Goal: Transaction & Acquisition: Book appointment/travel/reservation

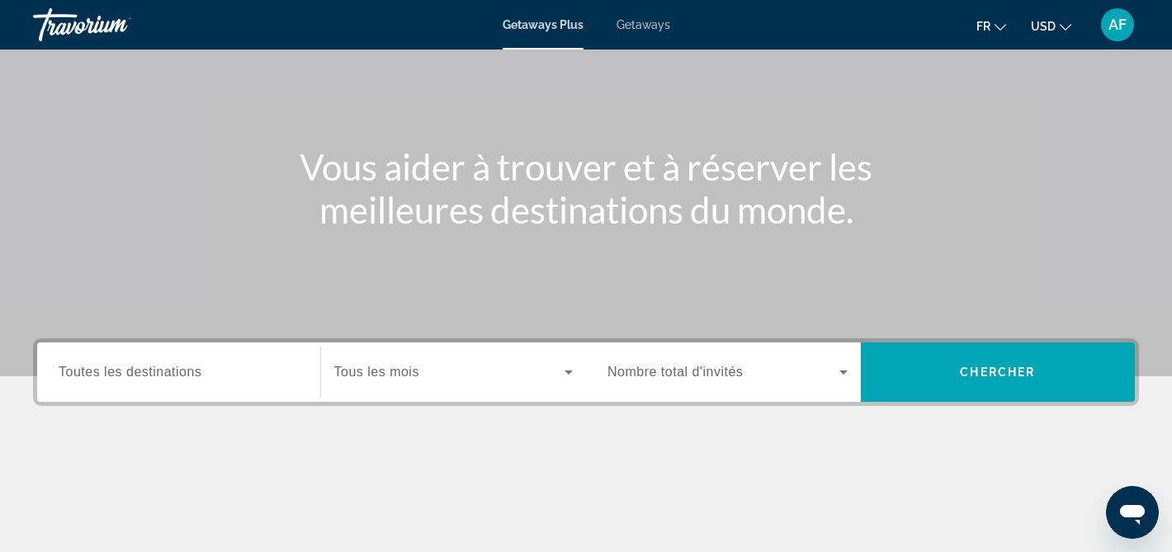
click at [209, 372] on input "Destination Toutes les destinations" at bounding box center [179, 373] width 240 height 20
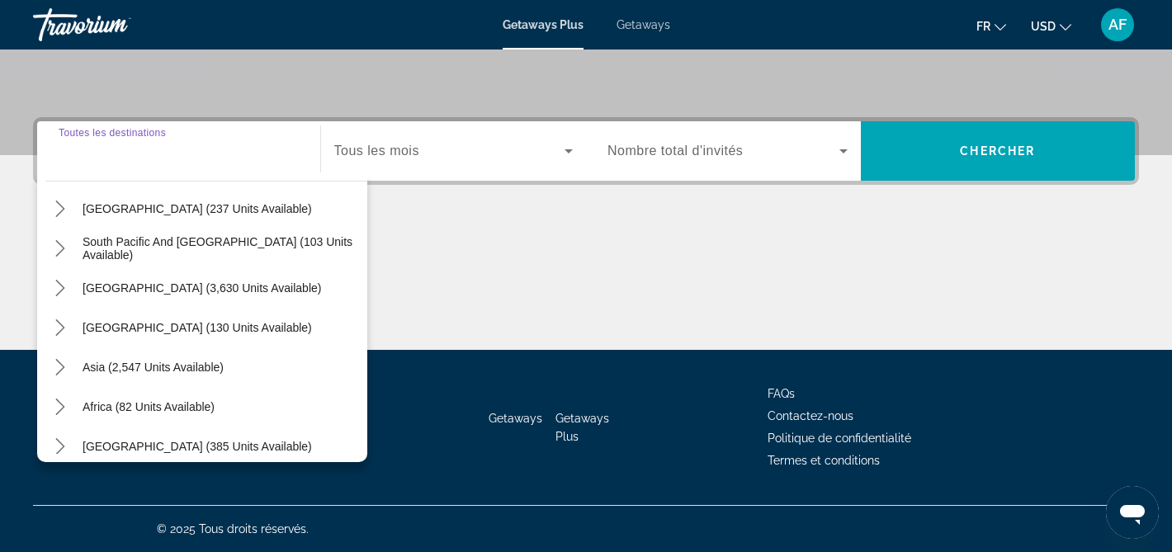
scroll to position [267, 0]
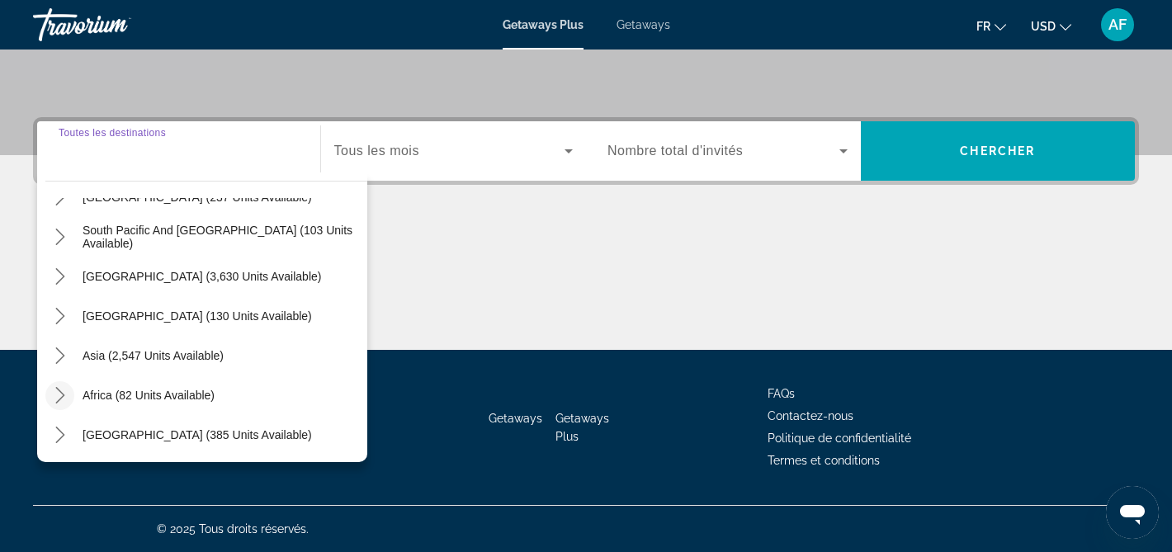
click at [63, 395] on icon "Toggle Africa (82 units available) submenu" at bounding box center [59, 395] width 9 height 17
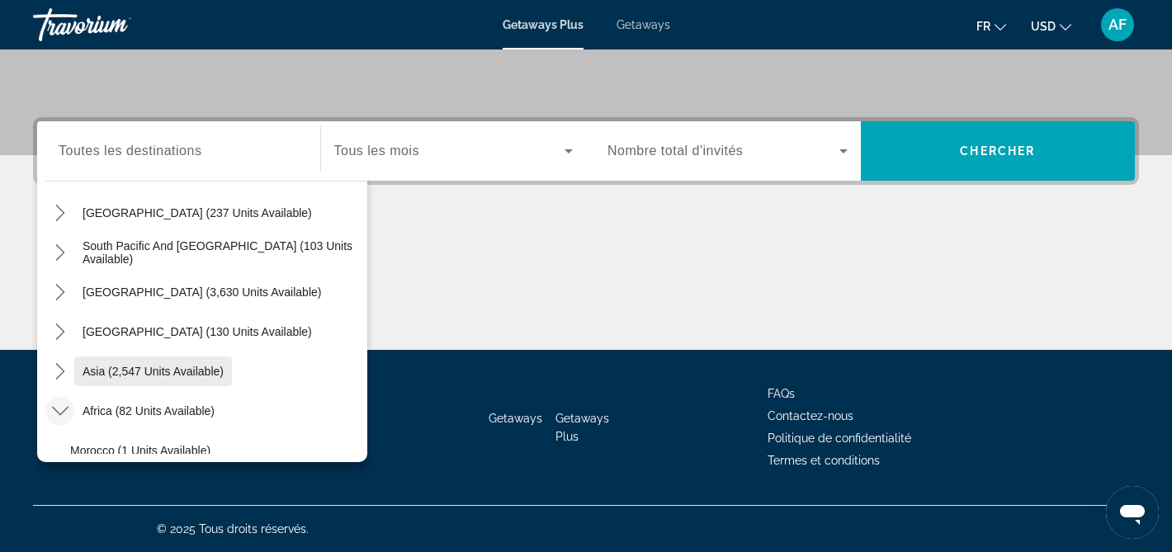
scroll to position [248, 0]
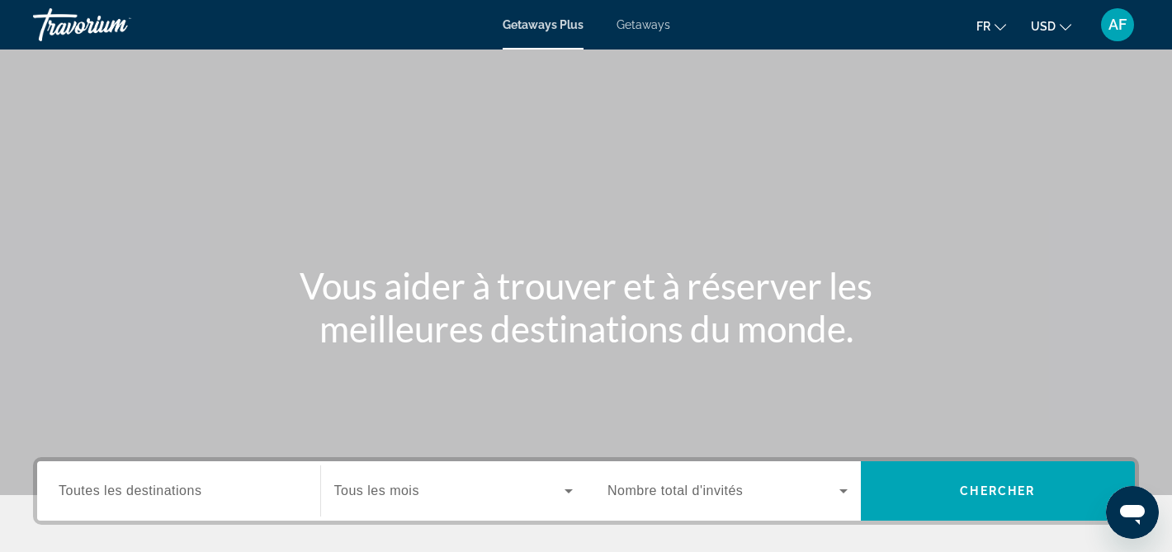
click at [118, 486] on span "Toutes les destinations" at bounding box center [130, 491] width 143 height 14
click at [118, 486] on input "Destination Toutes les destinations" at bounding box center [179, 492] width 240 height 20
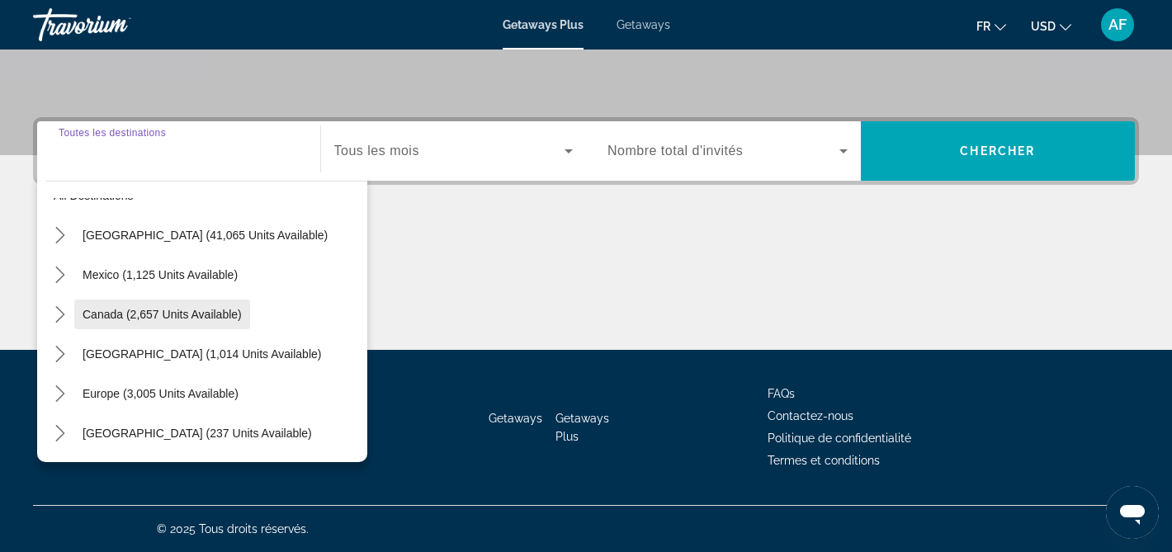
scroll to position [35, 0]
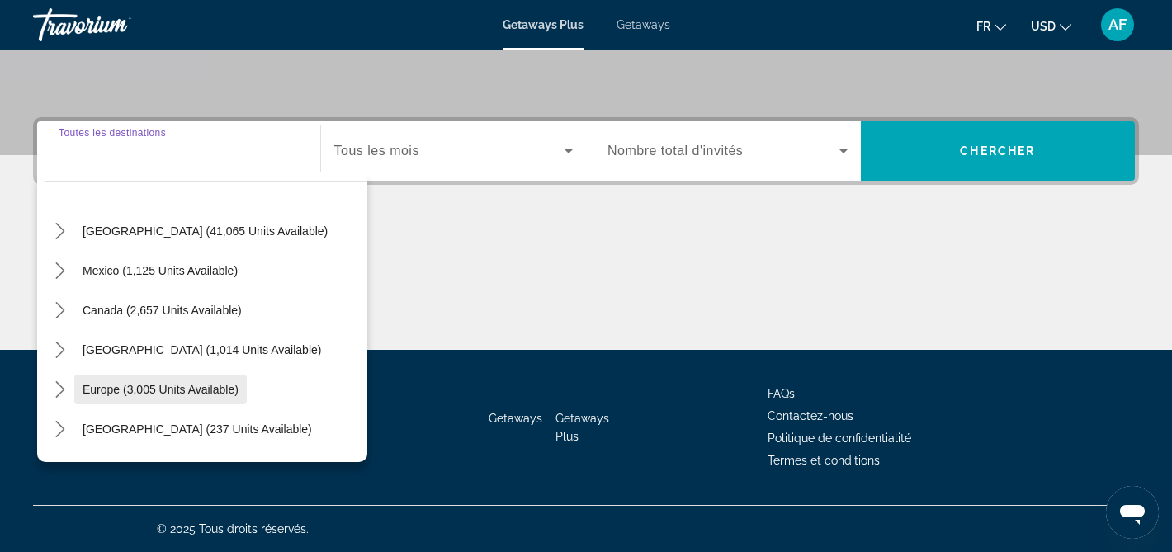
click at [166, 383] on span "Europe (3,005 units available)" at bounding box center [161, 389] width 156 height 13
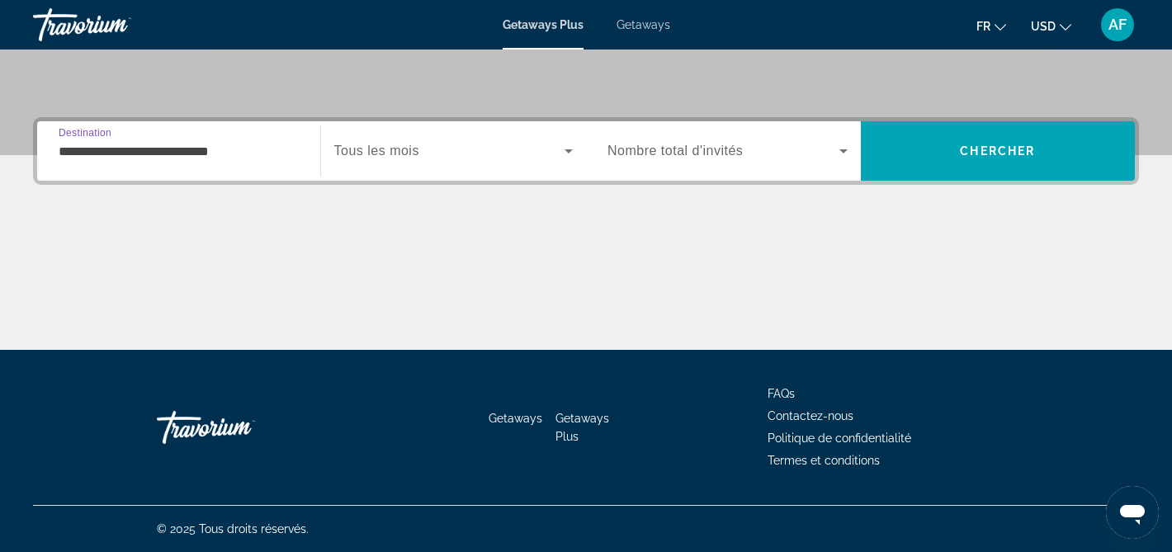
click at [187, 151] on input "**********" at bounding box center [179, 152] width 240 height 20
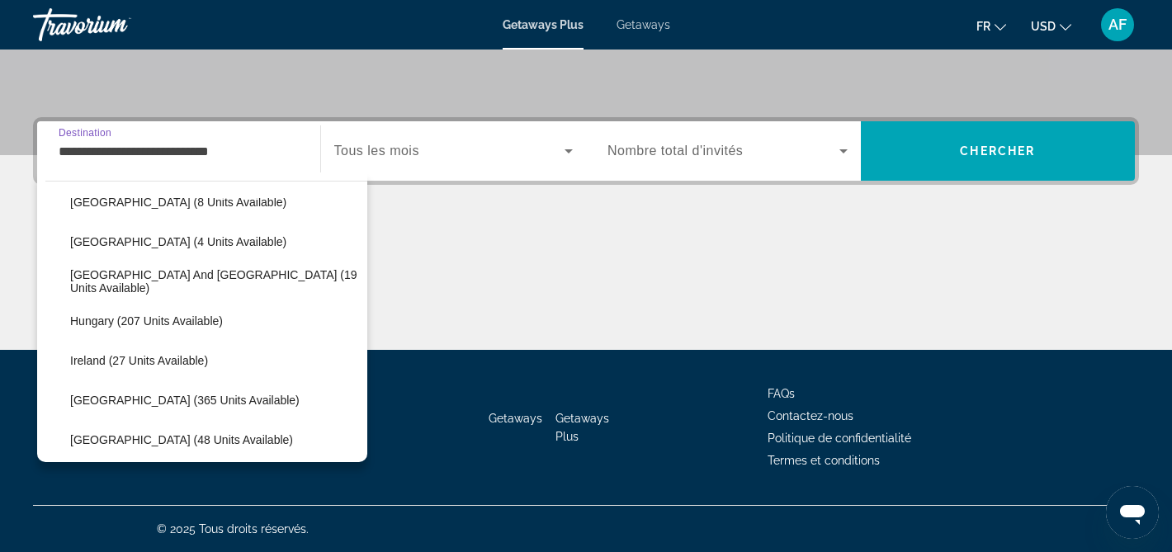
scroll to position [421, 0]
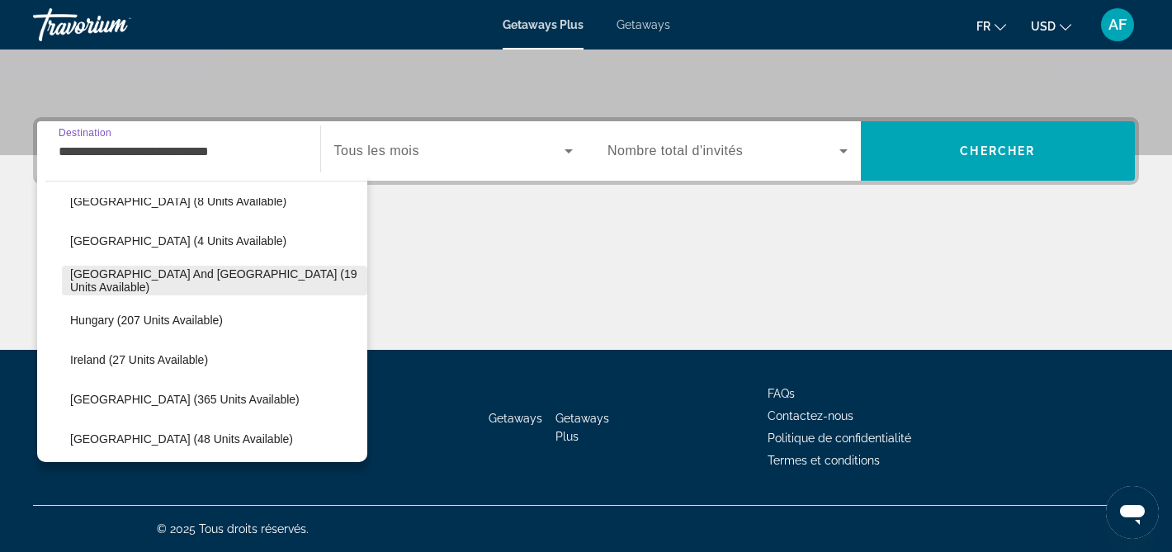
click at [178, 275] on span "Greece and Cyprus (19 units available)" at bounding box center [214, 280] width 289 height 26
type input "**********"
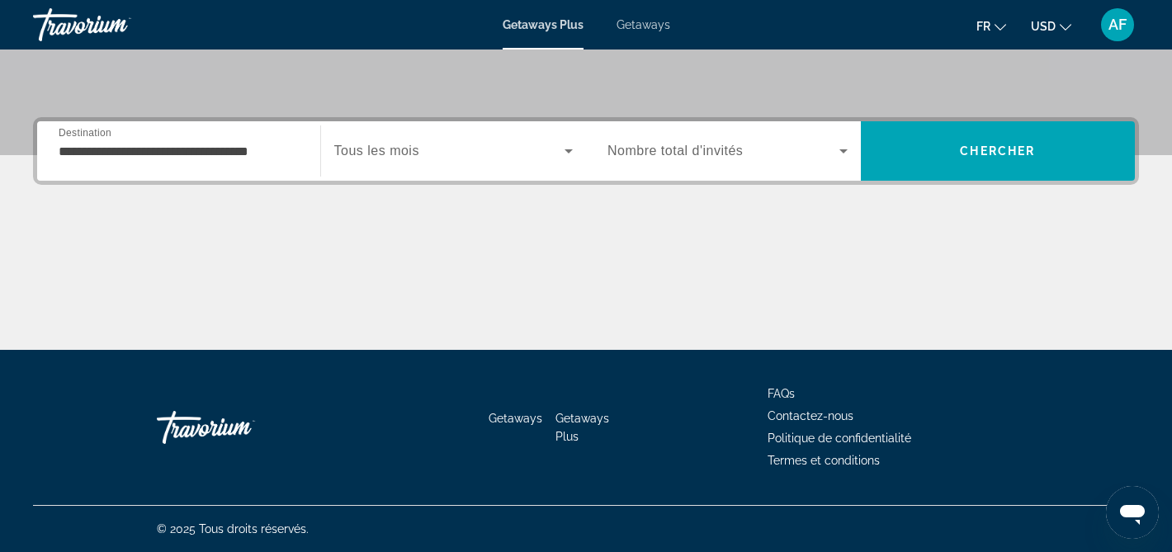
click at [367, 136] on div "Search widget" at bounding box center [453, 151] width 239 height 46
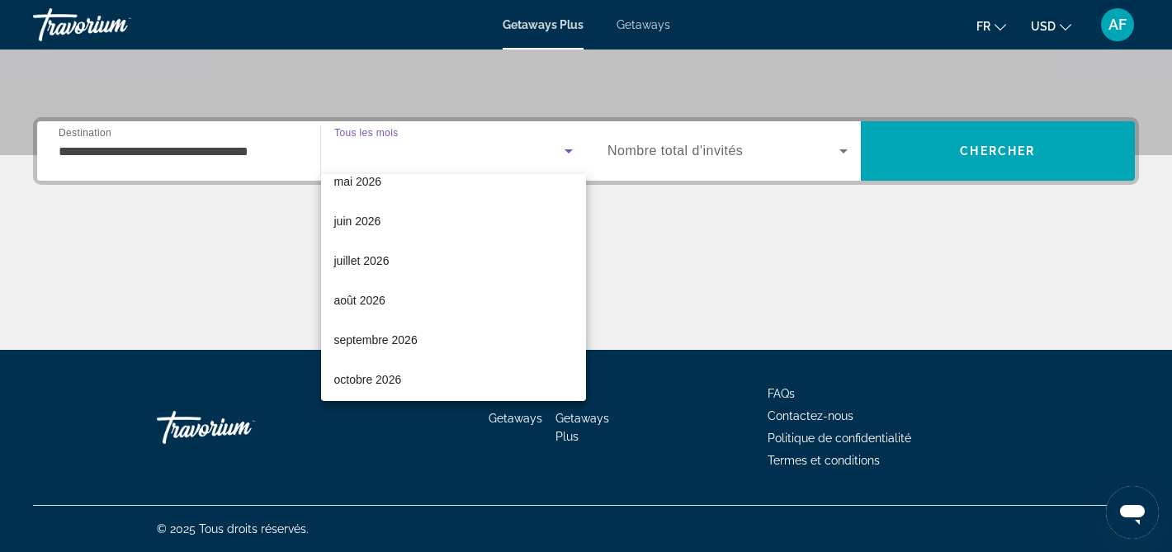
scroll to position [341, 0]
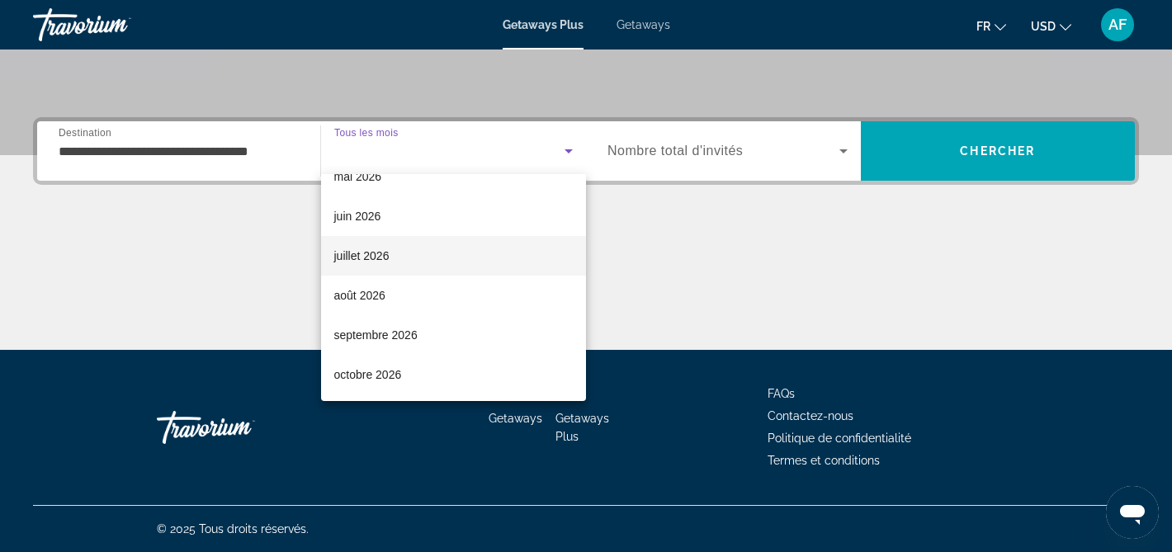
click at [383, 267] on mat-option "juillet 2026" at bounding box center [454, 256] width 266 height 40
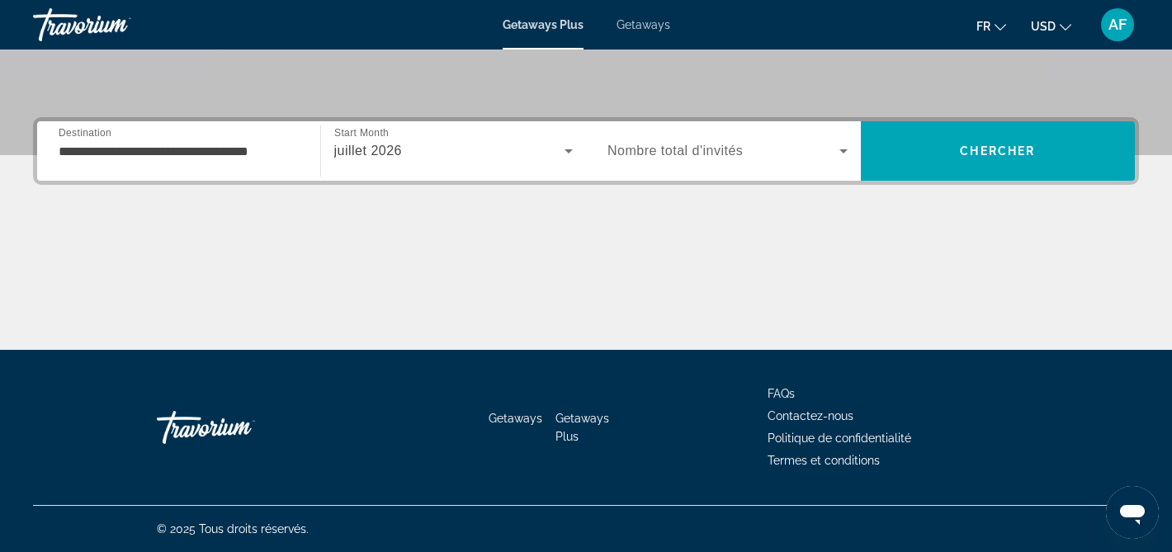
click at [741, 187] on div "**********" at bounding box center [586, 233] width 1172 height 233
click at [731, 155] on span "Nombre total d'invités" at bounding box center [675, 151] width 135 height 14
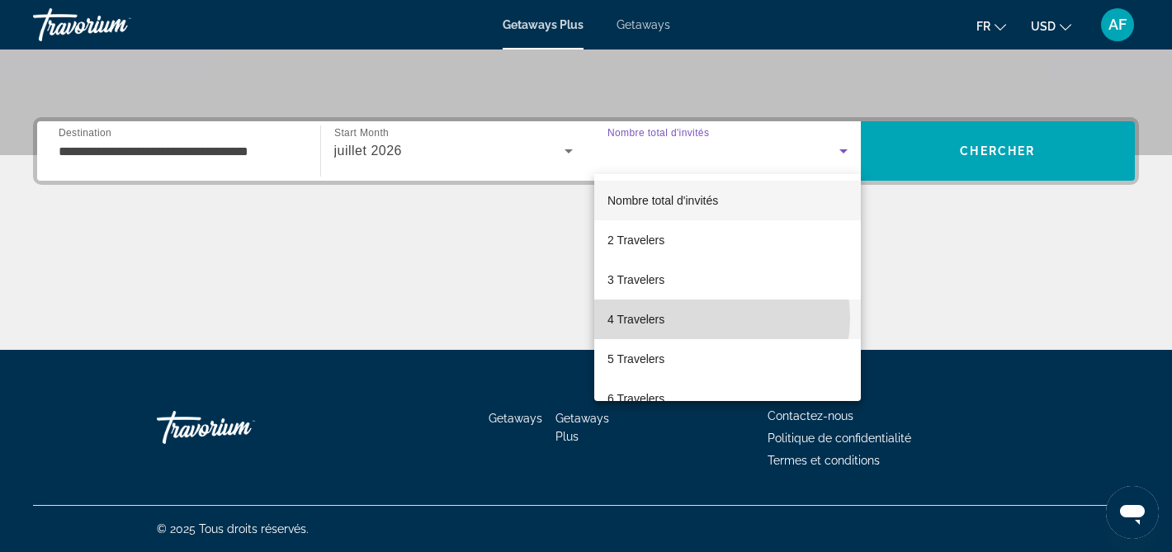
click at [714, 318] on mat-option "4 Travelers" at bounding box center [727, 320] width 267 height 40
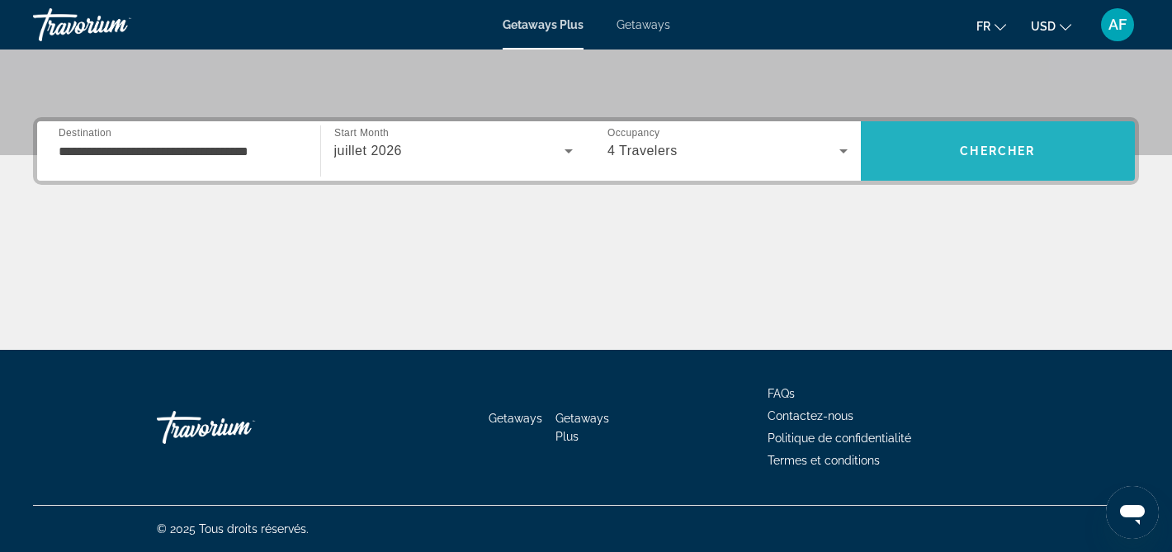
click at [988, 162] on span "Search" at bounding box center [998, 151] width 275 height 40
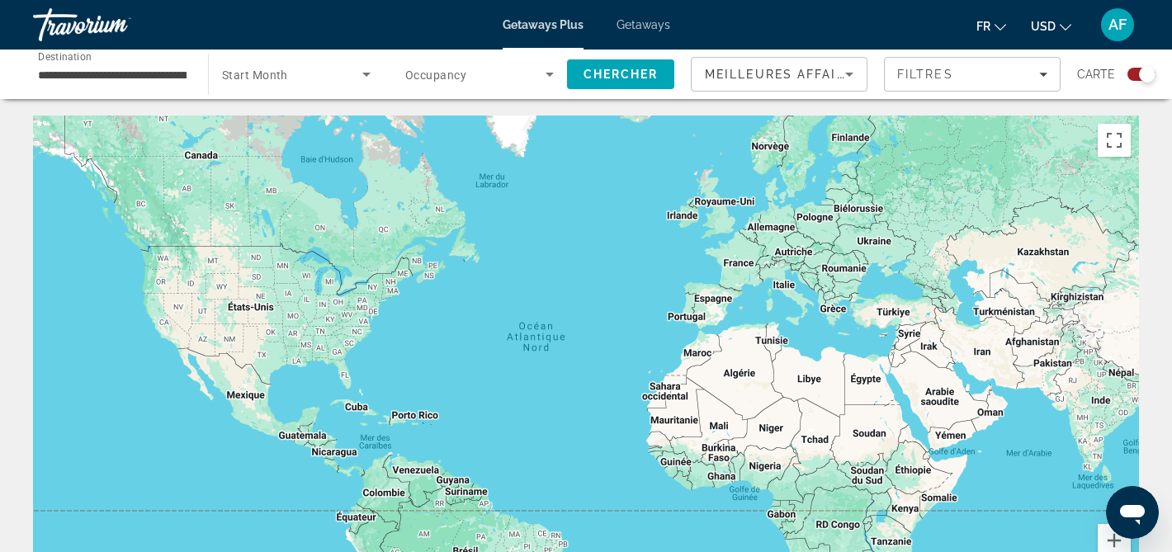
click at [270, 81] on span "Start Month" at bounding box center [255, 75] width 66 height 13
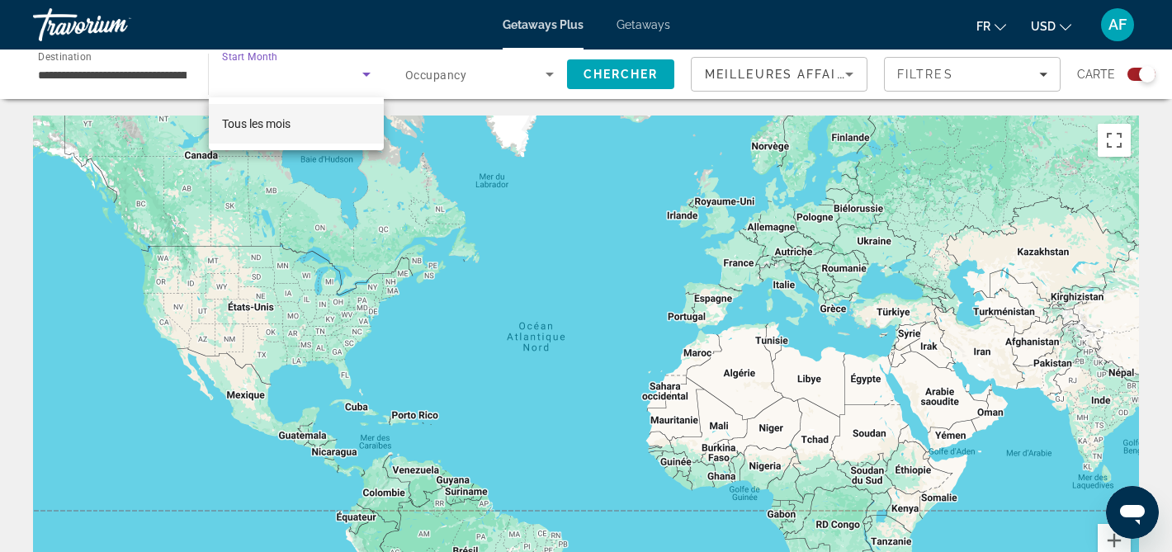
click at [142, 74] on div at bounding box center [586, 276] width 1172 height 552
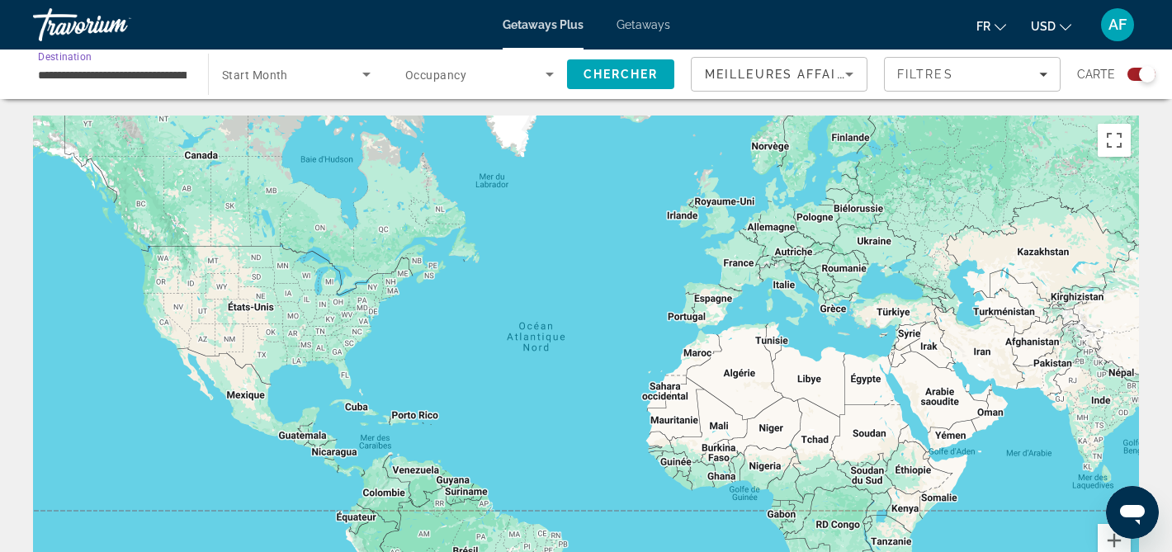
click at [141, 74] on input "**********" at bounding box center [112, 75] width 149 height 20
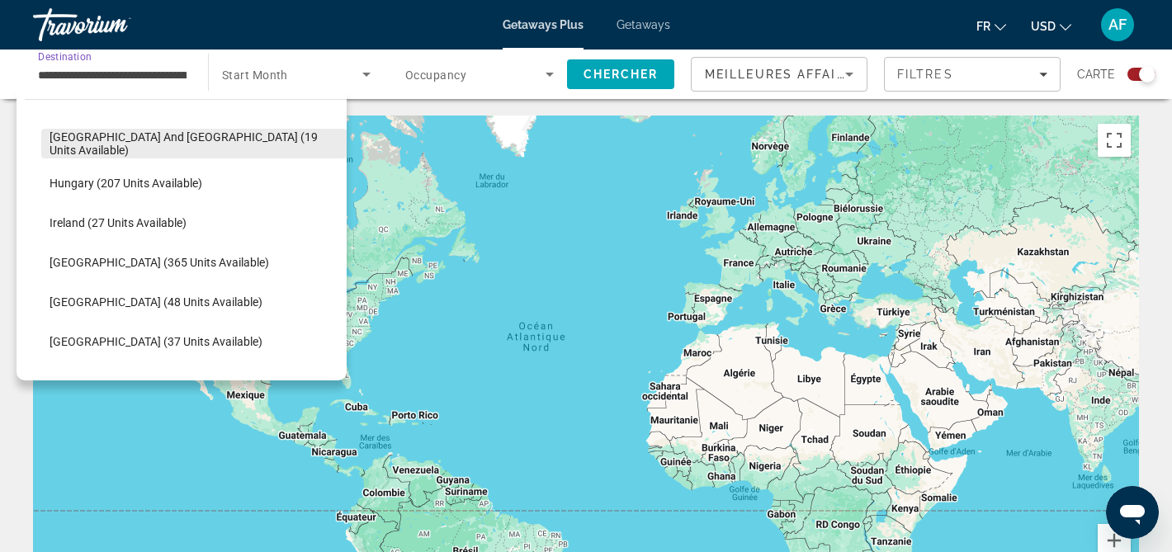
scroll to position [481, 0]
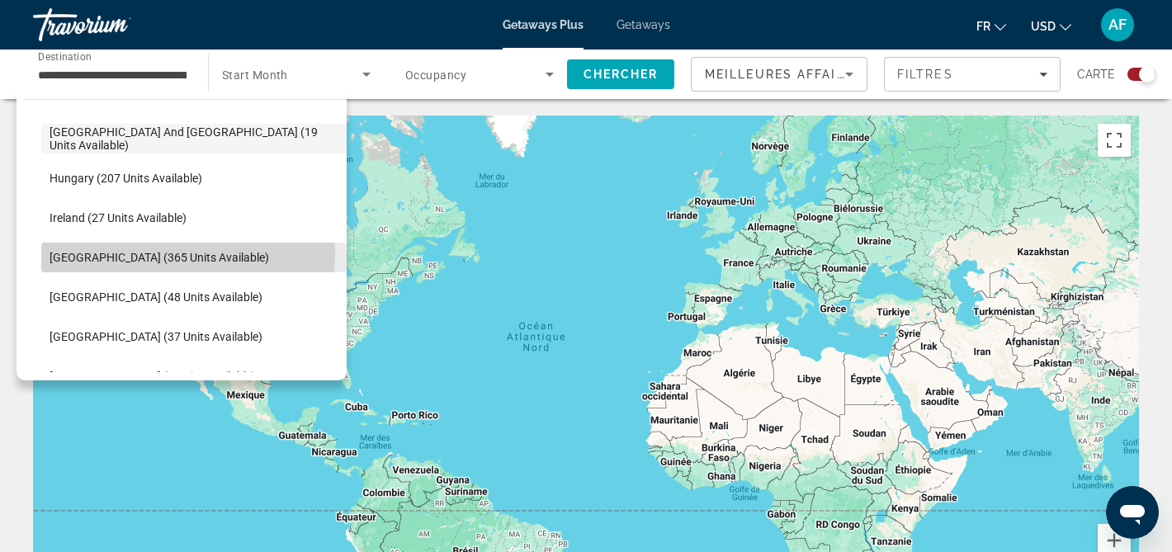
click at [154, 252] on span "Italy (365 units available)" at bounding box center [160, 257] width 220 height 13
type input "**********"
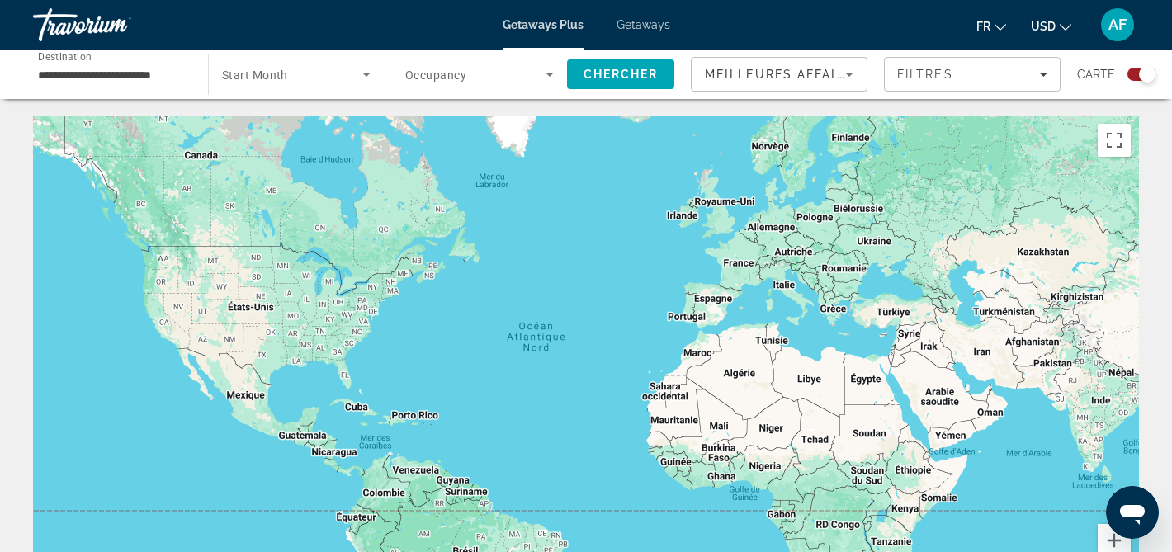
click at [255, 78] on span "Start Month" at bounding box center [255, 75] width 66 height 13
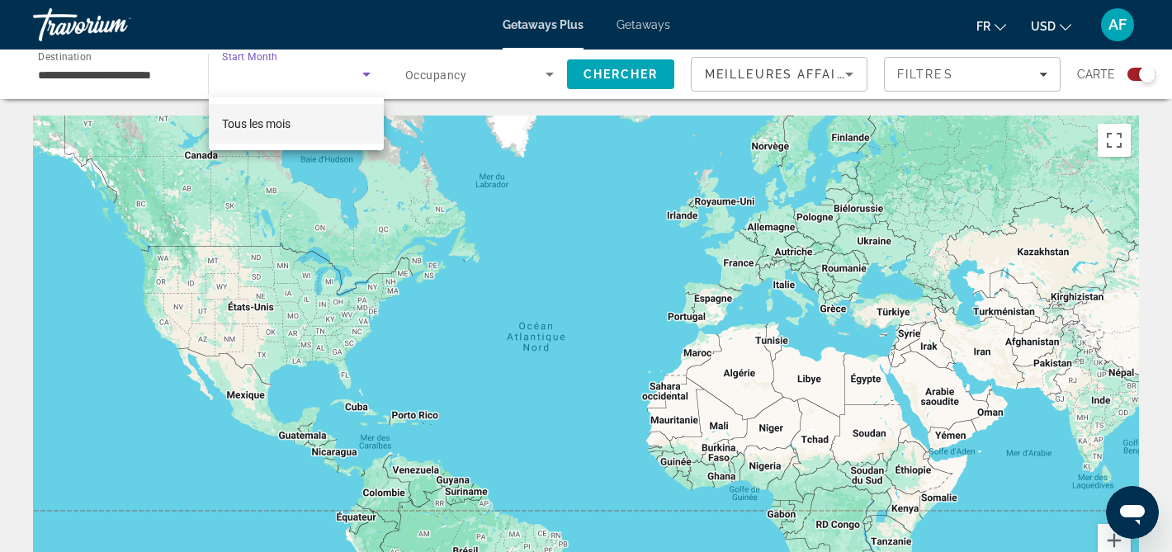
click at [361, 74] on div at bounding box center [586, 276] width 1172 height 552
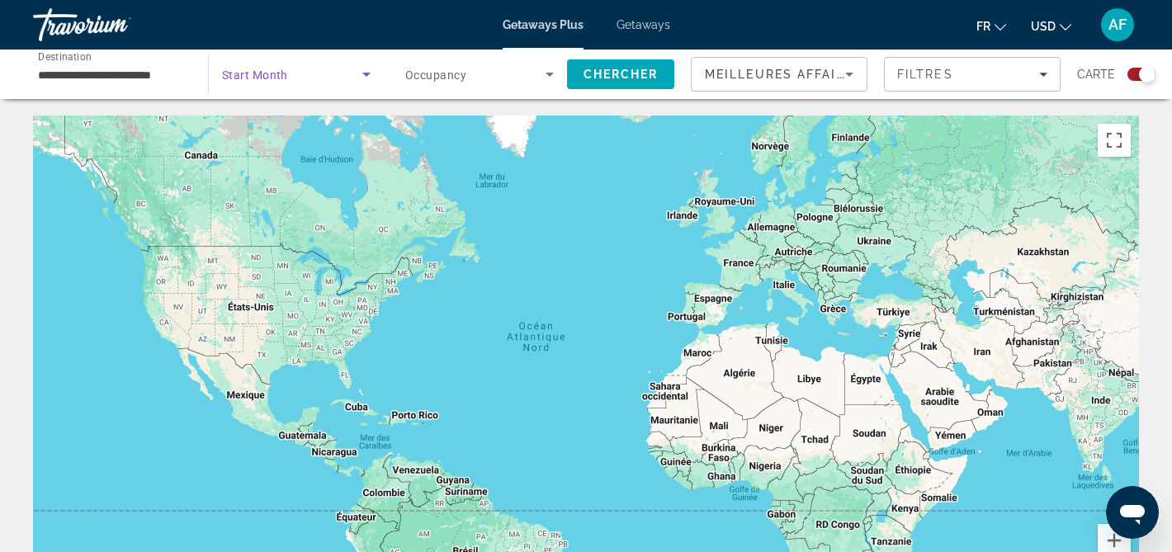
click at [362, 73] on icon "Search widget" at bounding box center [367, 74] width 20 height 20
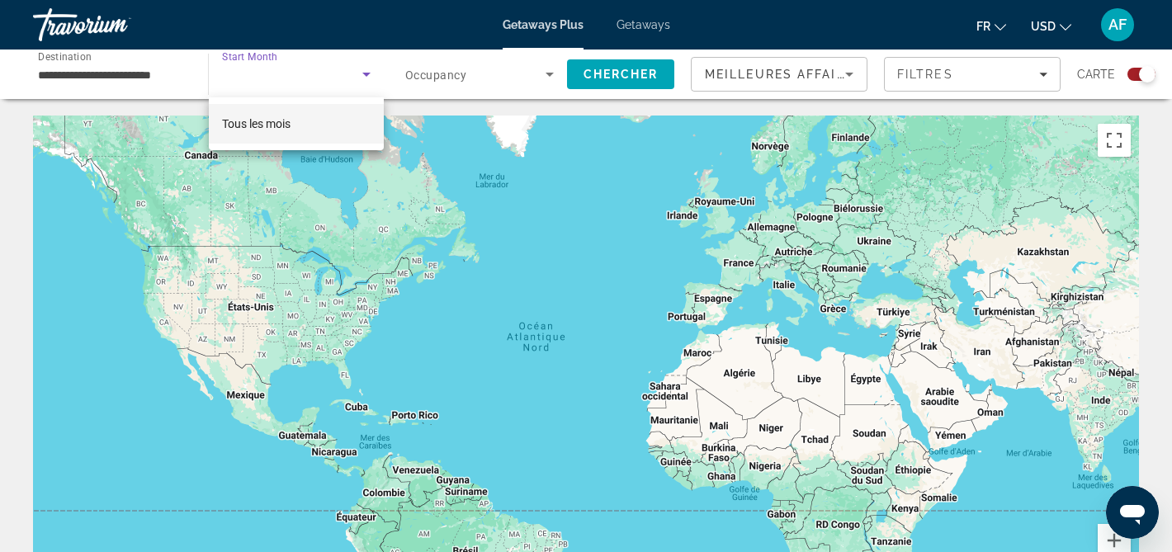
click at [322, 113] on mat-option "Tous les mois" at bounding box center [296, 124] width 175 height 40
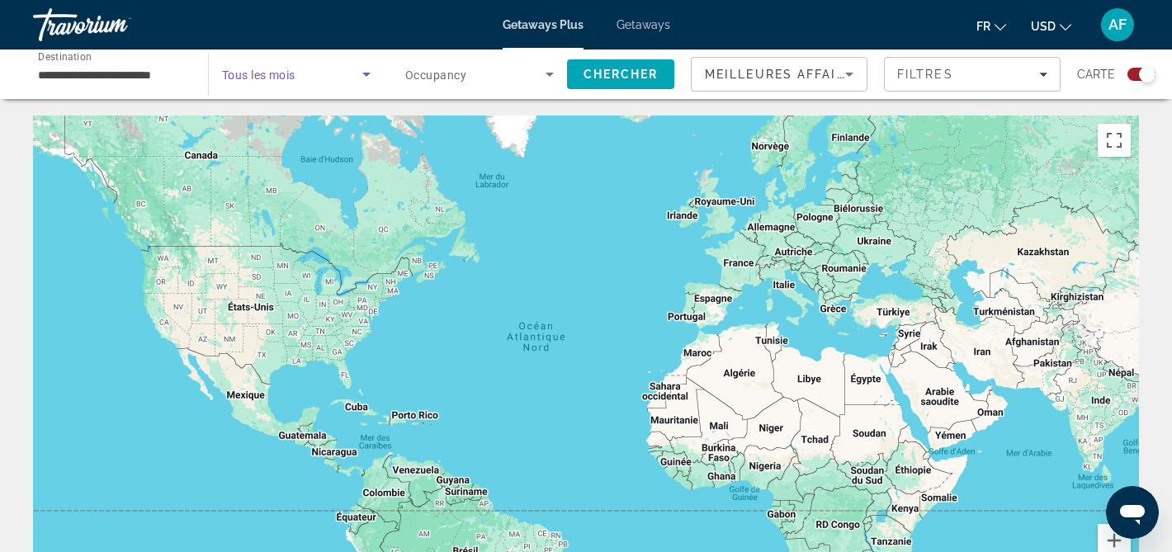
click at [509, 83] on span "Search widget" at bounding box center [475, 74] width 140 height 20
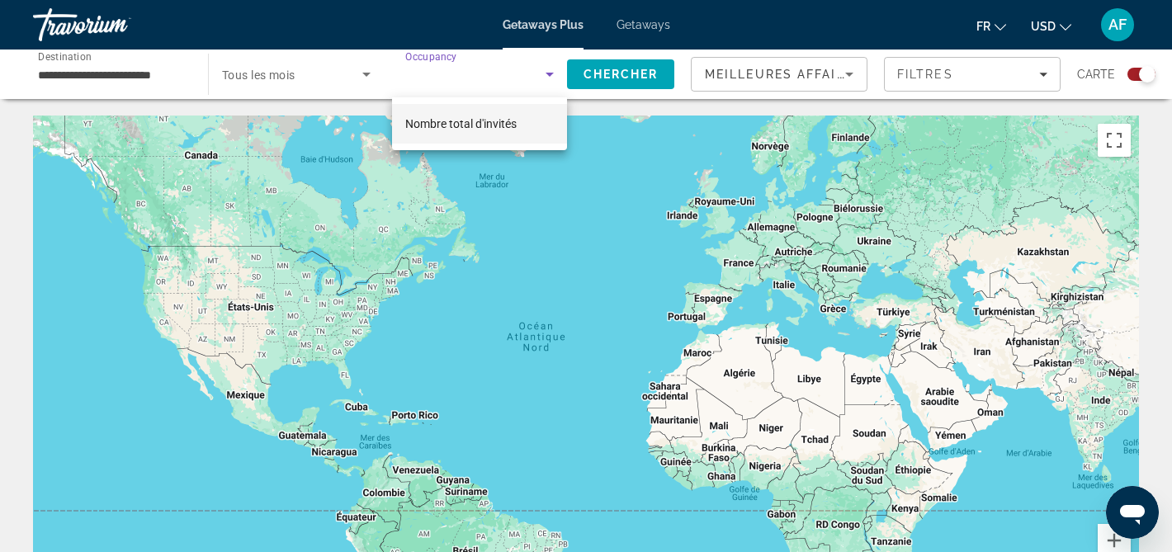
click at [489, 118] on span "Nombre total d'invités" at bounding box center [460, 123] width 111 height 13
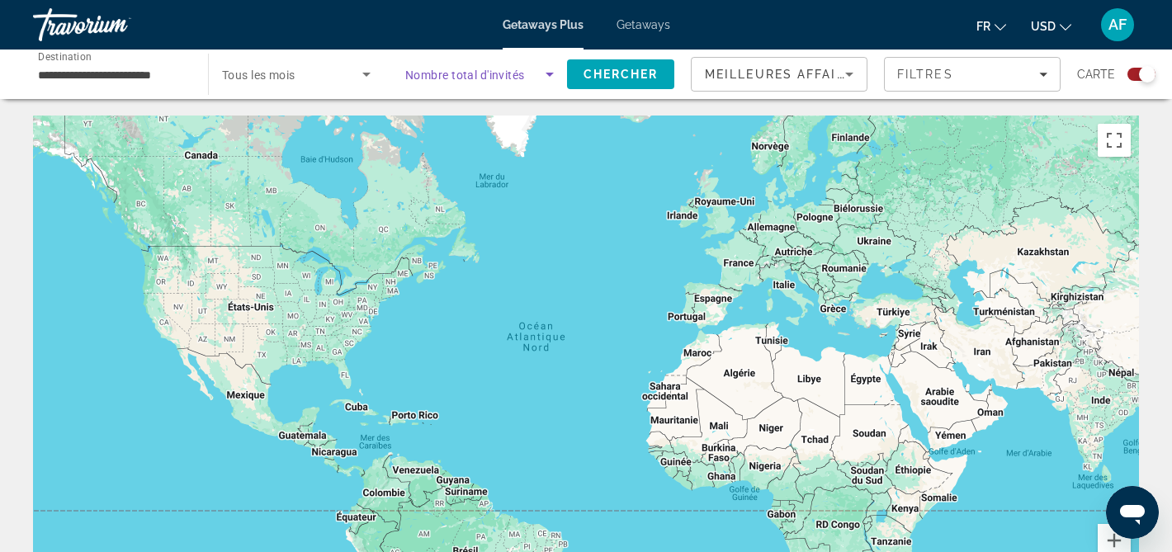
click at [665, 34] on div "Getaways Plus Getaways fr English Español Français Italiano Português русский U…" at bounding box center [586, 24] width 1172 height 43
click at [646, 27] on span "Getaways" at bounding box center [644, 24] width 54 height 13
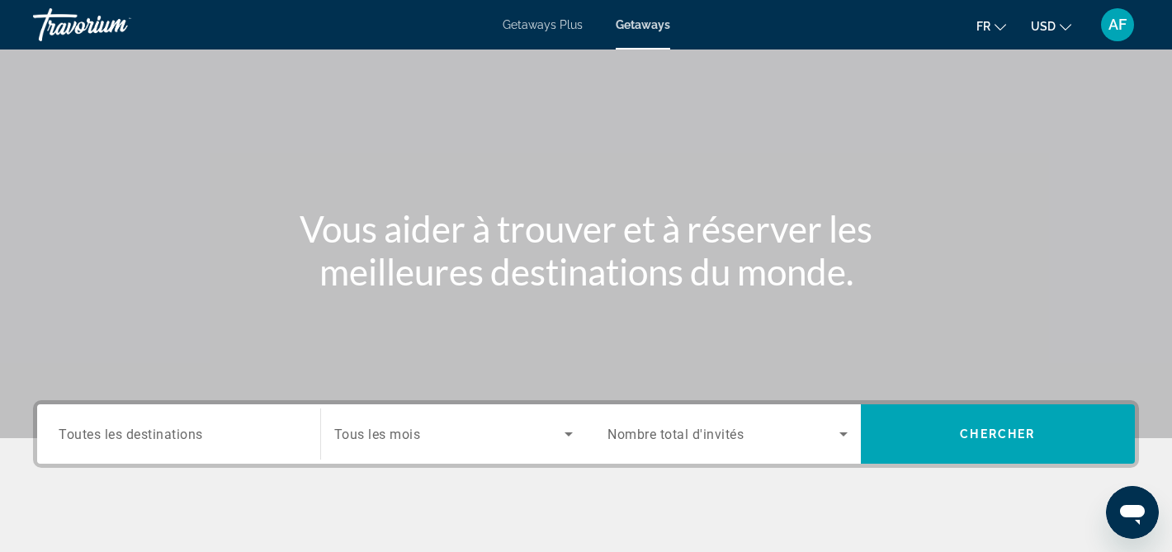
scroll to position [59, 0]
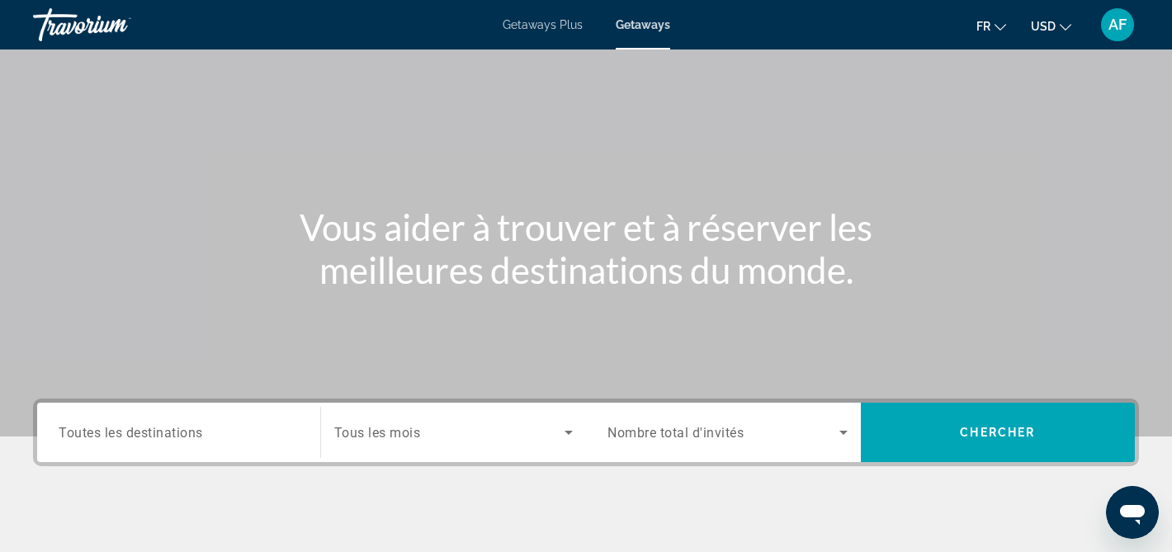
click at [143, 429] on span "Toutes les destinations" at bounding box center [131, 432] width 144 height 16
click at [143, 429] on input "Destination Toutes les destinations" at bounding box center [179, 434] width 240 height 20
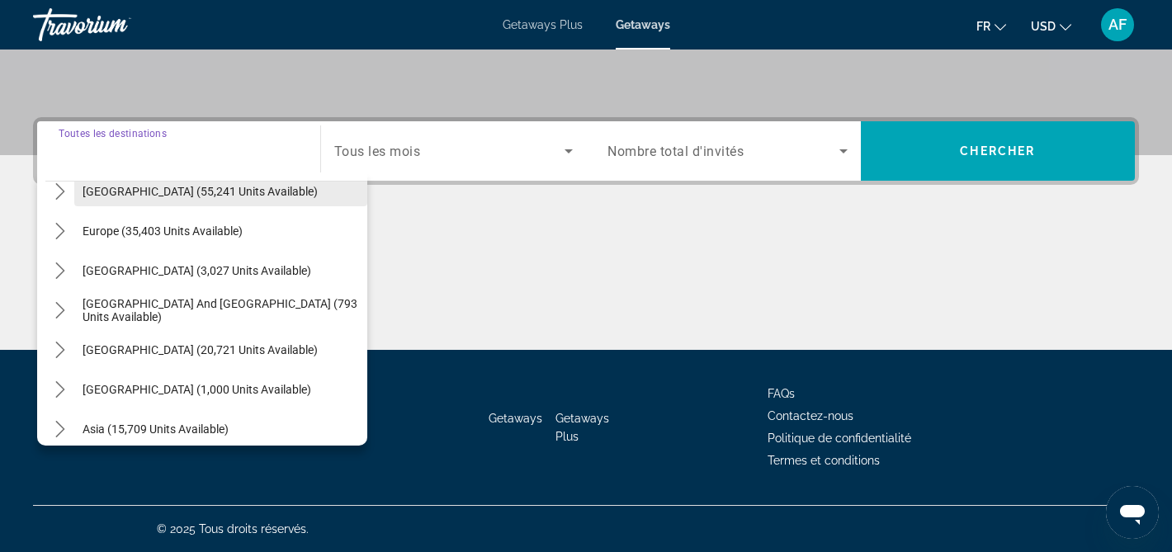
scroll to position [267, 0]
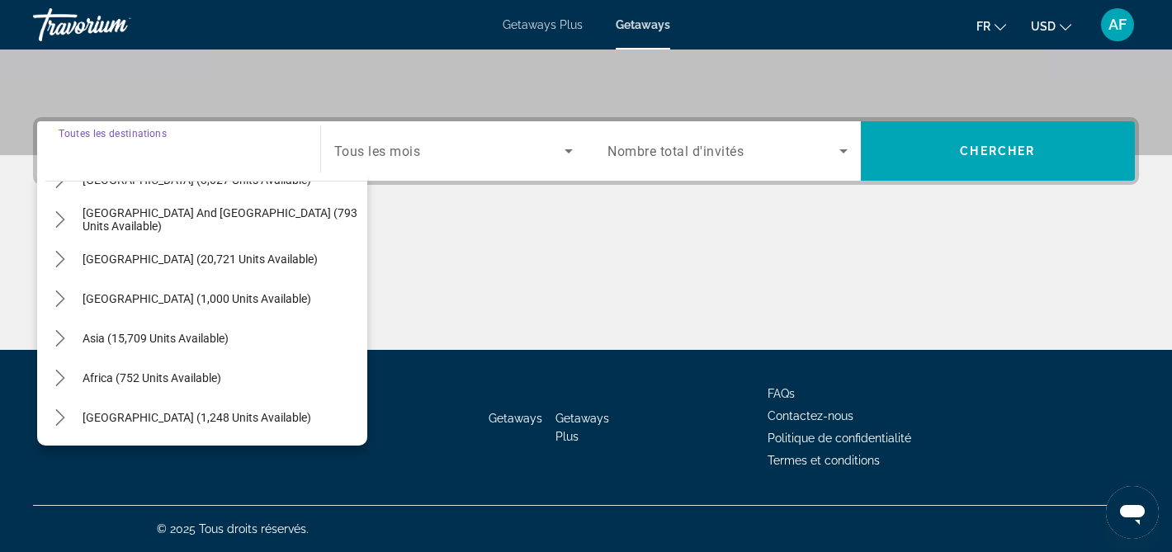
click at [186, 379] on span "Africa (752 units available)" at bounding box center [152, 378] width 139 height 13
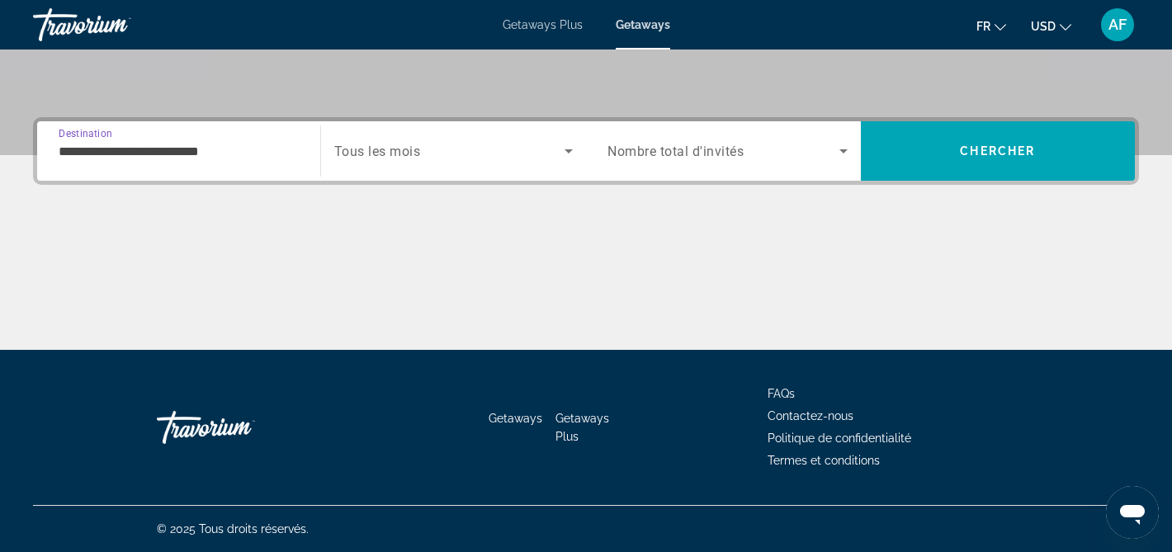
click at [206, 149] on input "**********" at bounding box center [179, 152] width 240 height 20
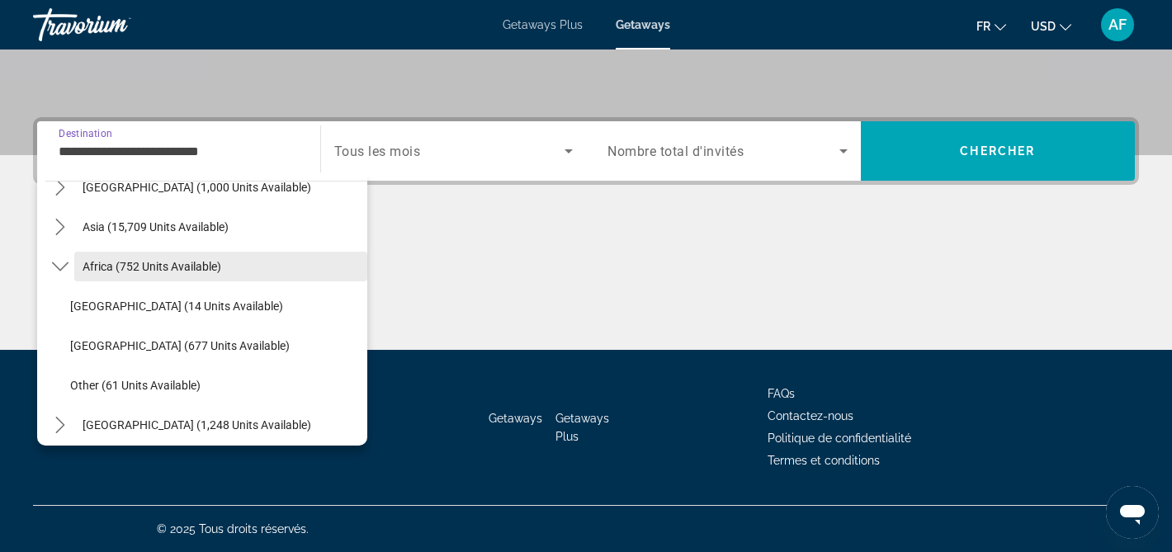
scroll to position [386, 0]
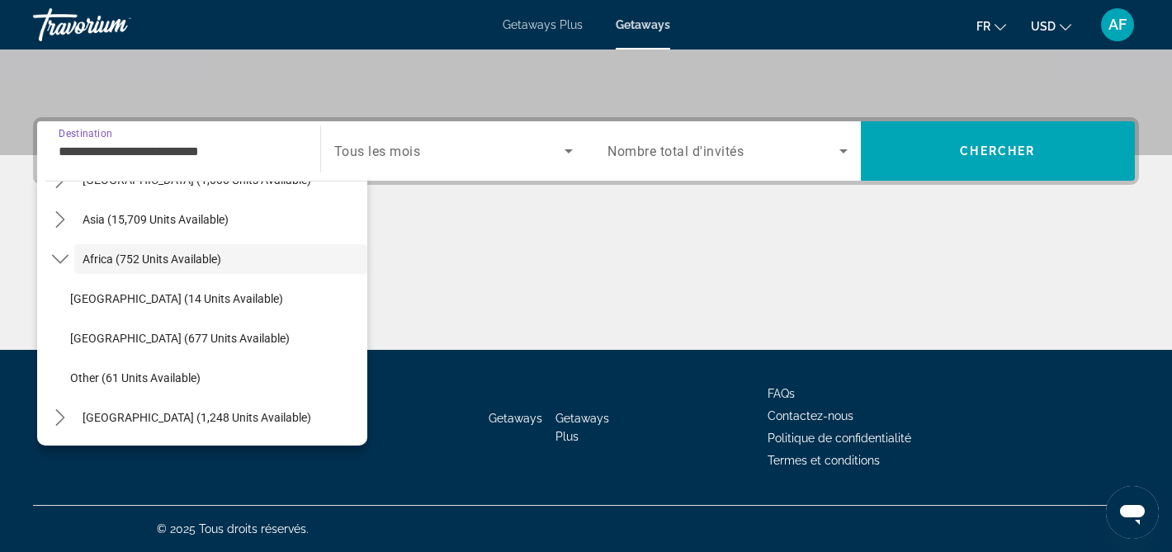
click at [173, 372] on span "Other (61 units available)" at bounding box center [135, 378] width 130 height 13
type input "**********"
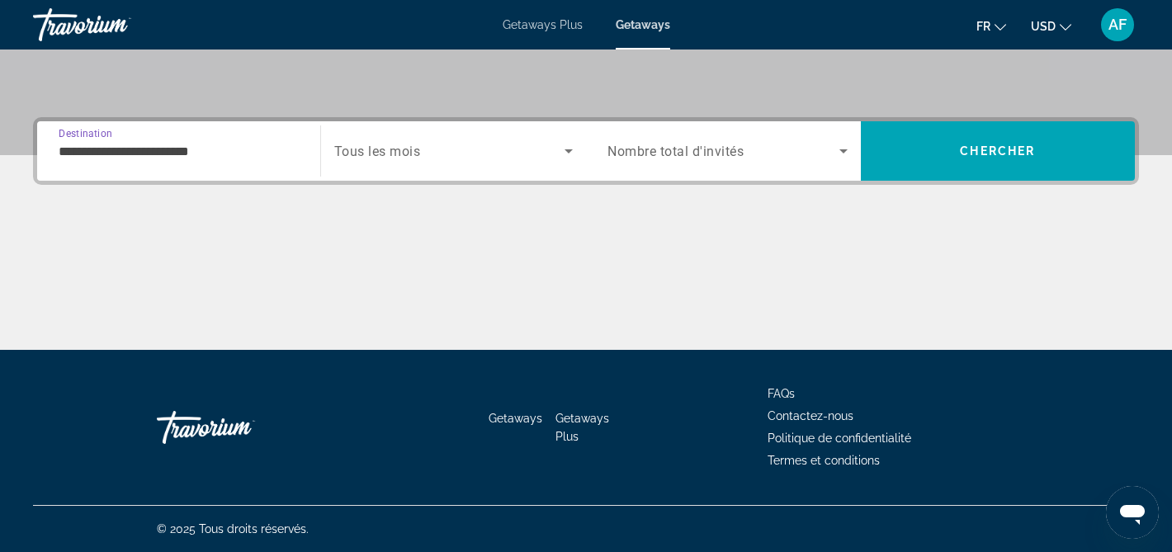
click at [400, 152] on span "Tous les mois" at bounding box center [377, 152] width 87 height 16
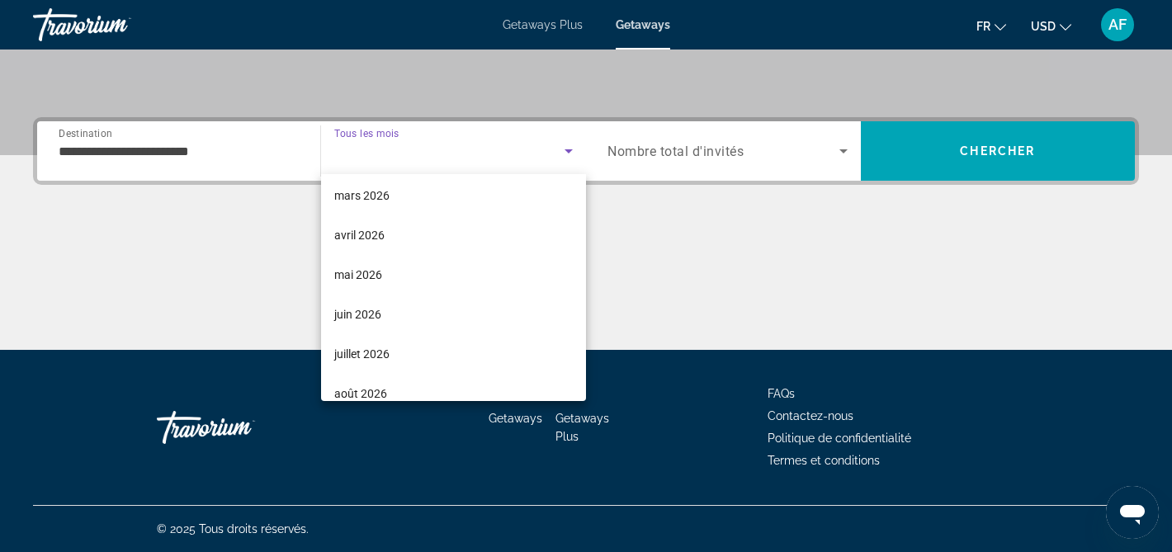
scroll to position [244, 0]
click at [375, 356] on span "juillet 2026" at bounding box center [361, 353] width 55 height 20
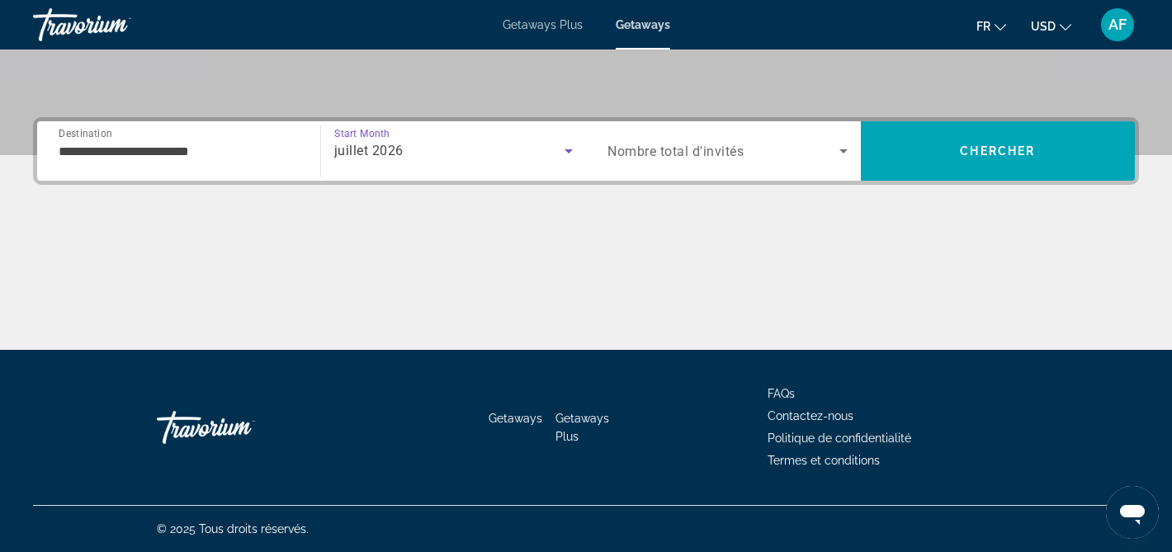
click at [741, 167] on div "Search widget" at bounding box center [728, 151] width 240 height 46
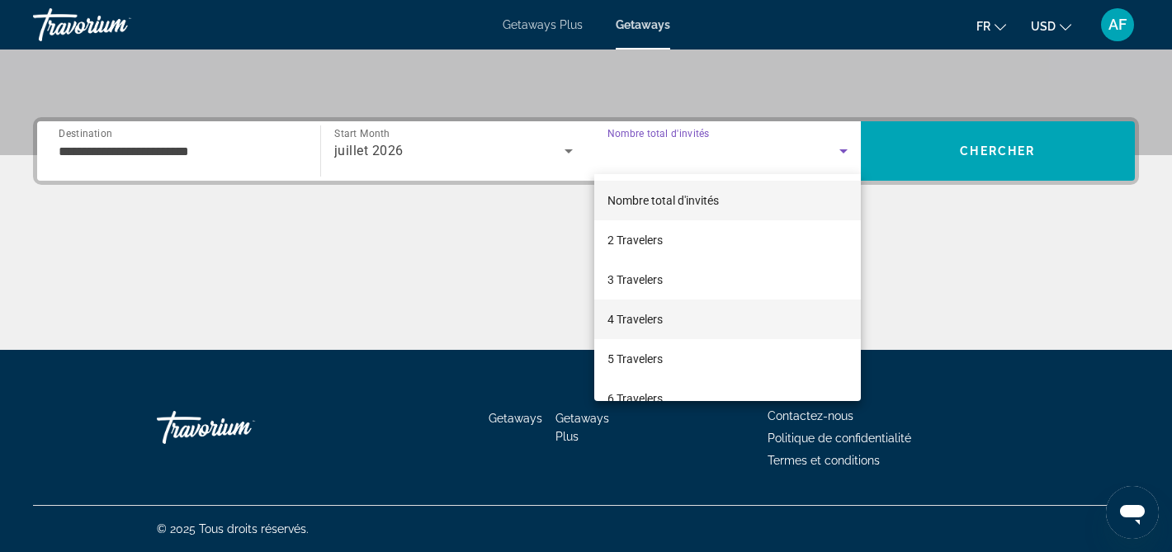
click at [671, 312] on mat-option "4 Travelers" at bounding box center [727, 320] width 267 height 40
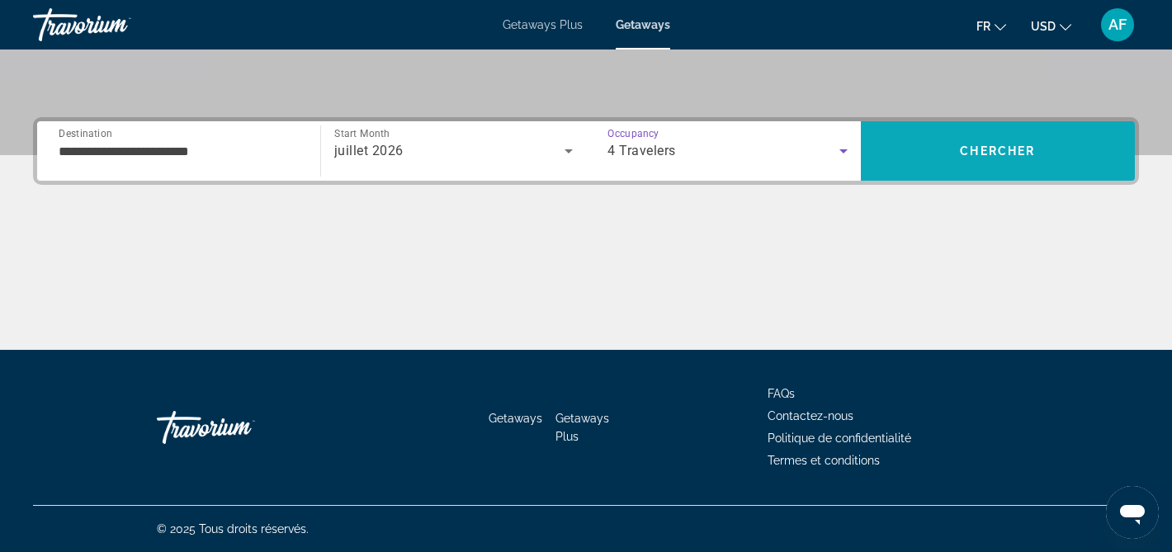
click at [979, 156] on span "Chercher" at bounding box center [997, 150] width 75 height 13
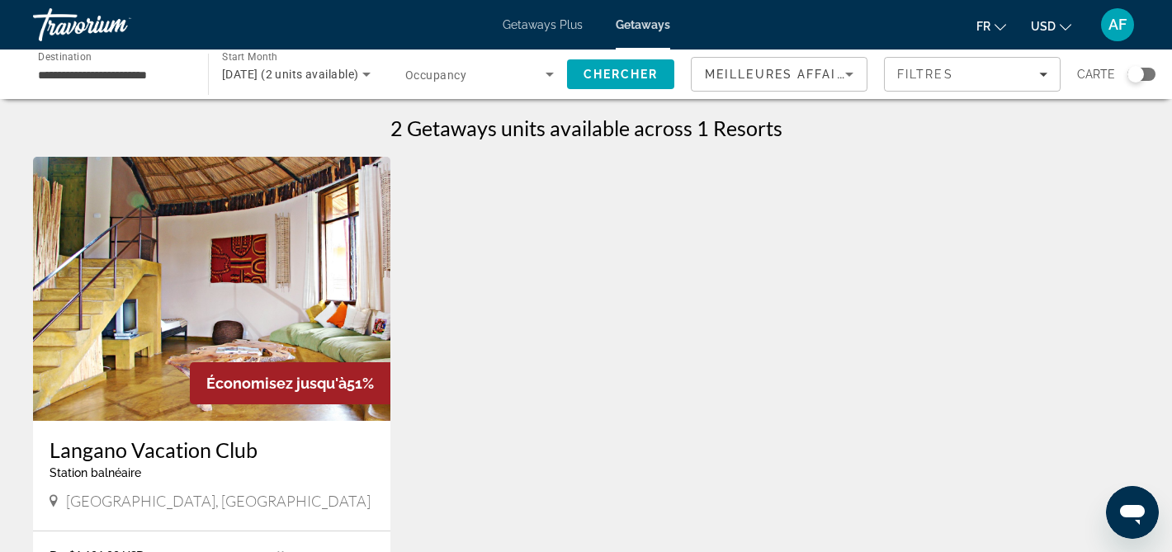
click at [100, 79] on input "**********" at bounding box center [112, 75] width 149 height 20
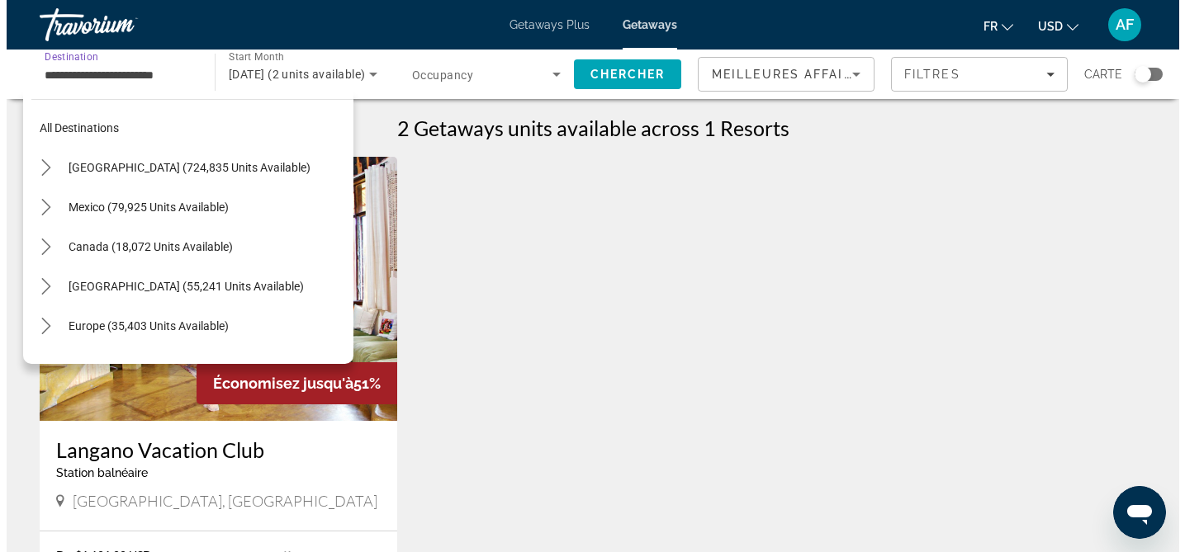
scroll to position [386, 0]
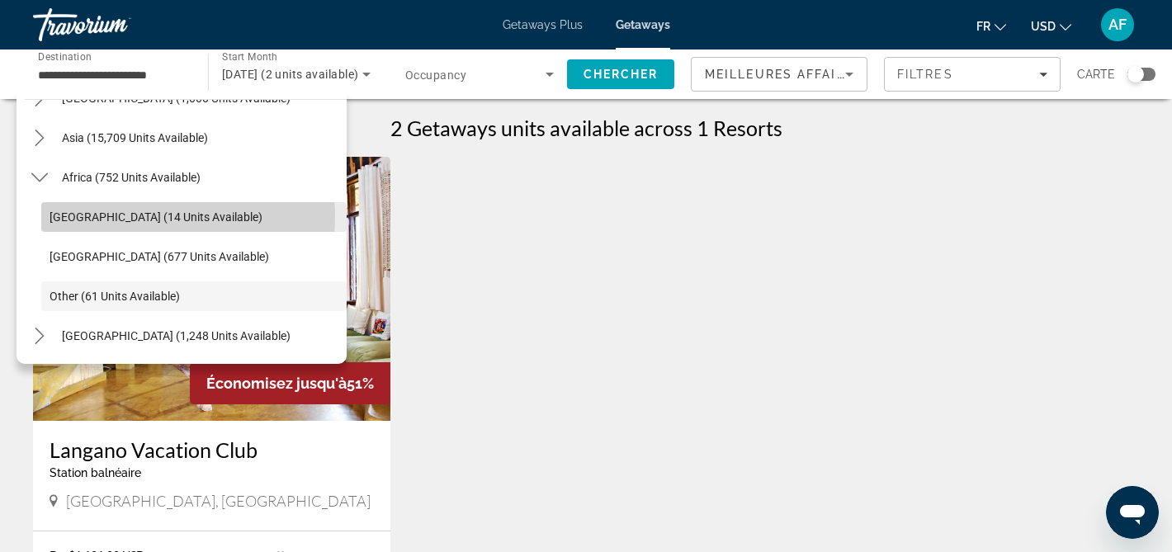
click at [150, 216] on span "Morocco (14 units available)" at bounding box center [156, 217] width 213 height 13
type input "**********"
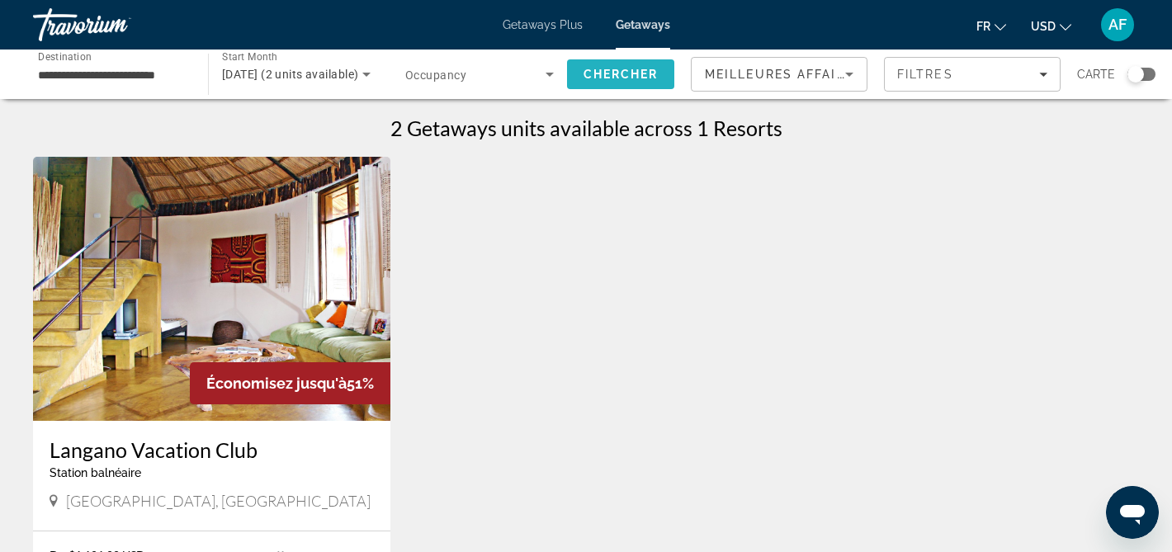
click at [630, 73] on span "Chercher" at bounding box center [621, 74] width 75 height 13
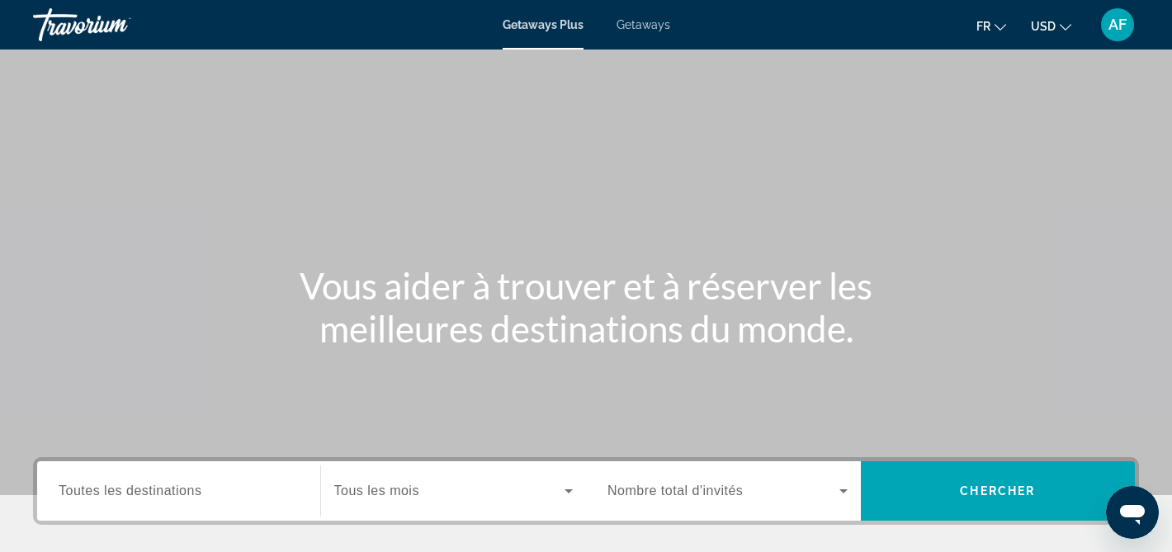
click at [642, 23] on span "Getaways" at bounding box center [644, 24] width 54 height 13
click at [1056, 31] on button "USD USD ($) MXN (Mex$) CAD (Can$) GBP (£) EUR (€) AUD (A$) NZD (NZ$) CNY (CN¥)" at bounding box center [1051, 26] width 40 height 24
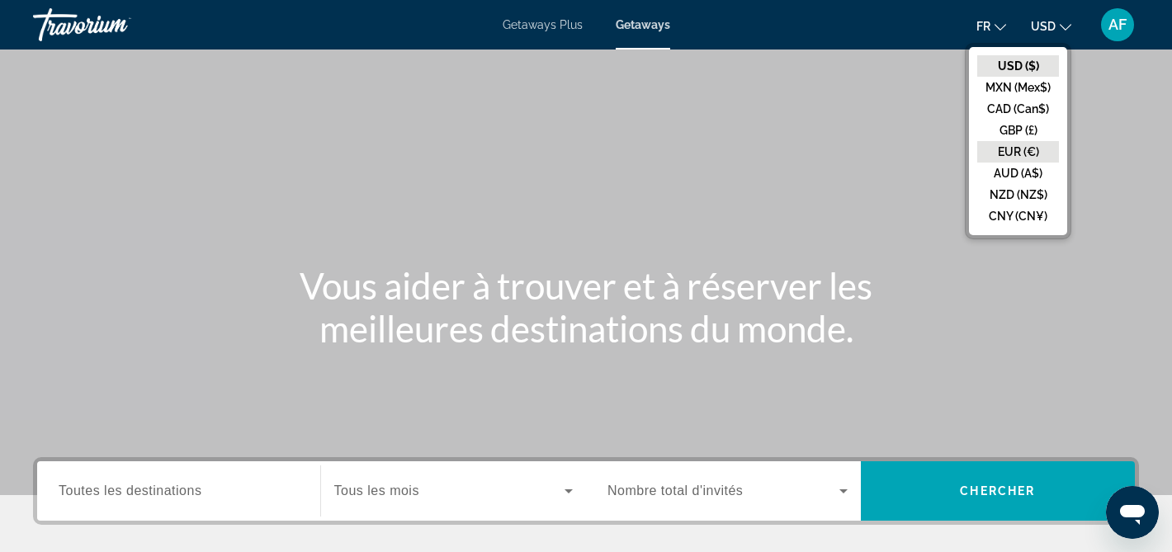
click at [1026, 144] on button "EUR (€)" at bounding box center [1019, 151] width 82 height 21
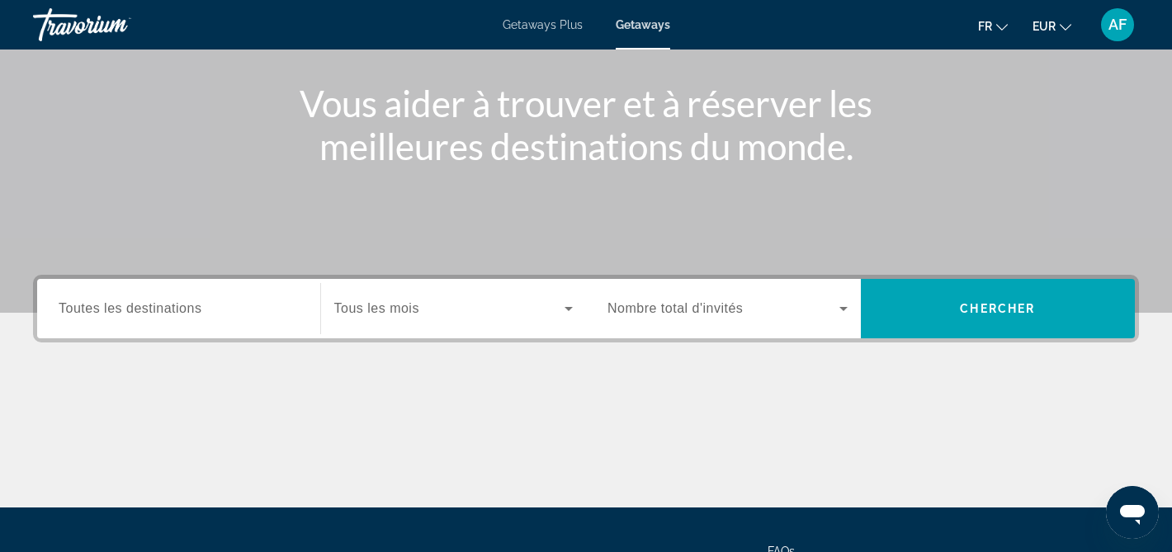
scroll to position [340, 0]
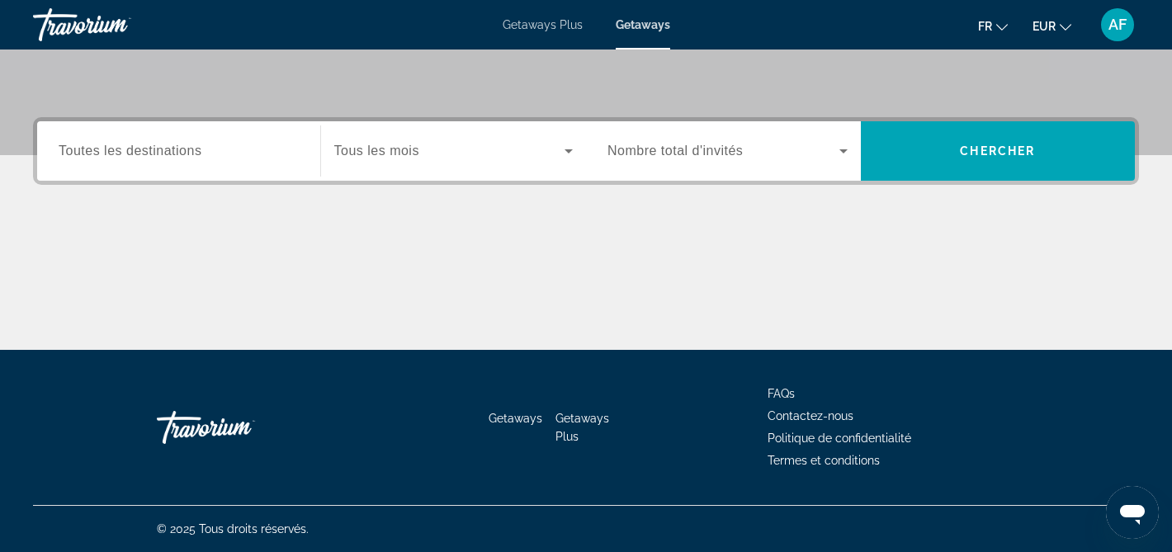
click at [190, 167] on div "Search widget" at bounding box center [179, 151] width 240 height 47
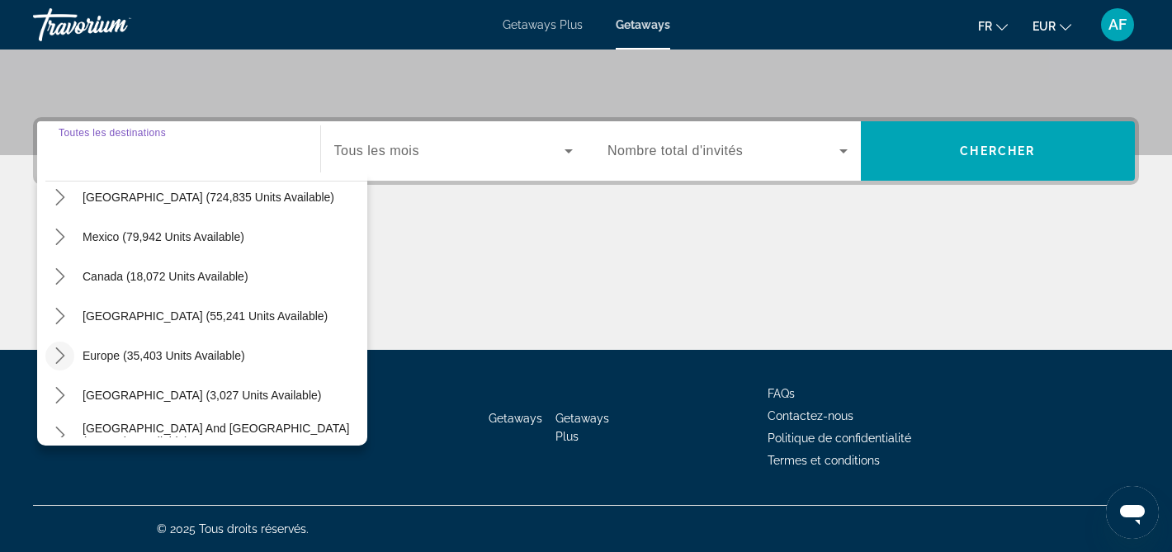
click at [64, 354] on icon "Toggle Europe (35,403 units available) submenu" at bounding box center [60, 356] width 17 height 17
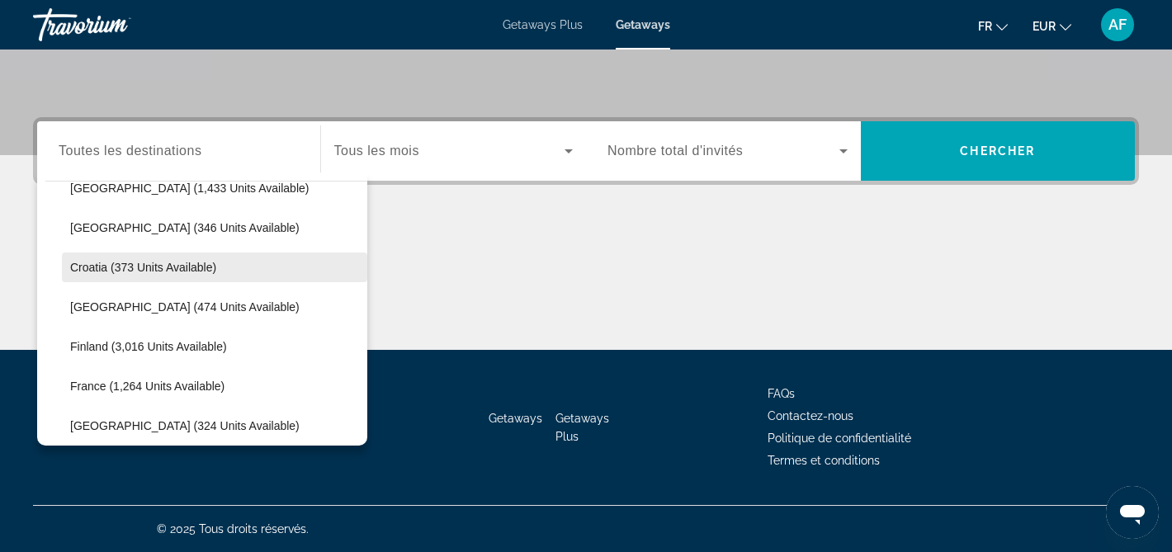
scroll to position [300, 0]
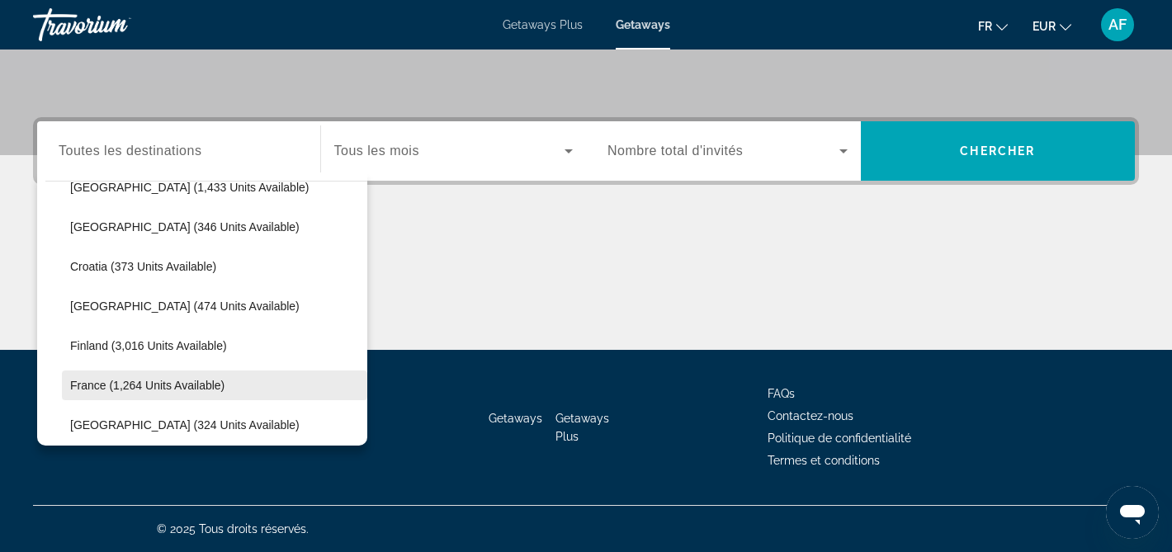
click at [94, 384] on span "France (1,264 units available)" at bounding box center [147, 385] width 154 height 13
type input "**********"
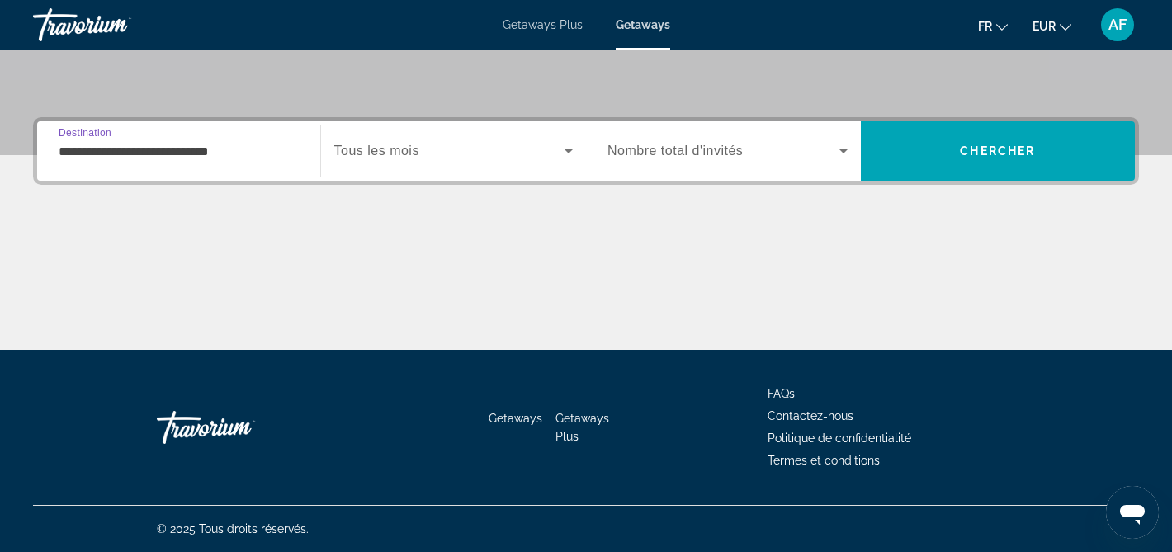
click at [386, 154] on span "Tous les mois" at bounding box center [376, 151] width 85 height 14
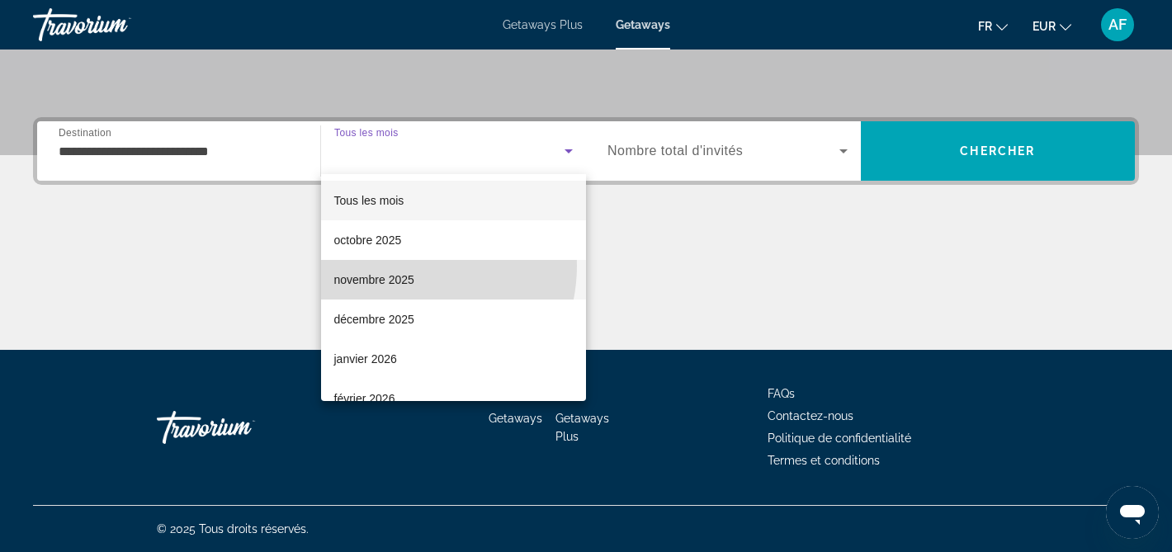
click at [403, 266] on mat-option "novembre 2025" at bounding box center [454, 280] width 266 height 40
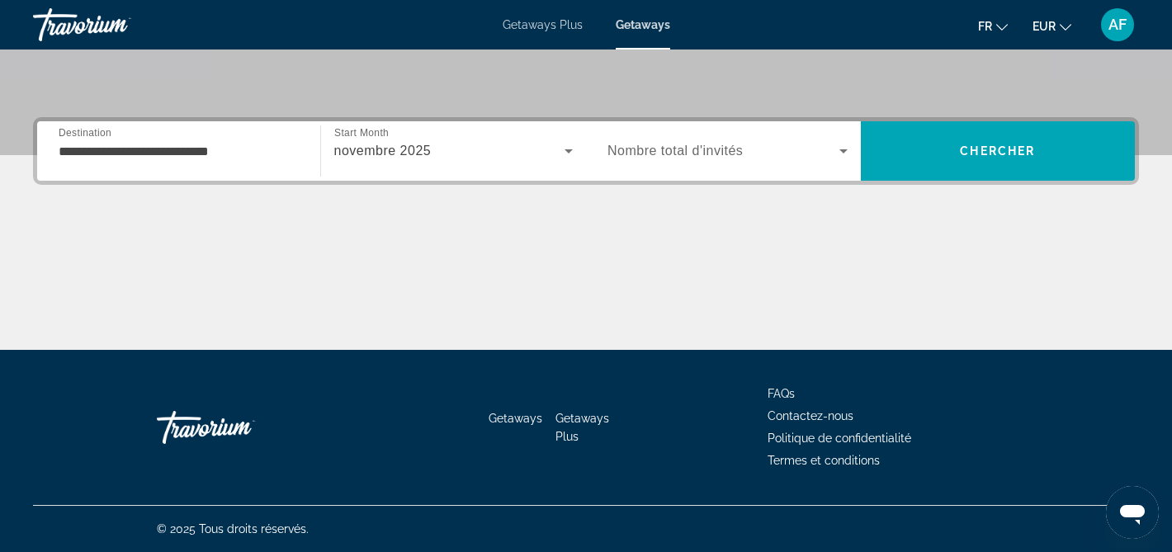
click at [722, 145] on span "Nombre total d'invités" at bounding box center [675, 151] width 135 height 14
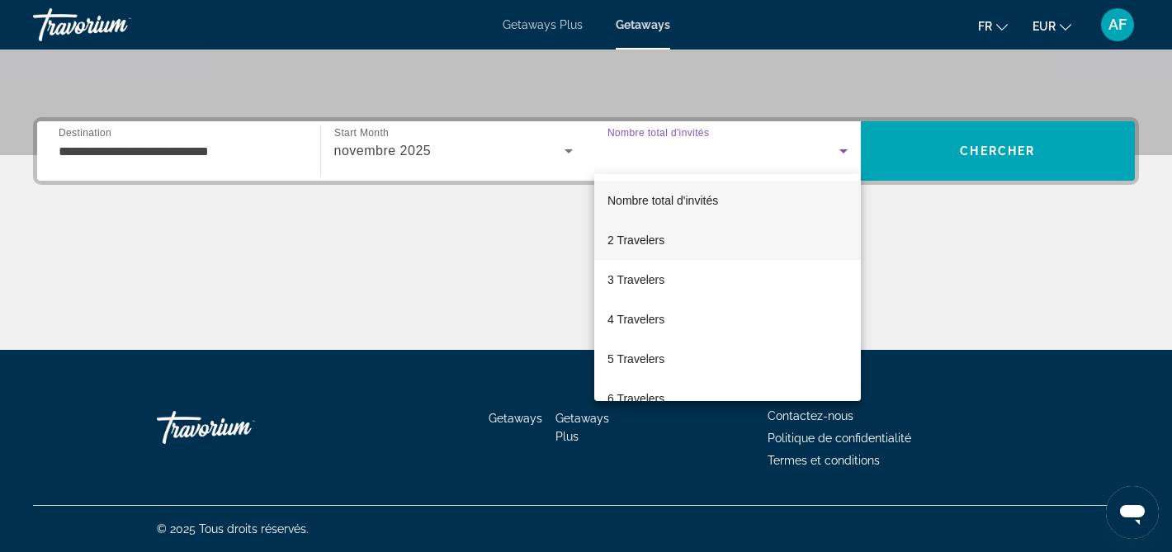
click at [671, 247] on mat-option "2 Travelers" at bounding box center [727, 240] width 267 height 40
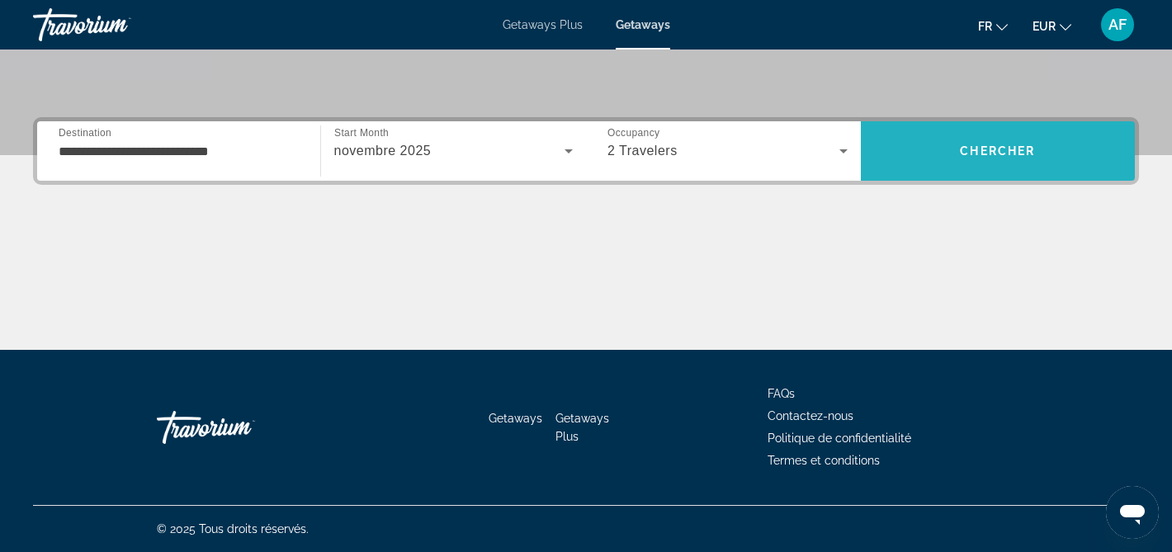
click at [972, 155] on span "Chercher" at bounding box center [997, 150] width 75 height 13
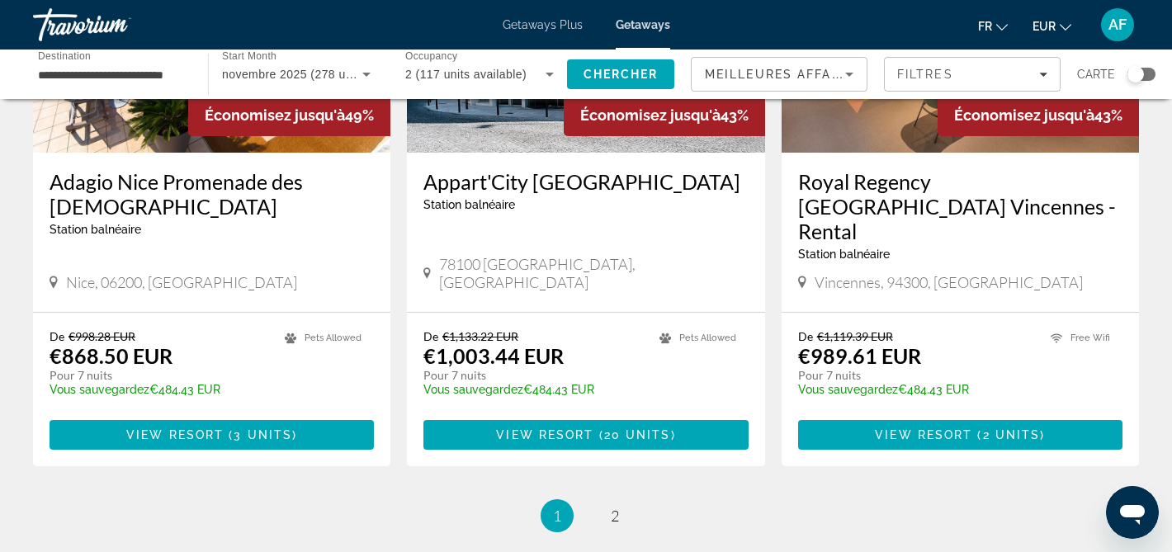
scroll to position [2040, 0]
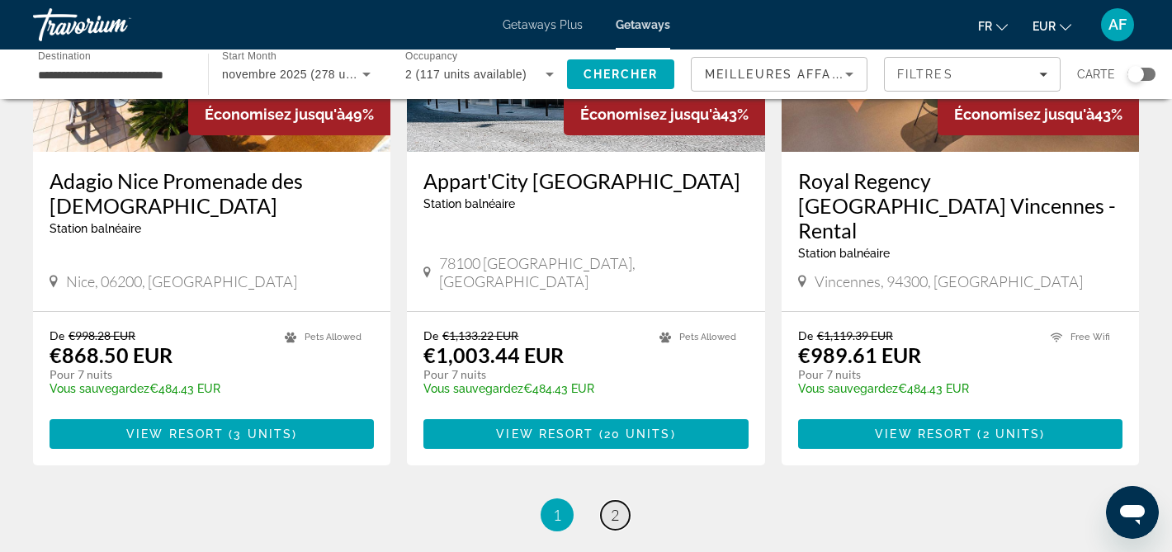
click at [611, 506] on span "2" at bounding box center [615, 515] width 8 height 18
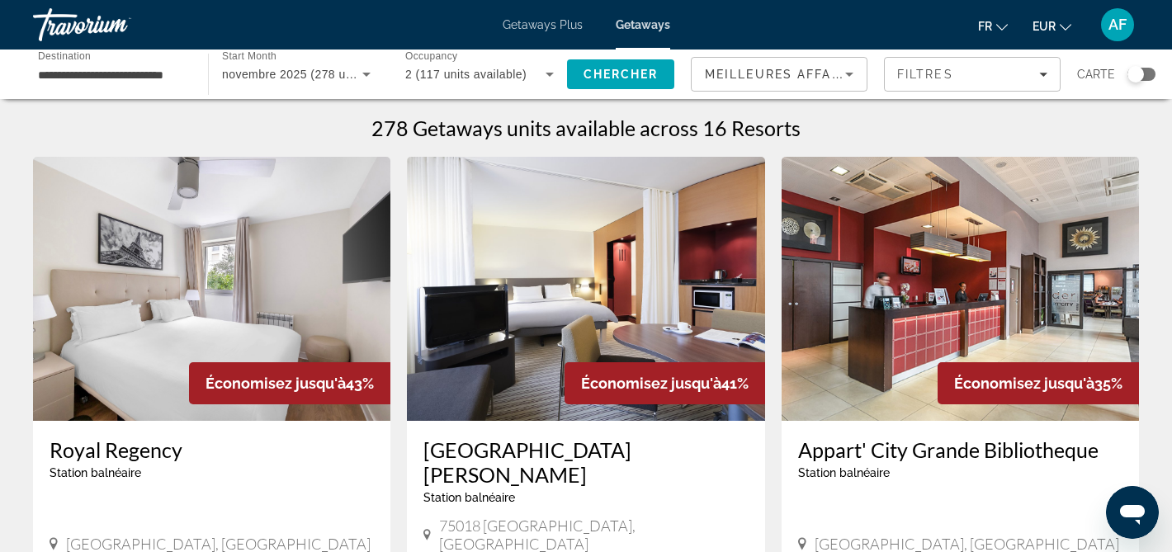
click at [295, 61] on div "novembre 2025 (278 units available)" at bounding box center [296, 74] width 149 height 46
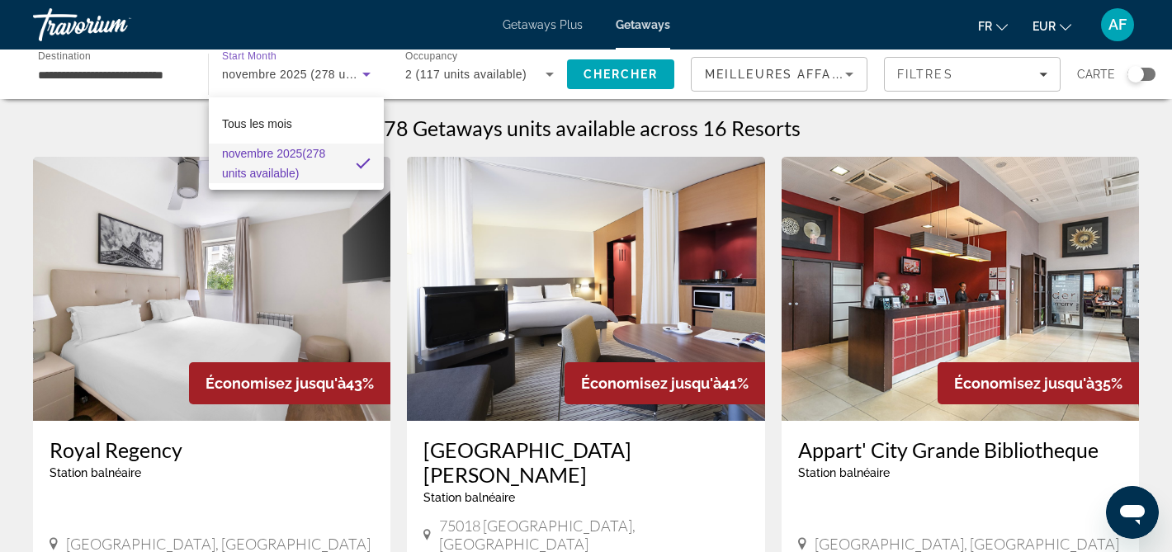
click at [143, 78] on div at bounding box center [586, 276] width 1172 height 552
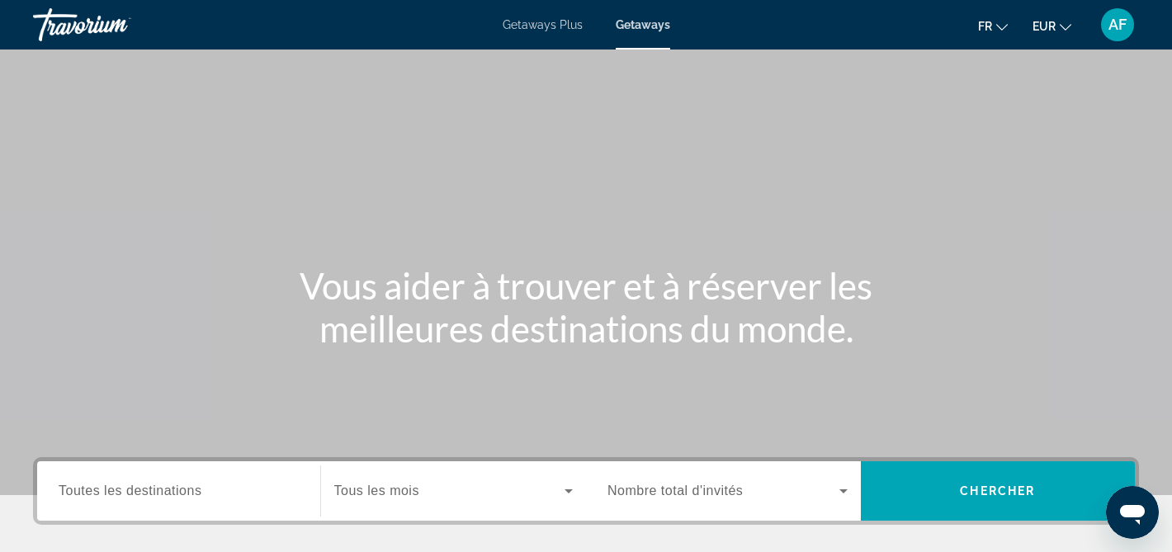
click at [144, 489] on span "Toutes les destinations" at bounding box center [130, 491] width 143 height 14
click at [144, 489] on input "Destination Toutes les destinations" at bounding box center [179, 492] width 240 height 20
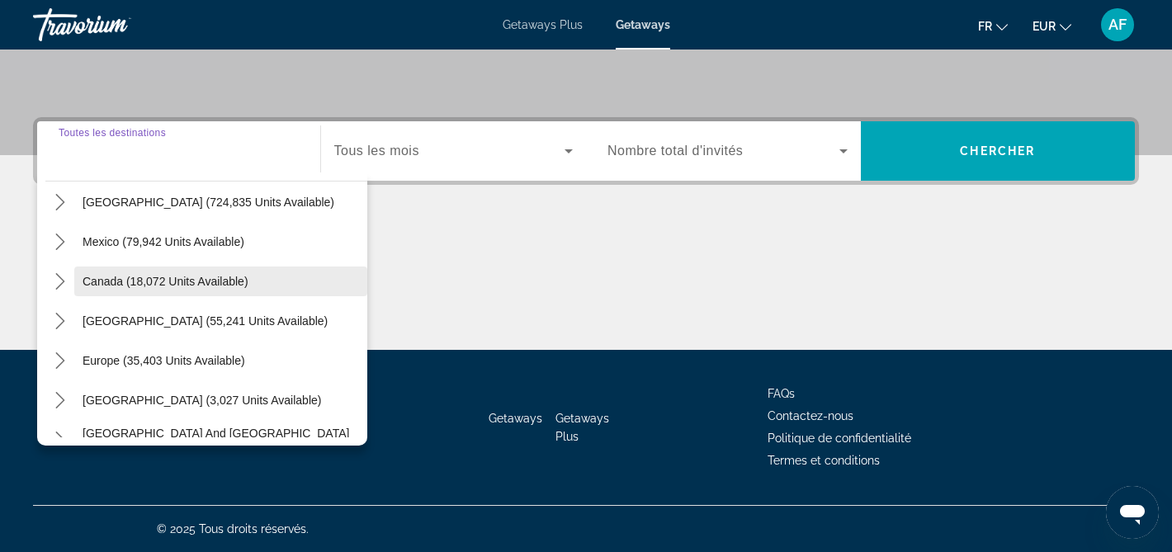
scroll to position [48, 0]
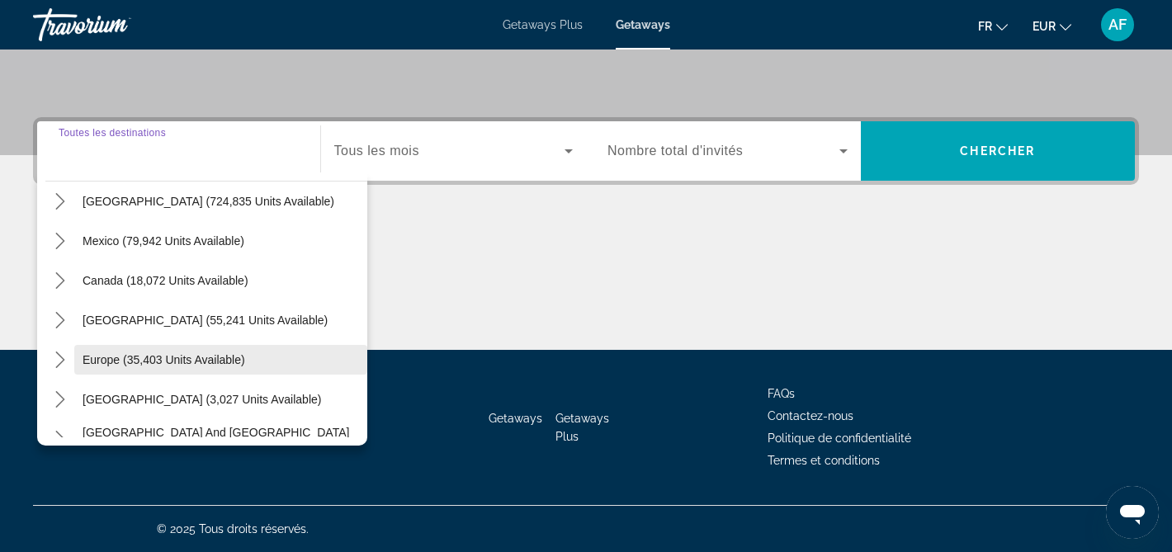
click at [170, 359] on span "Europe (35,403 units available)" at bounding box center [164, 359] width 163 height 13
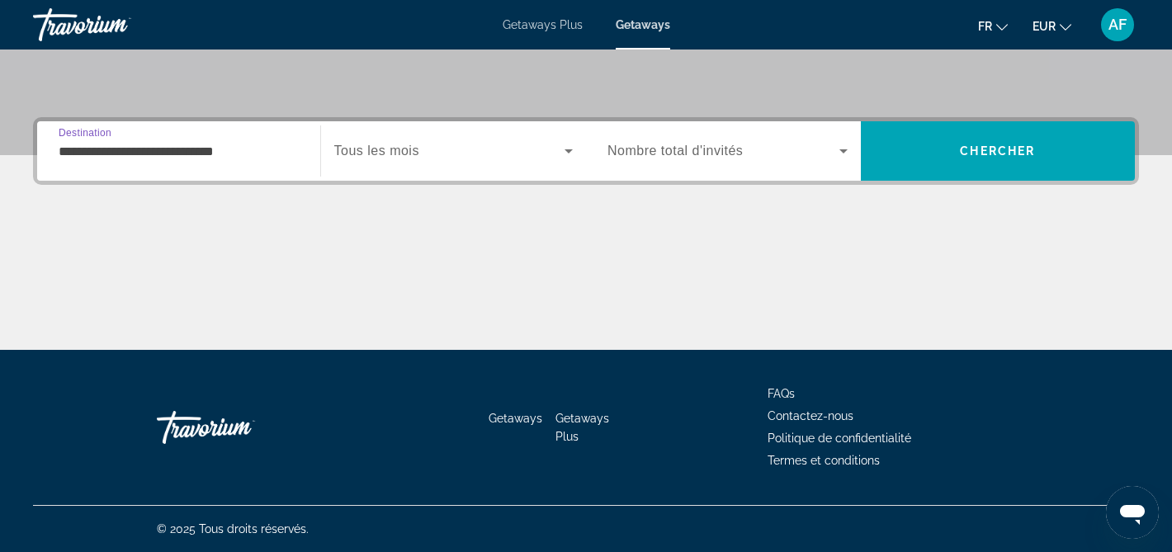
click at [200, 153] on input "**********" at bounding box center [179, 152] width 240 height 20
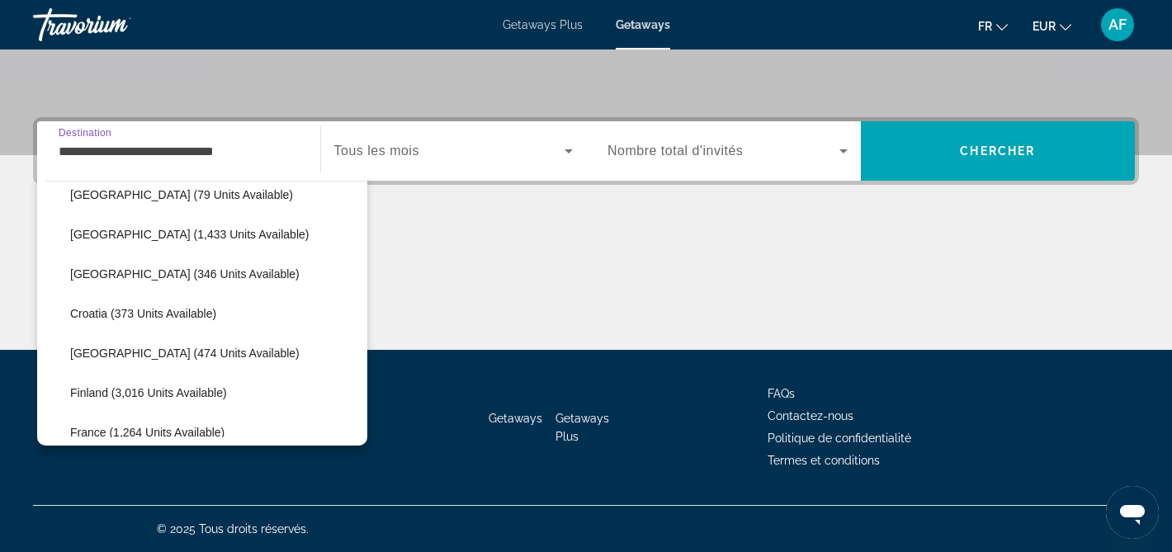
scroll to position [257, 0]
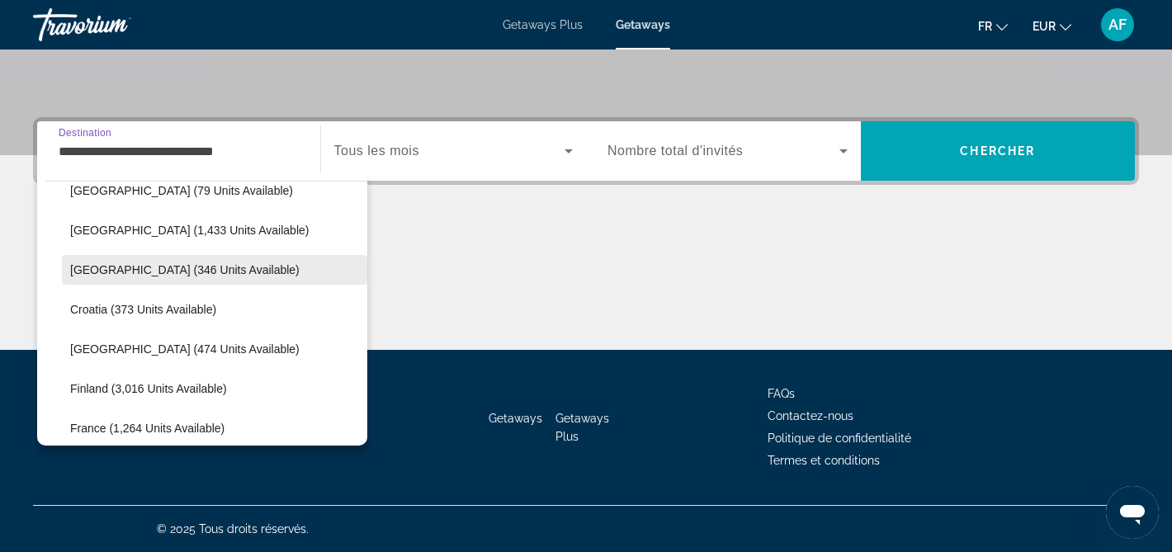
click at [174, 272] on span "Belgium (346 units available)" at bounding box center [185, 269] width 230 height 13
type input "**********"
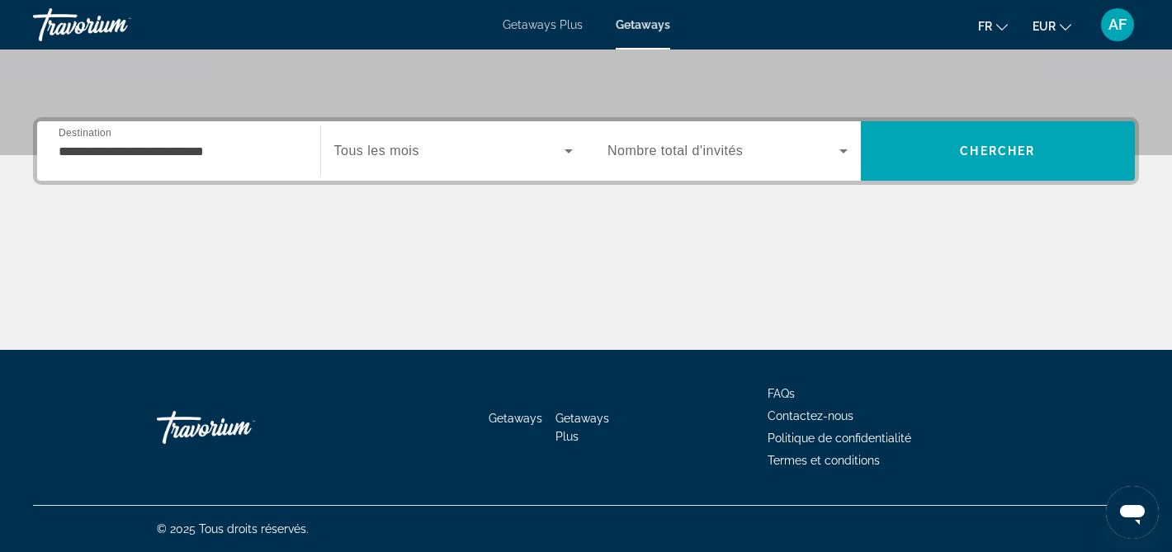
click at [400, 150] on span "Tous les mois" at bounding box center [376, 151] width 85 height 14
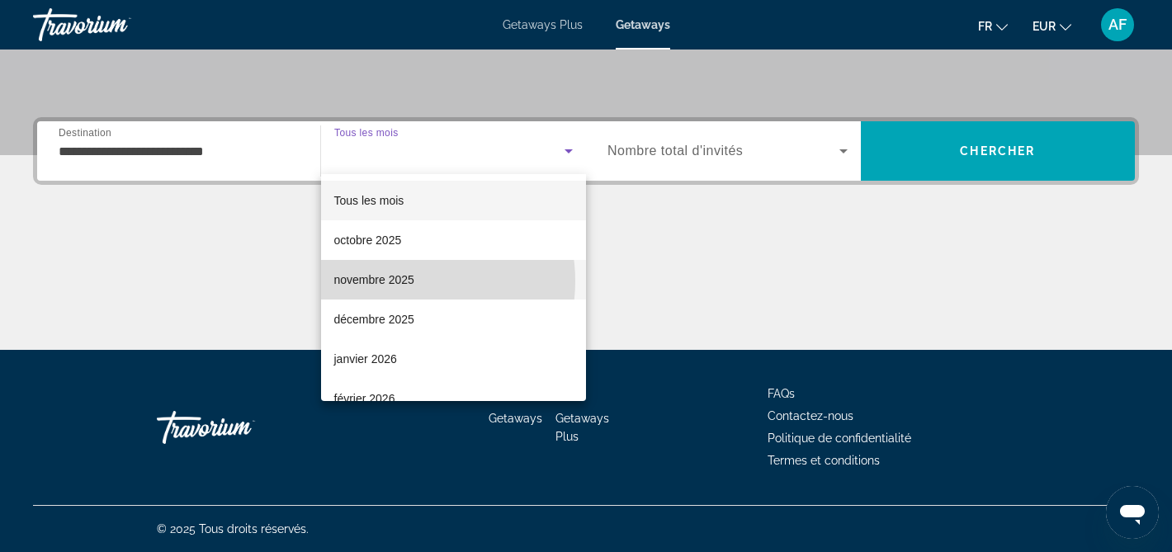
click at [403, 281] on span "novembre 2025" at bounding box center [374, 280] width 80 height 20
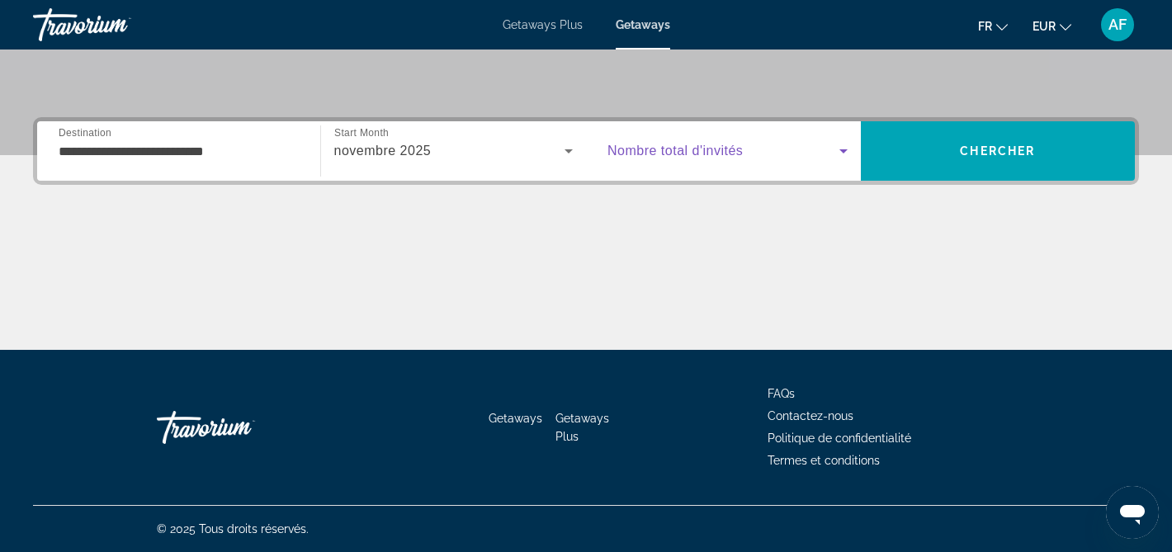
click at [705, 159] on span "Search widget" at bounding box center [724, 151] width 232 height 20
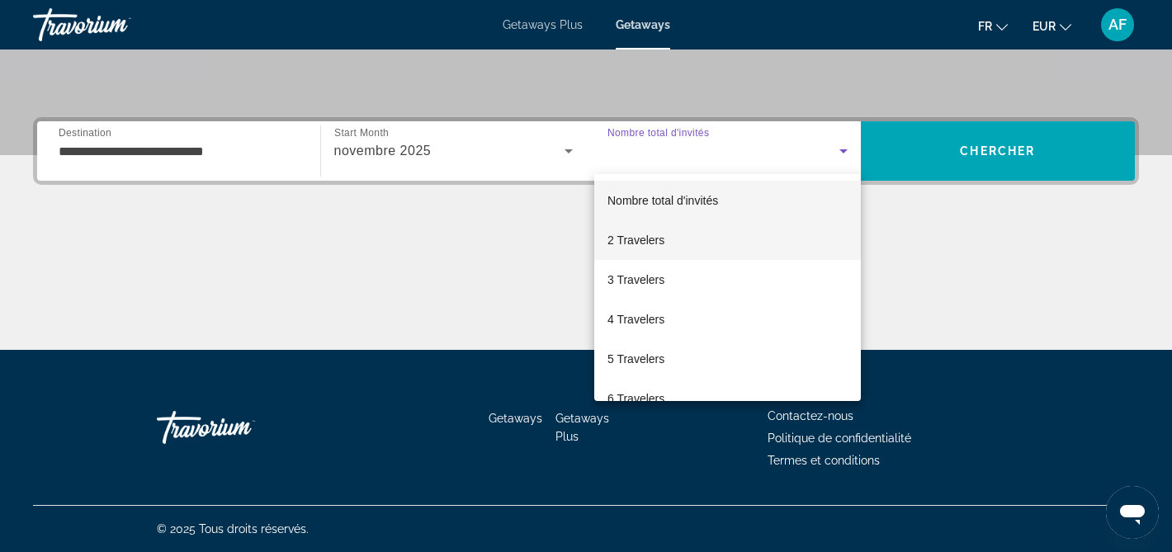
click at [680, 231] on mat-option "2 Travelers" at bounding box center [727, 240] width 267 height 40
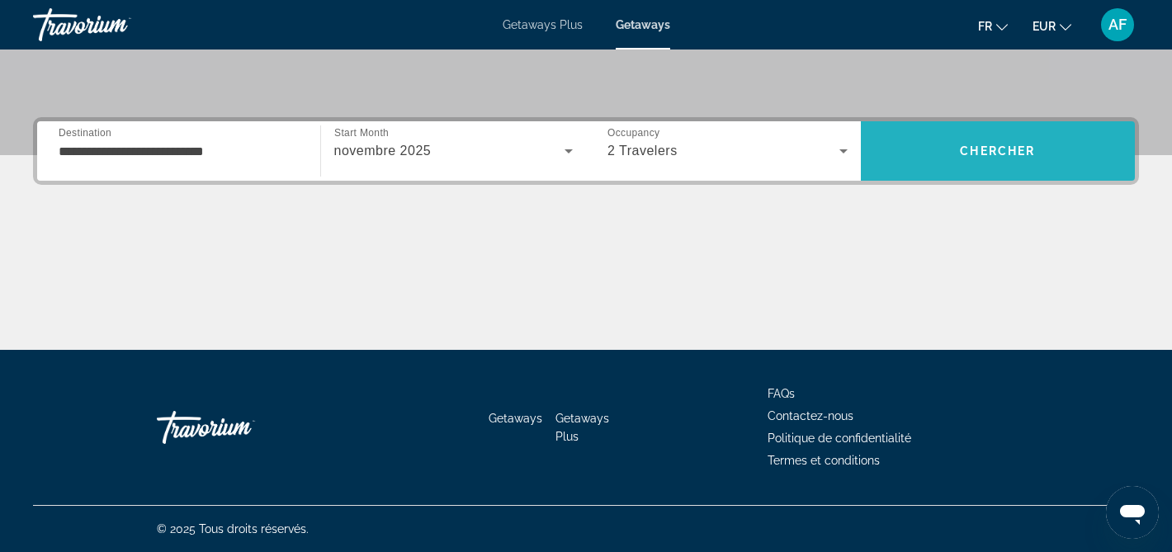
click at [997, 158] on span "Search" at bounding box center [998, 151] width 275 height 40
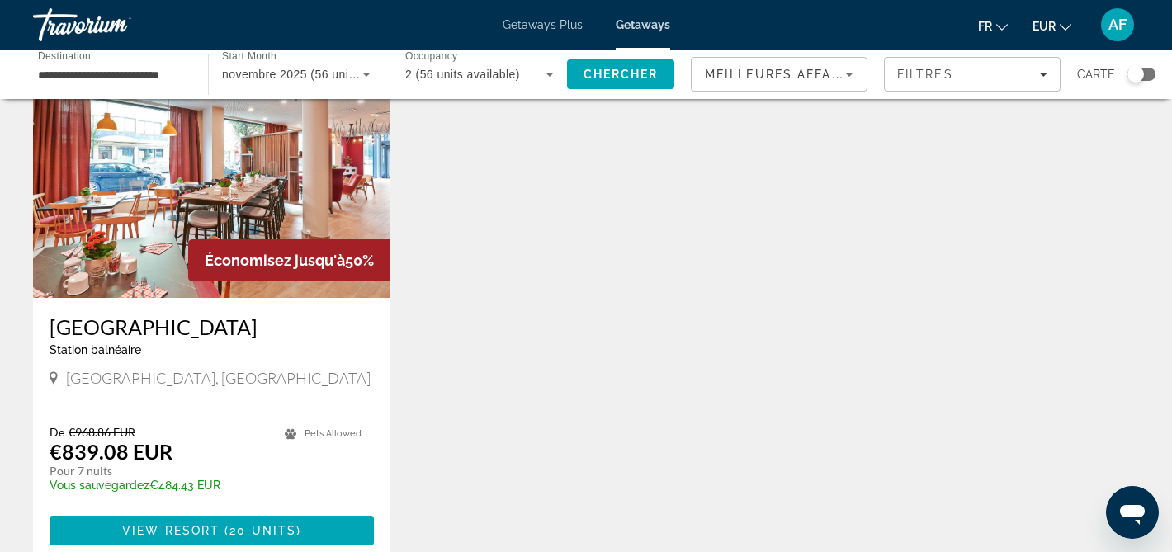
scroll to position [713, 0]
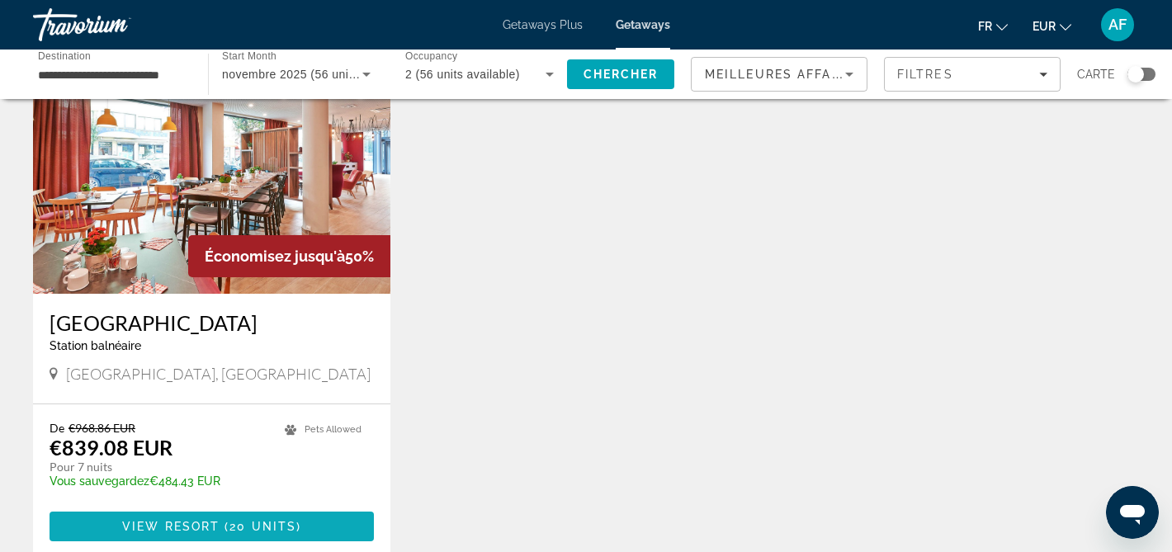
click at [266, 521] on span "20 units" at bounding box center [263, 526] width 67 height 13
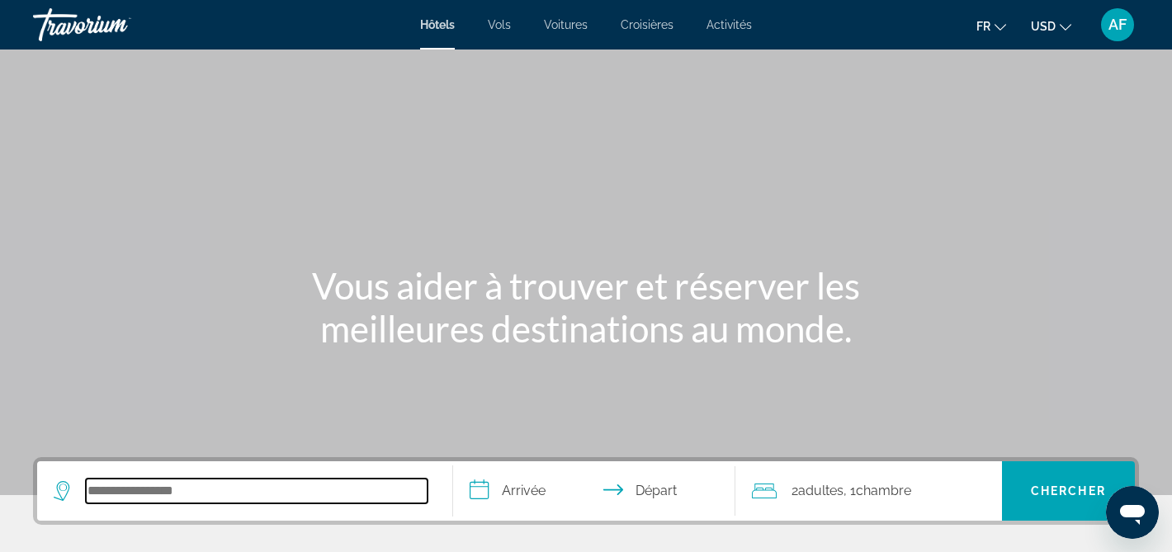
click at [155, 491] on input "Search hotel destination" at bounding box center [257, 491] width 342 height 25
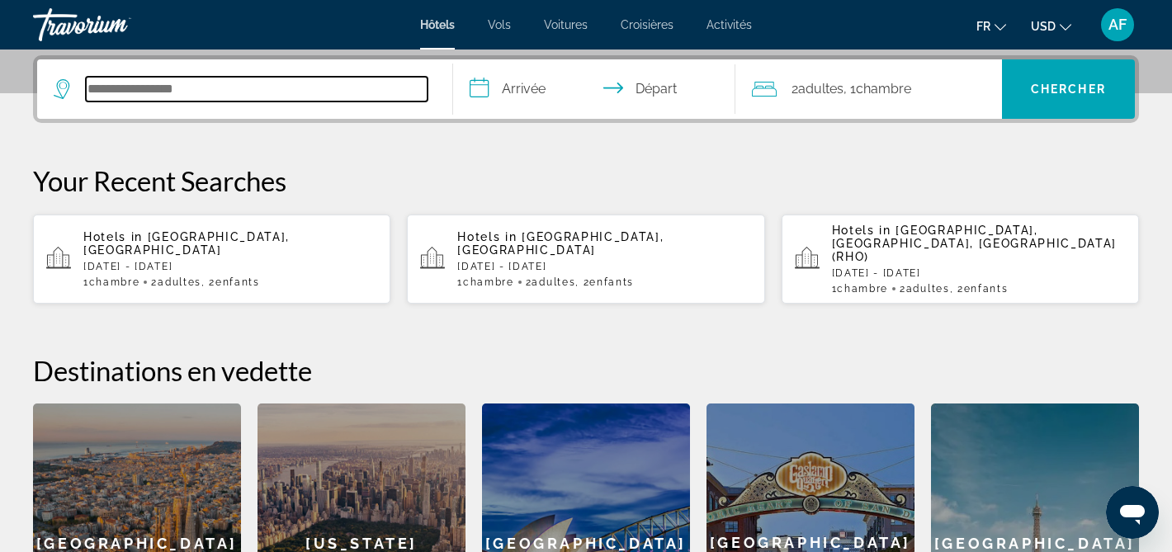
scroll to position [404, 0]
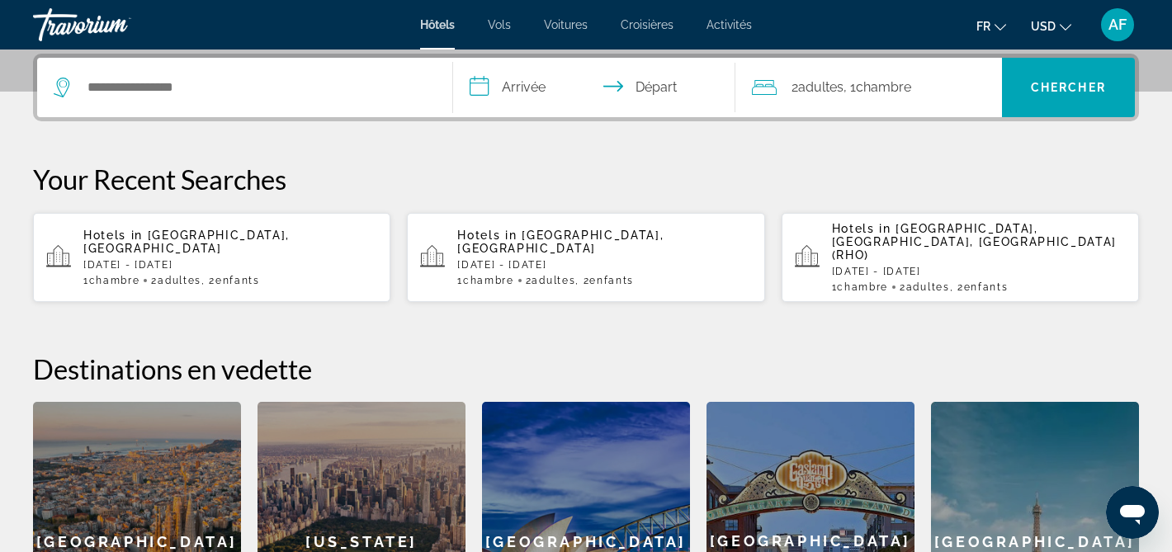
click at [166, 259] on p "Sun, 26 Jul - Tue, 04 Aug" at bounding box center [230, 265] width 294 height 12
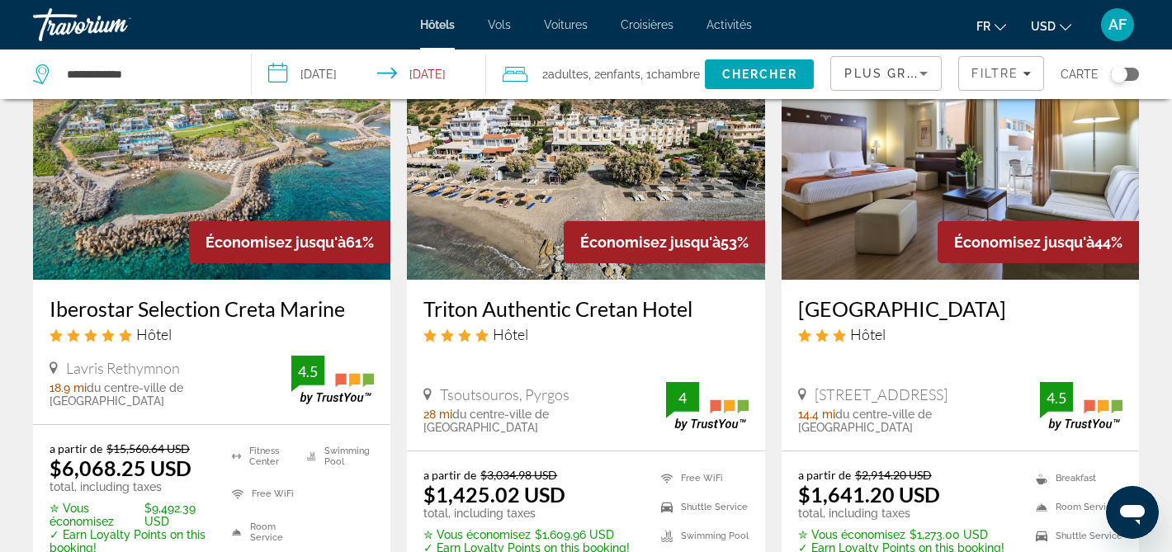
scroll to position [143, 0]
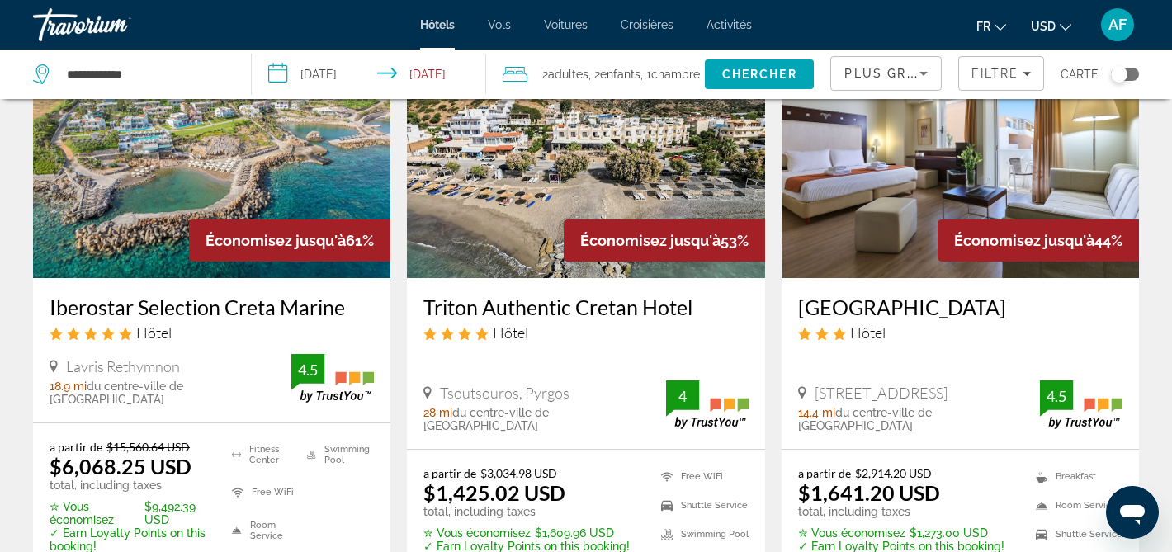
click at [1061, 31] on button "USD USD ($) MXN (Mex$) CAD (Can$) GBP (£) EUR (€) AUD (A$) NZD (NZ$) CNY (CN¥)" at bounding box center [1051, 26] width 40 height 24
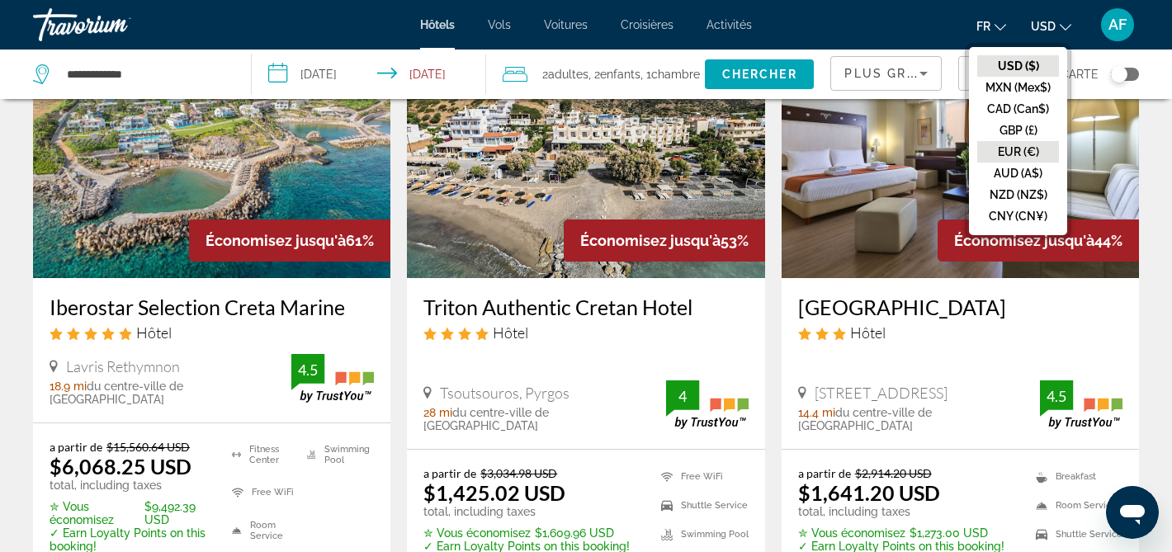
click at [1022, 145] on button "EUR (€)" at bounding box center [1019, 151] width 82 height 21
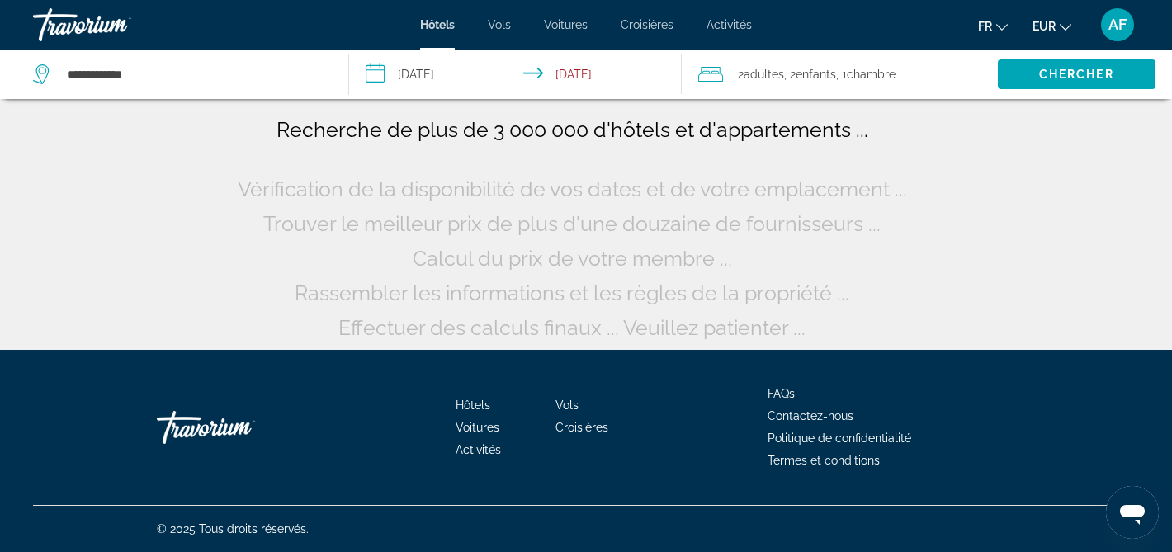
scroll to position [0, 0]
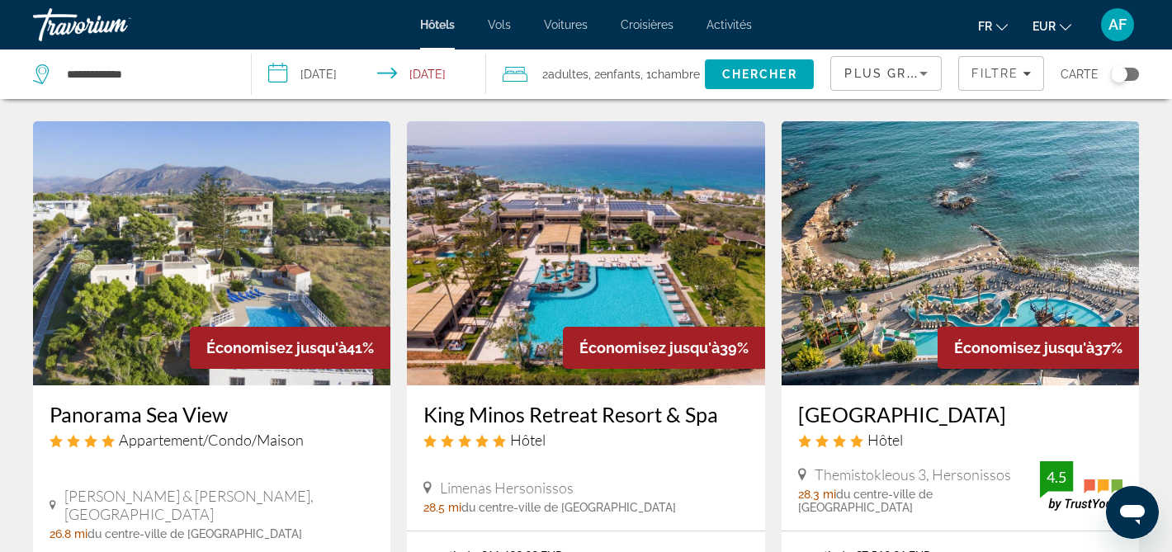
scroll to position [1323, 0]
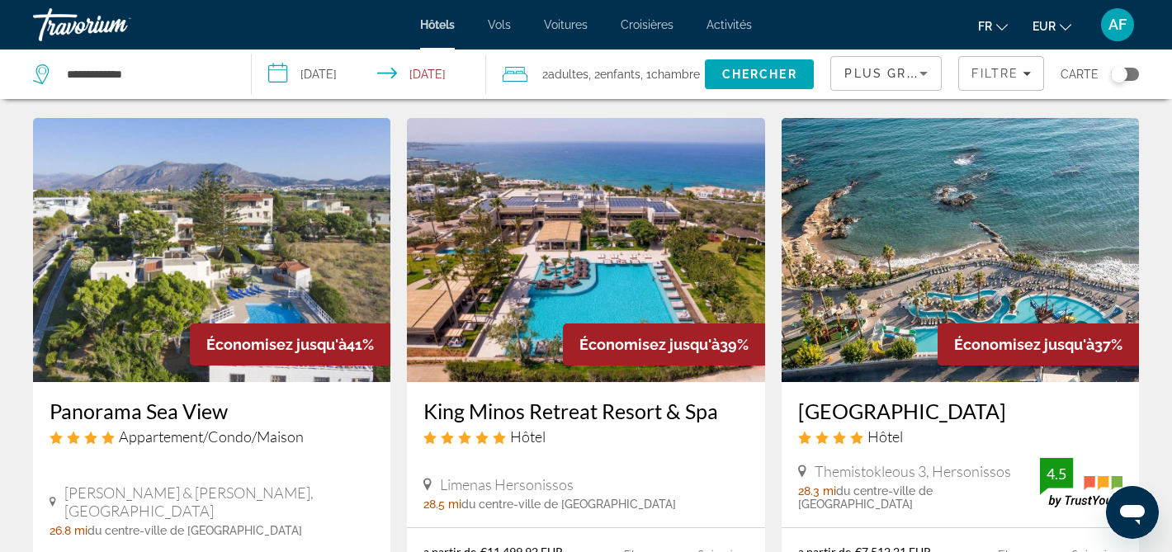
click at [843, 399] on h3 "Star Beach Village & Water Park" at bounding box center [960, 411] width 324 height 25
click at [0, 0] on div at bounding box center [0, 0] width 0 height 0
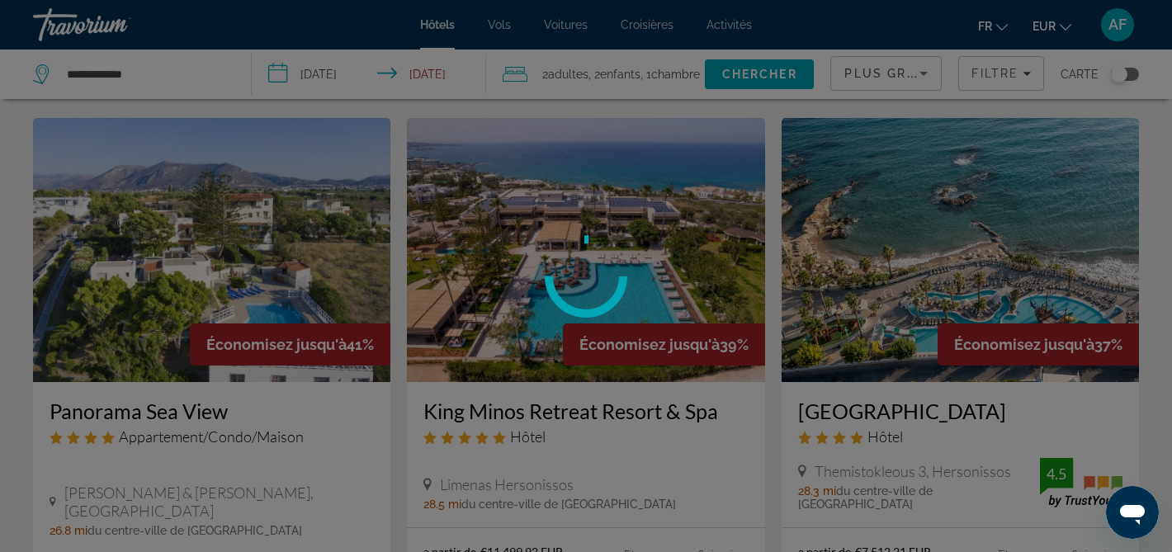
click at [843, 396] on div at bounding box center [586, 276] width 1172 height 552
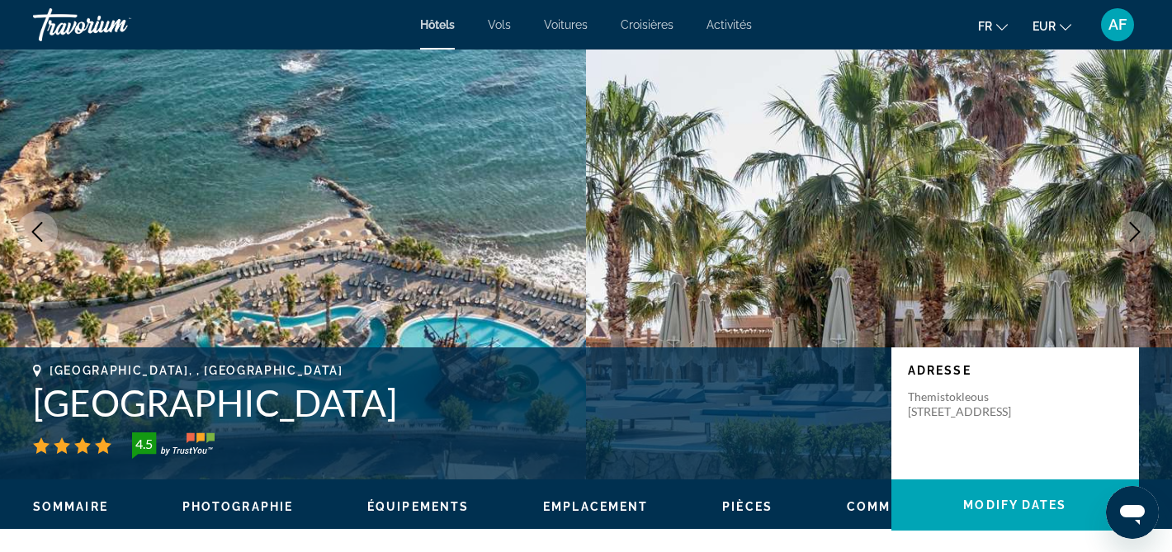
scroll to position [149, 0]
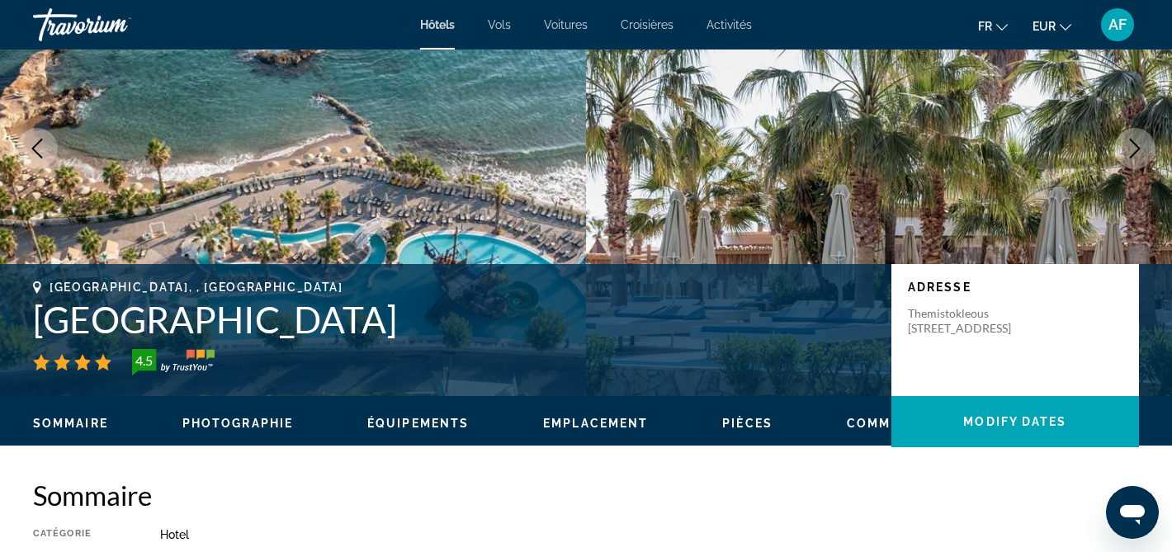
drag, startPoint x: 36, startPoint y: 318, endPoint x: 549, endPoint y: 315, distance: 512.7
click at [551, 316] on h1 "Star Beach Village & Water Park" at bounding box center [454, 319] width 842 height 43
copy h1 "Star Beach Village & Water Park"
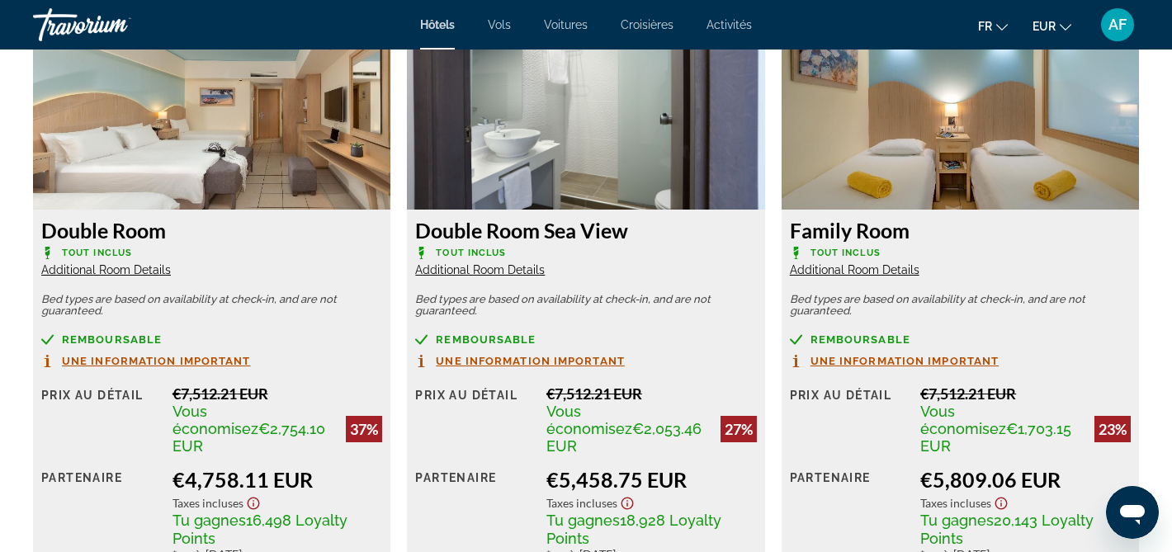
scroll to position [2326, 0]
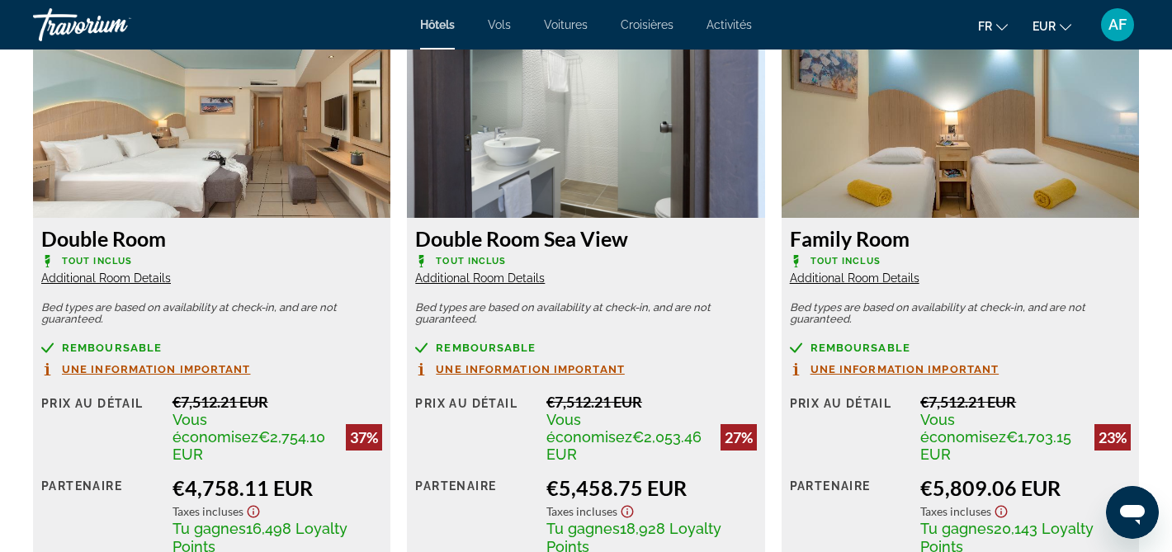
click at [125, 277] on span "Additional Room Details" at bounding box center [106, 278] width 130 height 13
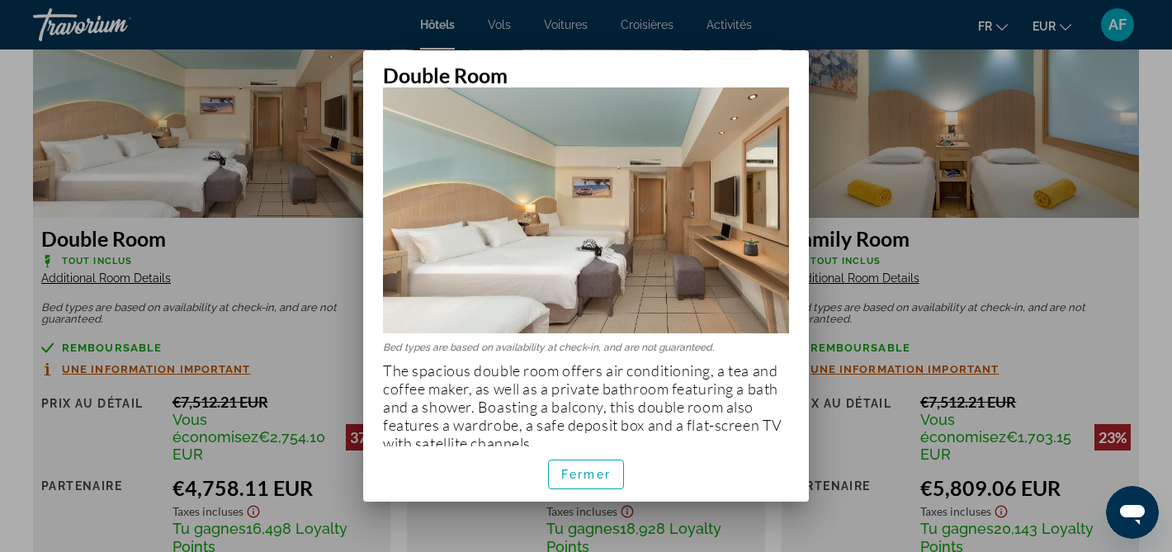
scroll to position [62, 0]
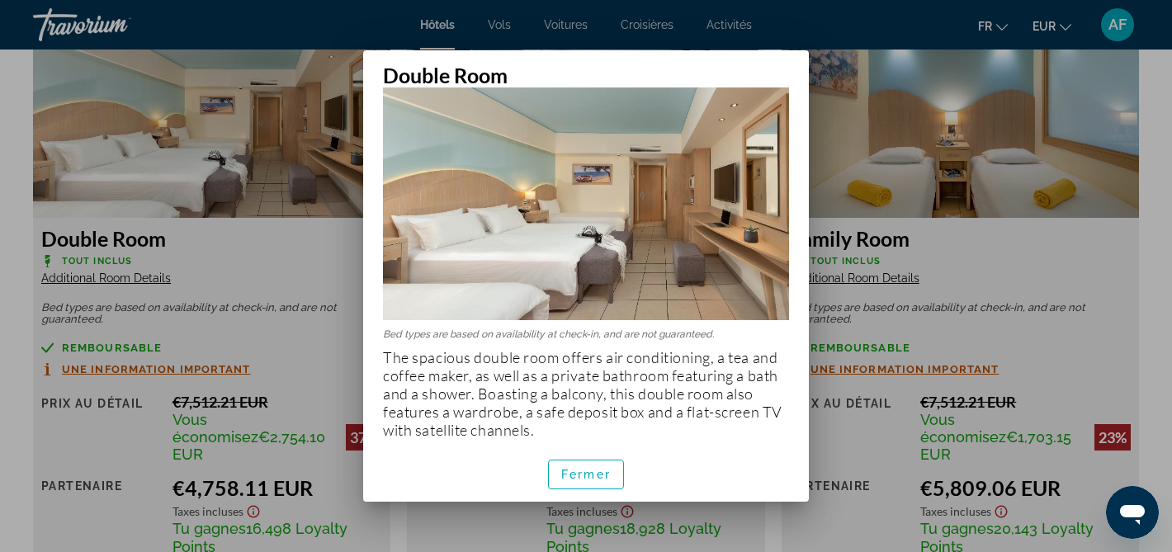
click at [937, 245] on div at bounding box center [586, 276] width 1172 height 552
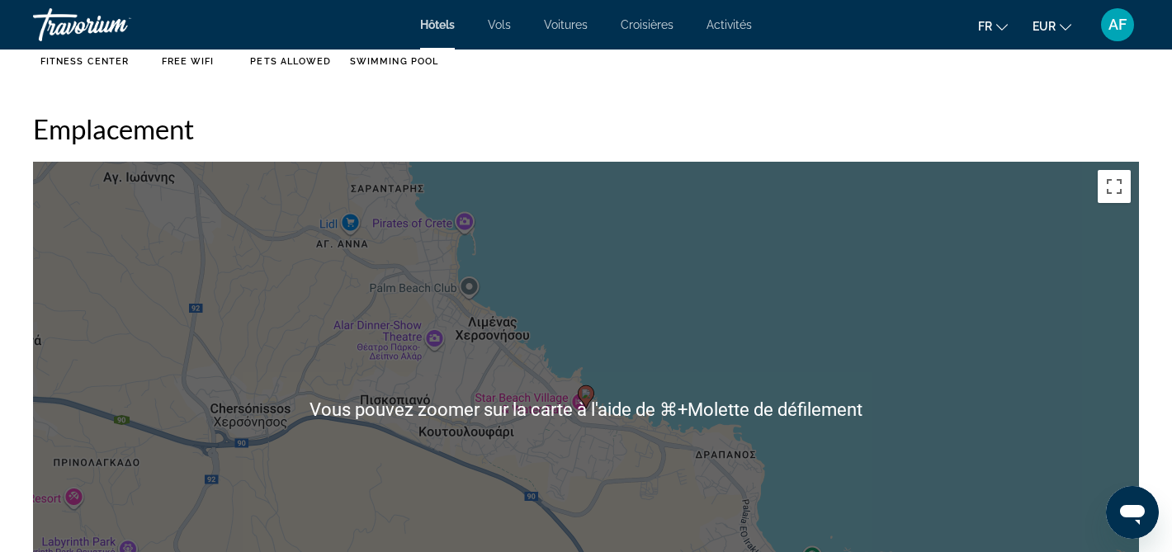
scroll to position [1494, 0]
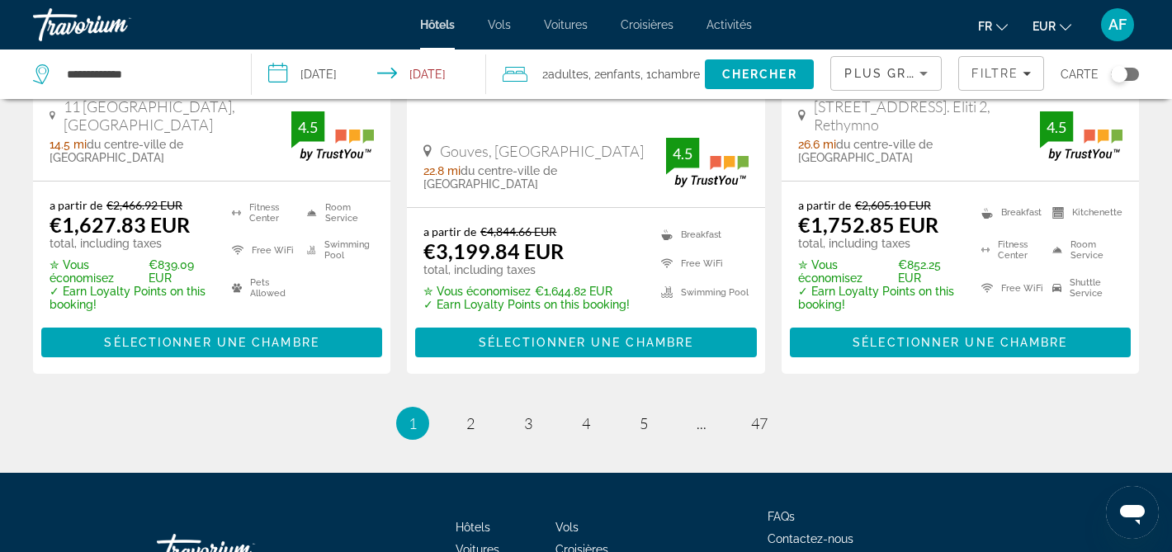
scroll to position [2329, 0]
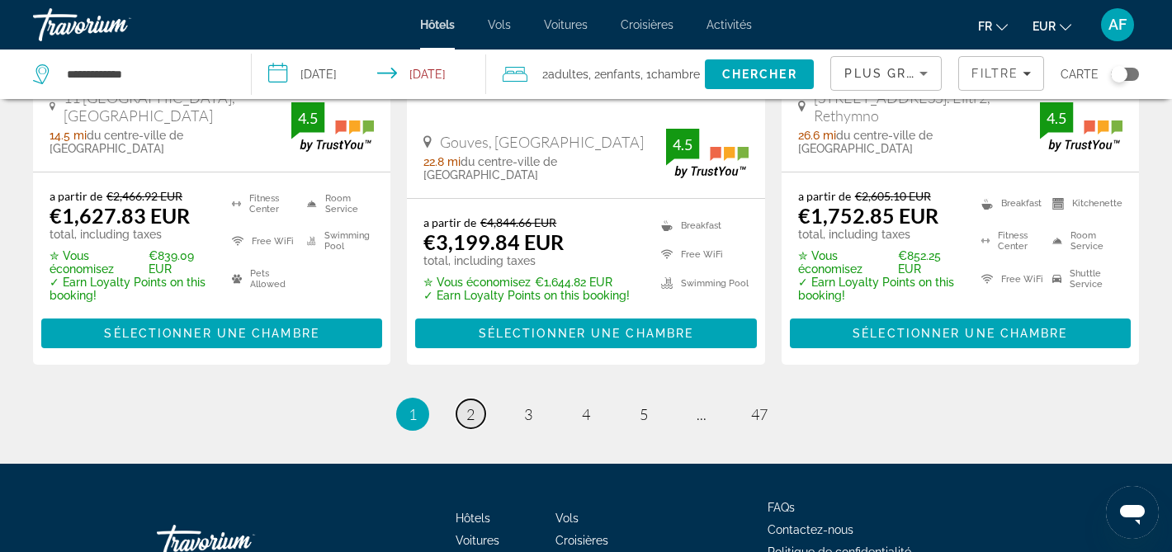
click at [476, 400] on link "page 2" at bounding box center [471, 414] width 29 height 29
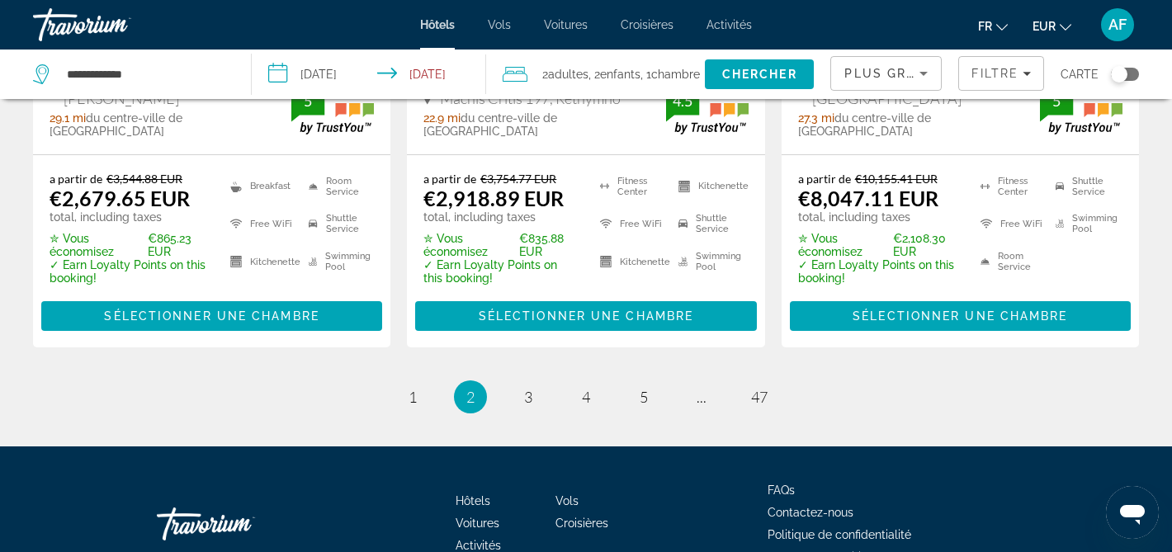
scroll to position [2398, 0]
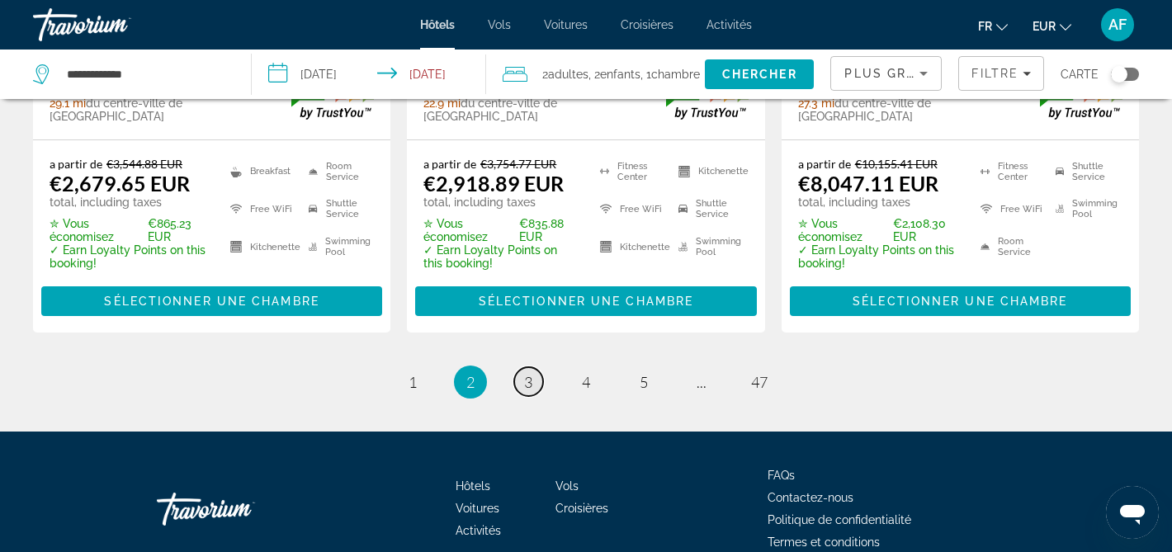
click at [526, 373] on span "3" at bounding box center [528, 382] width 8 height 18
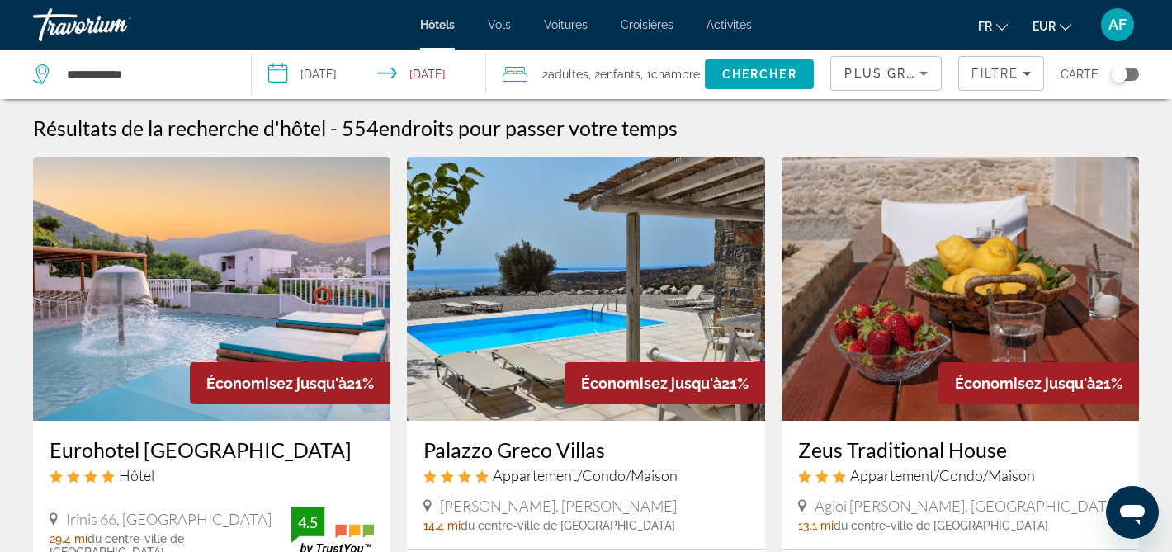
click at [1134, 62] on div "Carte" at bounding box center [1100, 75] width 78 height 50
click at [874, 79] on span "Plus grandes économies" at bounding box center [943, 73] width 197 height 13
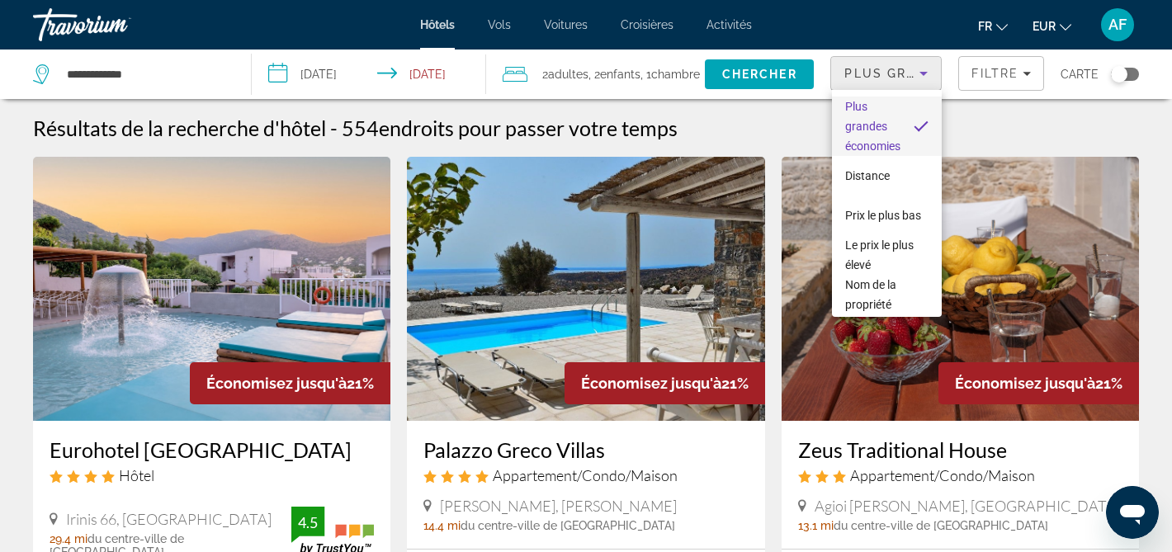
click at [973, 76] on div at bounding box center [586, 276] width 1172 height 552
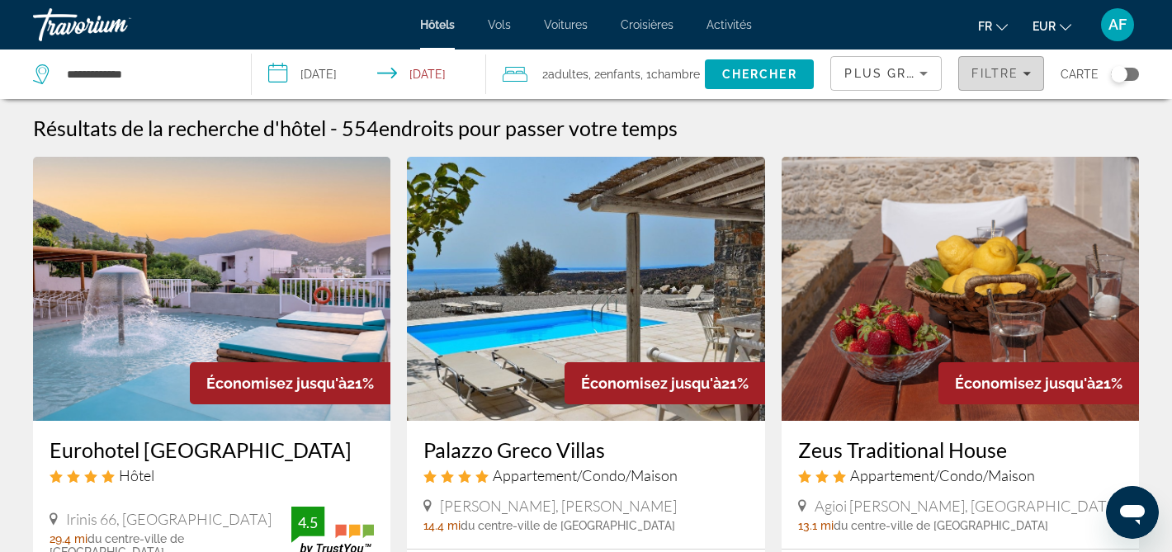
click at [973, 73] on span "Filtre" at bounding box center [995, 73] width 47 height 13
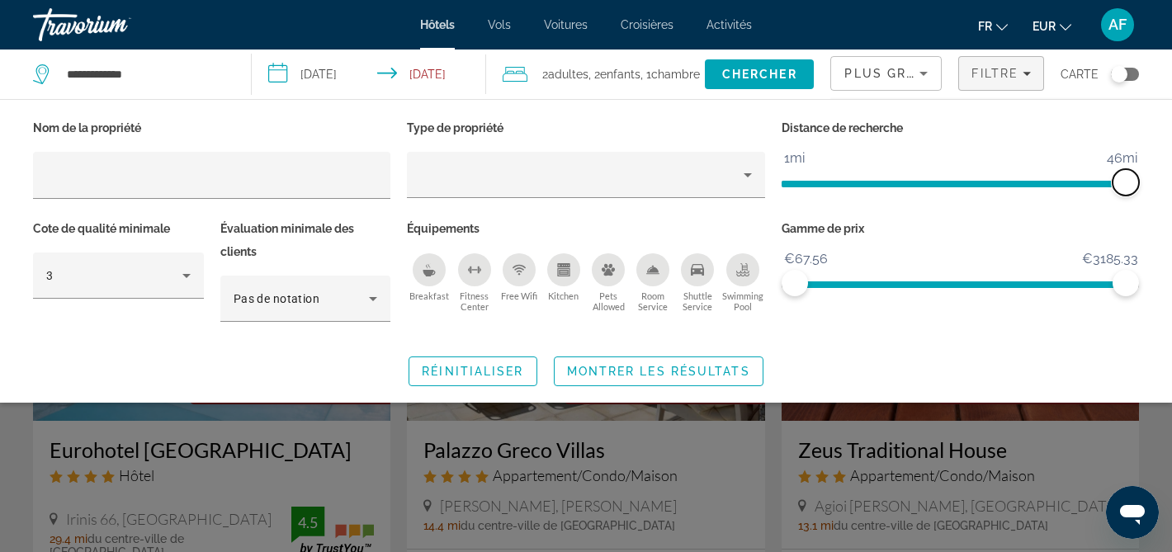
drag, startPoint x: 1011, startPoint y: 176, endPoint x: 1164, endPoint y: 175, distance: 153.6
click at [1165, 176] on div "Nom de la propriété Type de propriété Distance de recherche 1mi 46mi 46mi Cote …" at bounding box center [586, 251] width 1172 height 270
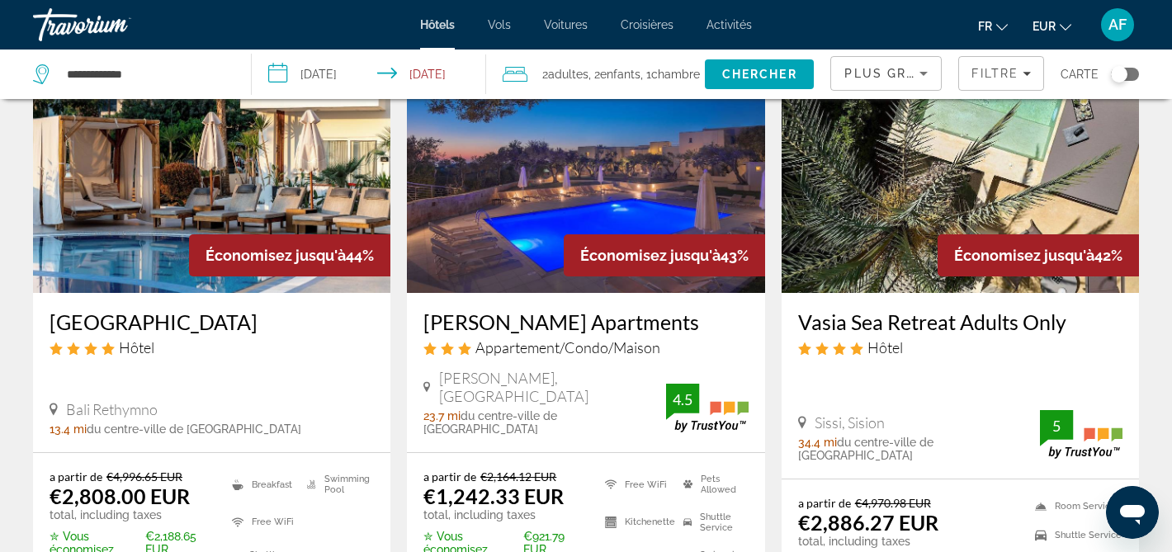
scroll to position [765, 0]
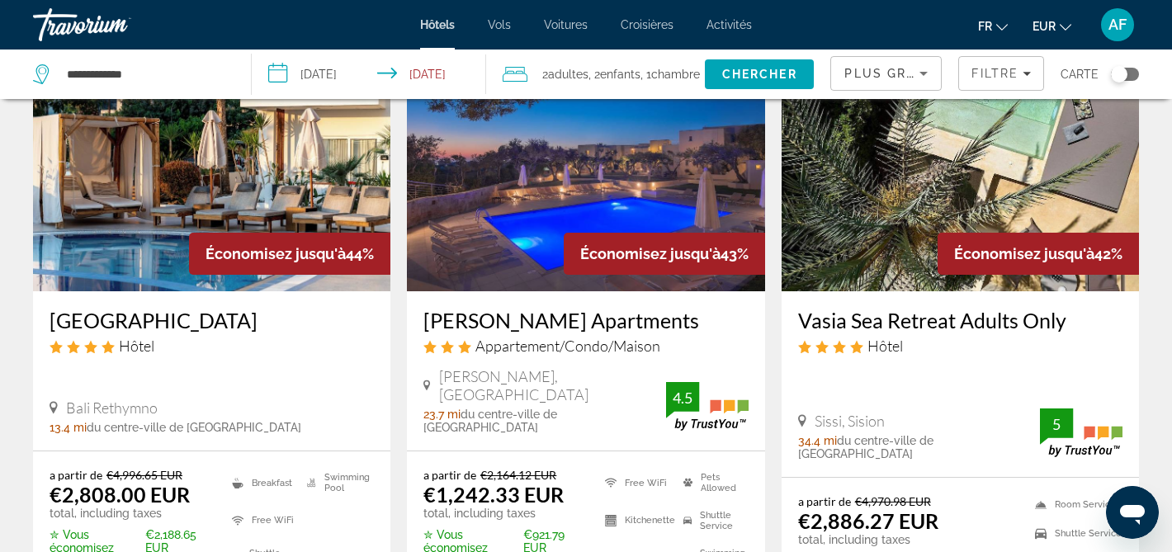
click at [1138, 79] on button "Toggle map" at bounding box center [1119, 74] width 40 height 15
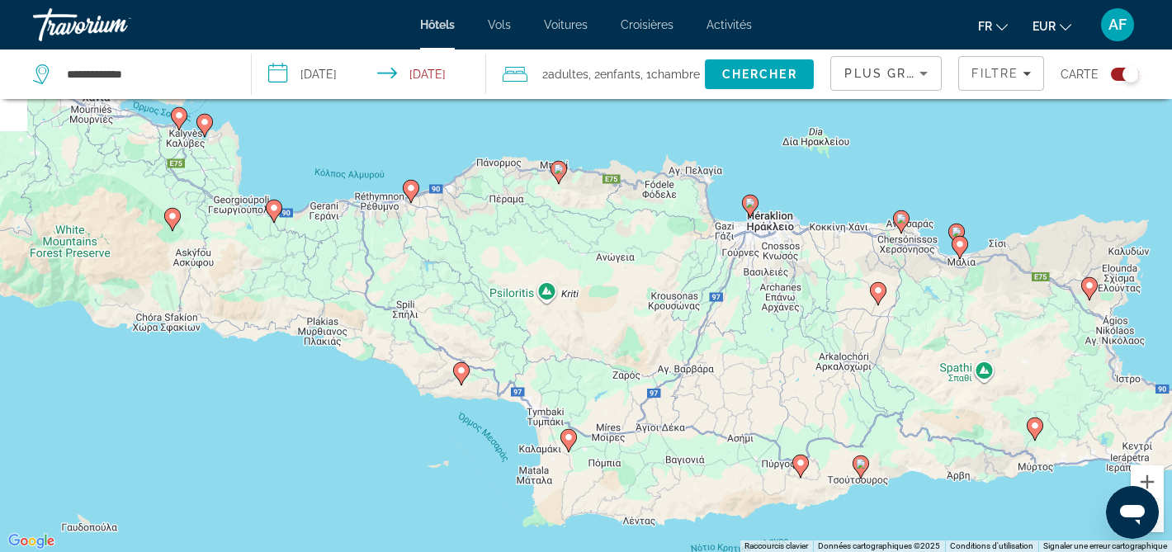
drag, startPoint x: 755, startPoint y: 328, endPoint x: 863, endPoint y: 401, distance: 130.8
click at [863, 399] on div "Pour activer le glissement avec le clavier, appuyez sur Alt+Entrée. Une fois ce…" at bounding box center [586, 276] width 1172 height 552
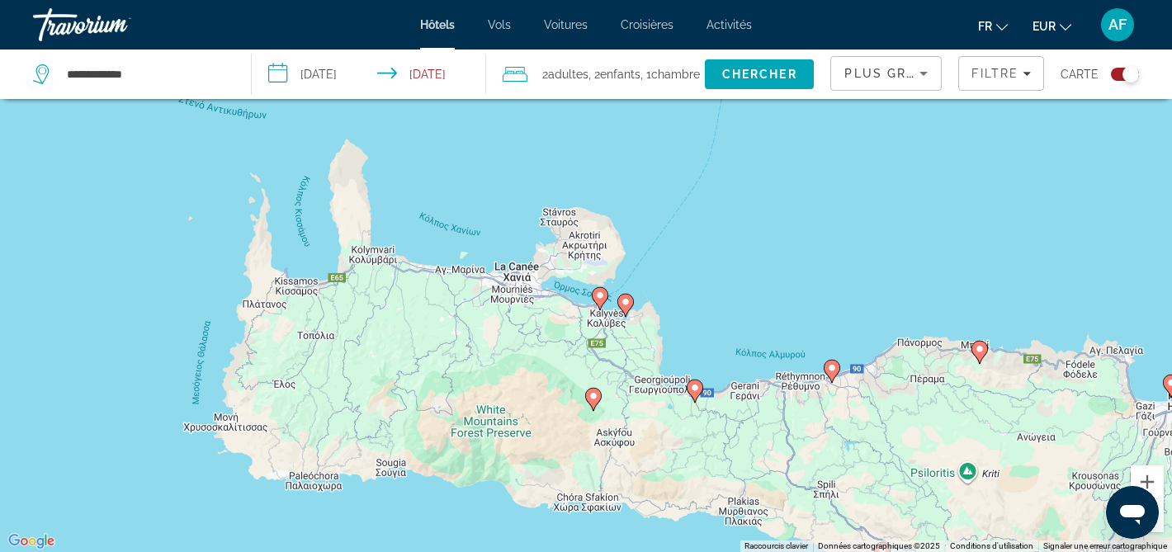
drag, startPoint x: 501, startPoint y: 352, endPoint x: 863, endPoint y: 483, distance: 384.7
click at [865, 484] on div "Pour activer le glissement avec le clavier, appuyez sur Alt+Entrée. Une fois ce…" at bounding box center [586, 276] width 1172 height 552
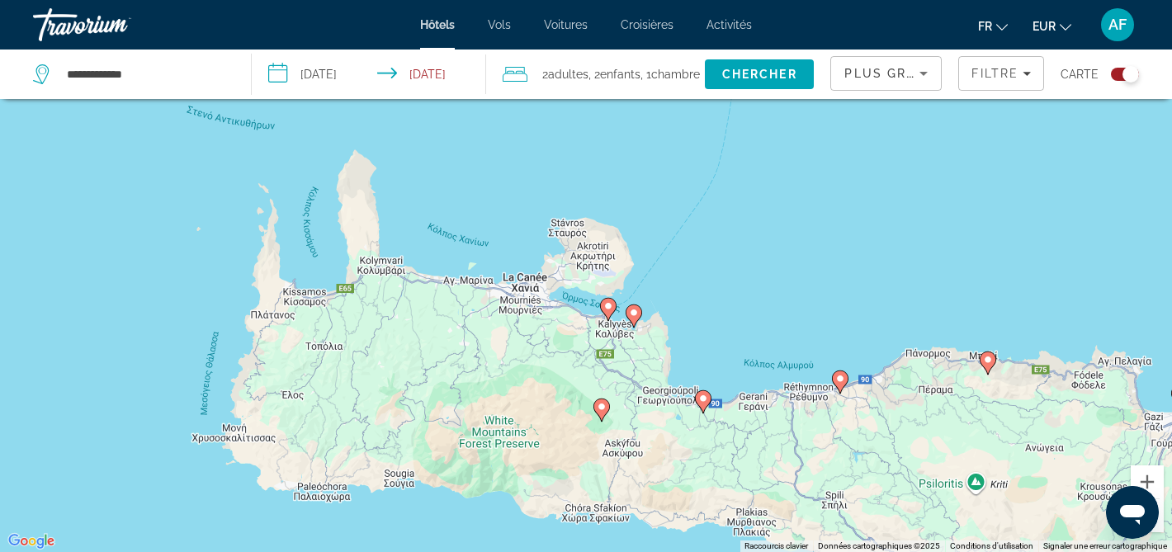
click at [611, 306] on image "Main content" at bounding box center [609, 306] width 10 height 10
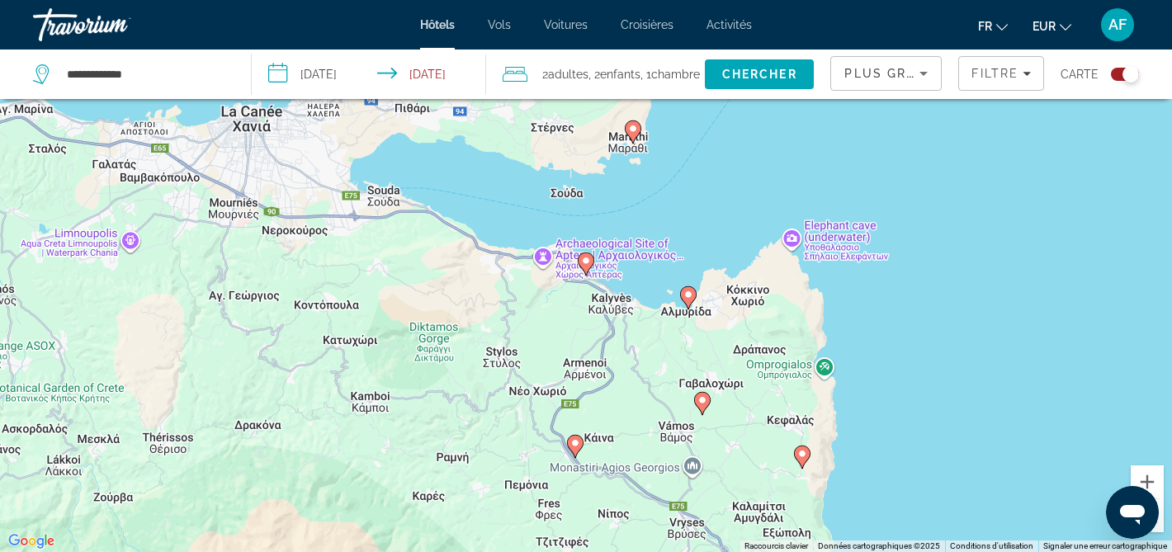
click at [587, 254] on icon "Main content" at bounding box center [586, 263] width 15 height 21
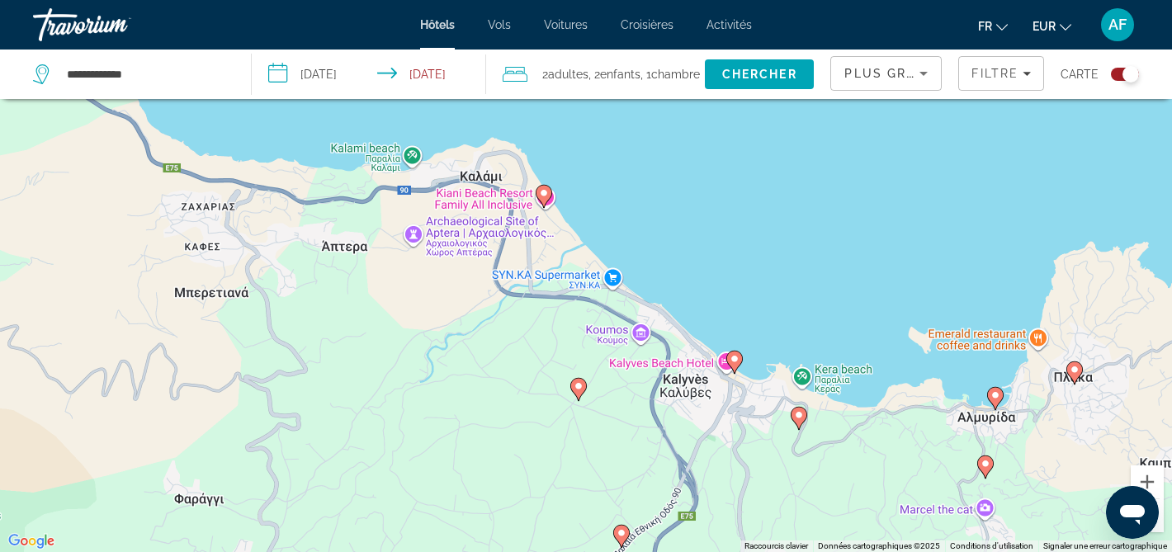
click at [587, 259] on div "Pour naviguer, appuyez sur les touches fléchées. Pour activer le glissement ave…" at bounding box center [586, 276] width 1172 height 552
click at [540, 194] on image "Main content" at bounding box center [544, 193] width 10 height 10
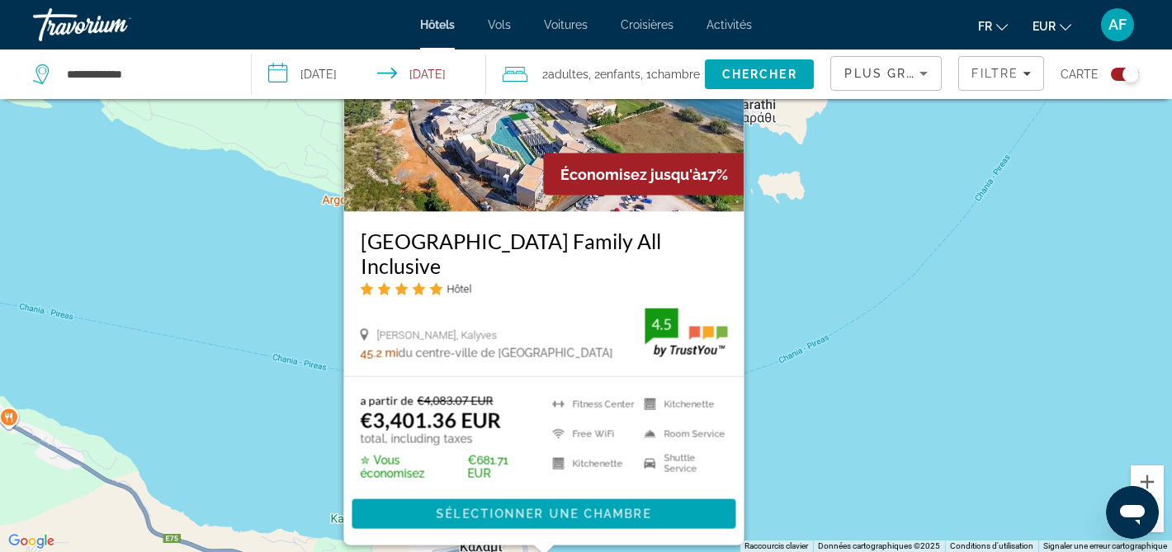
click at [476, 263] on h3 "Kiani Beach Resort Family All Inclusive" at bounding box center [544, 253] width 367 height 50
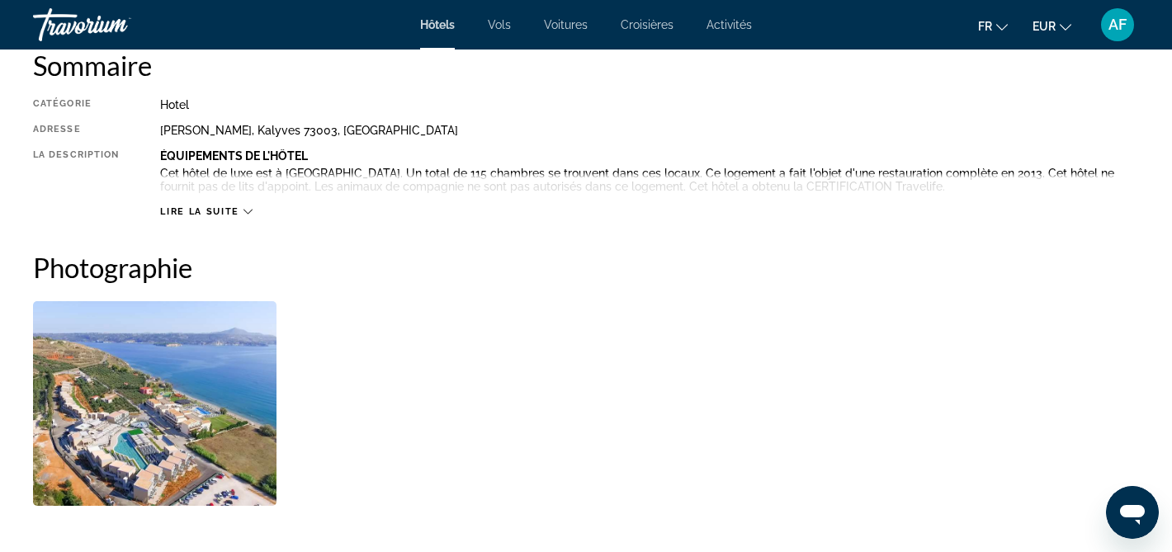
scroll to position [584, 0]
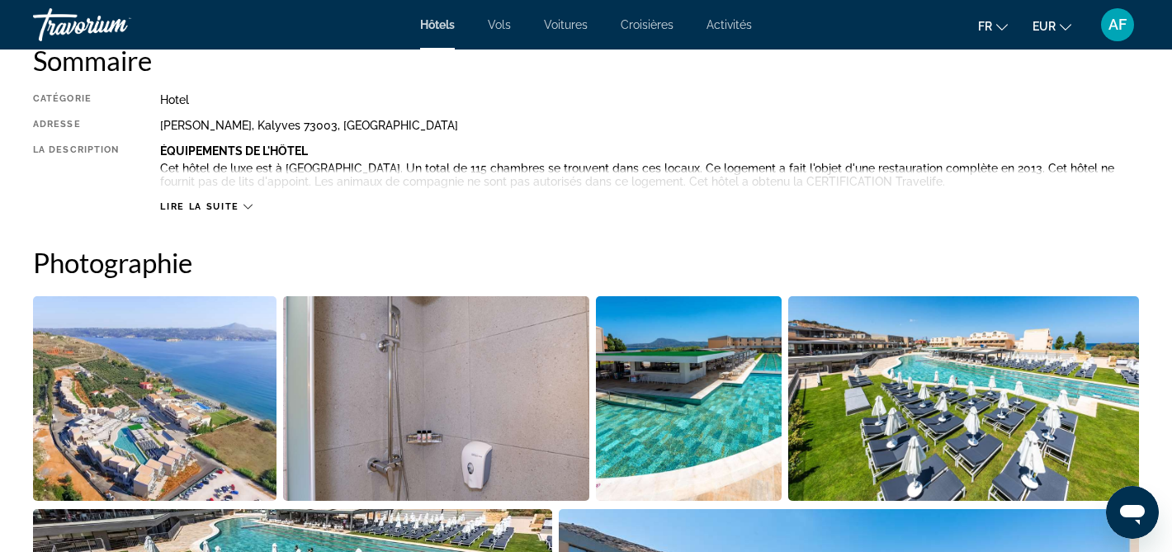
click at [239, 203] on div "Lire la suite" at bounding box center [206, 206] width 92 height 11
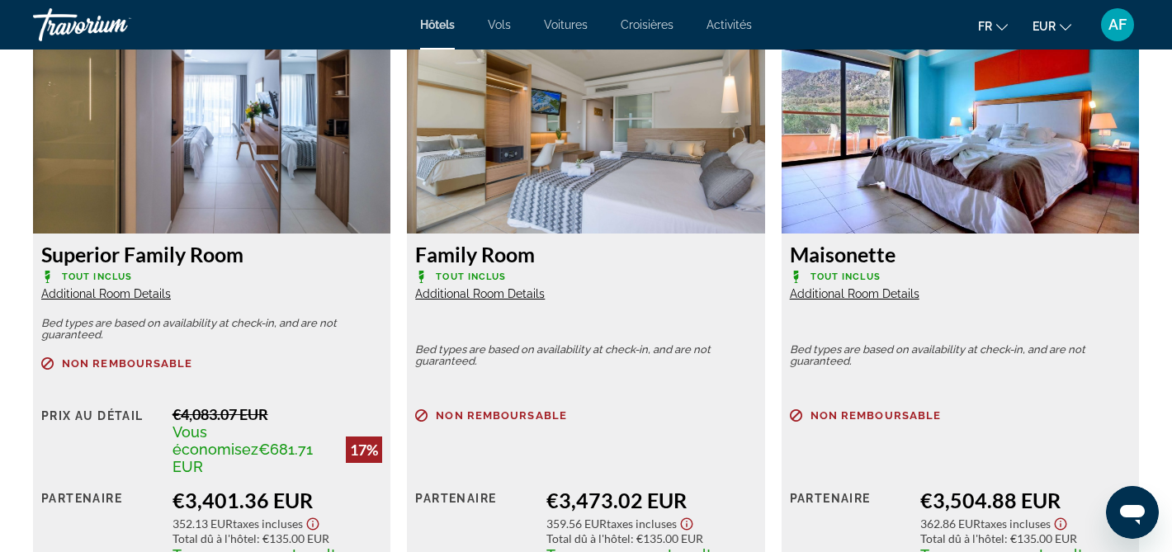
scroll to position [2237, 0]
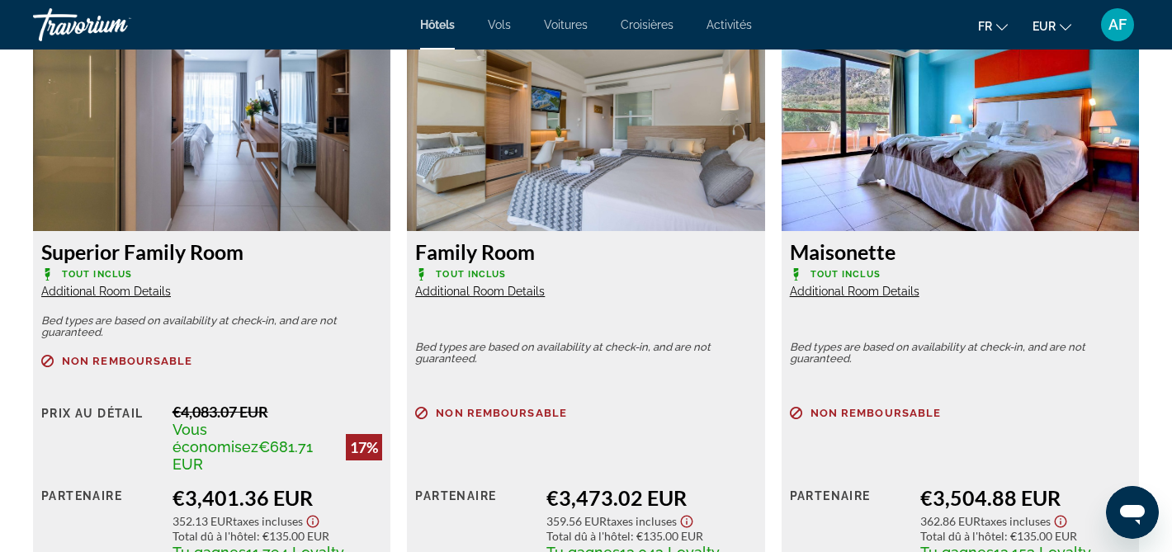
click at [137, 294] on span "Additional Room Details" at bounding box center [106, 291] width 130 height 13
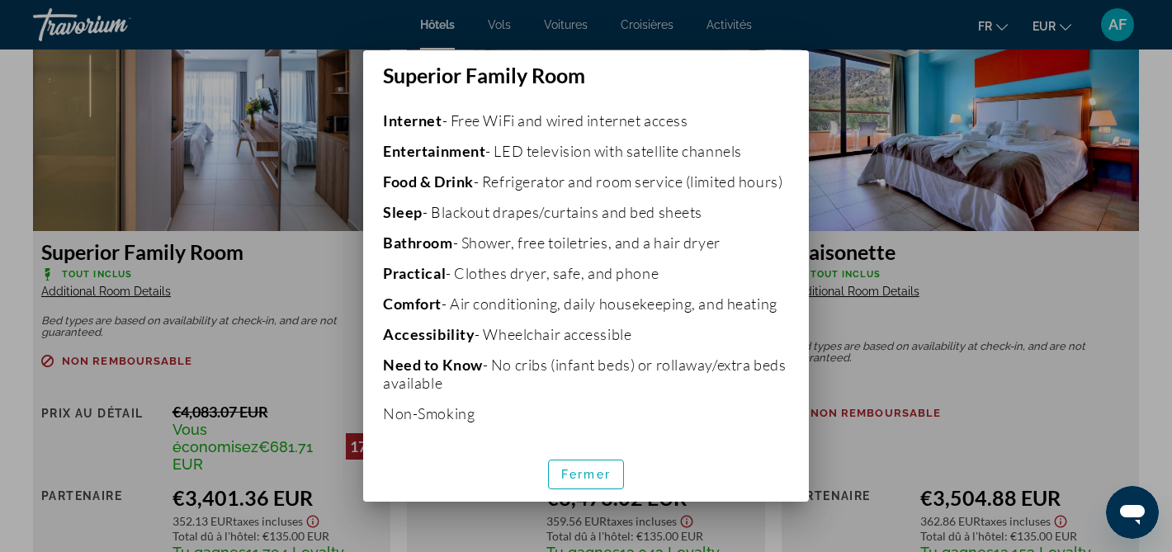
scroll to position [412, 0]
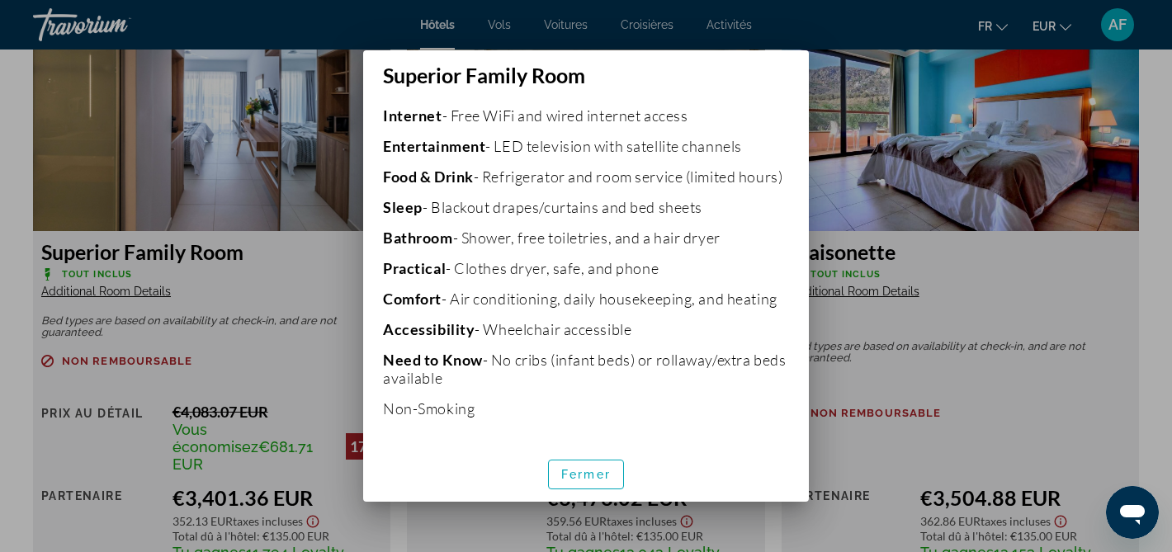
click at [1014, 382] on div at bounding box center [586, 276] width 1172 height 552
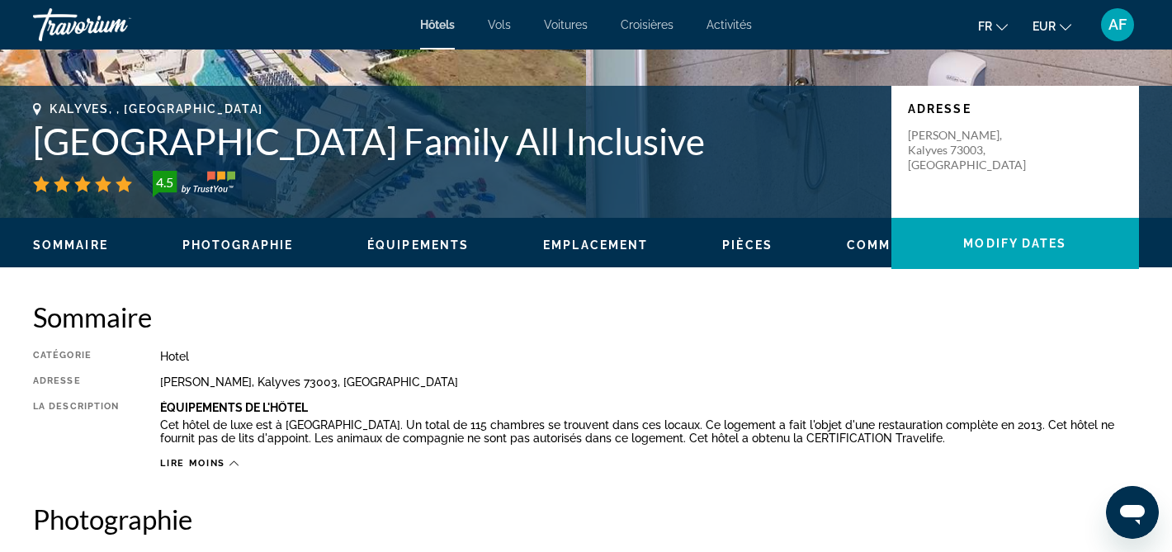
scroll to position [0, 0]
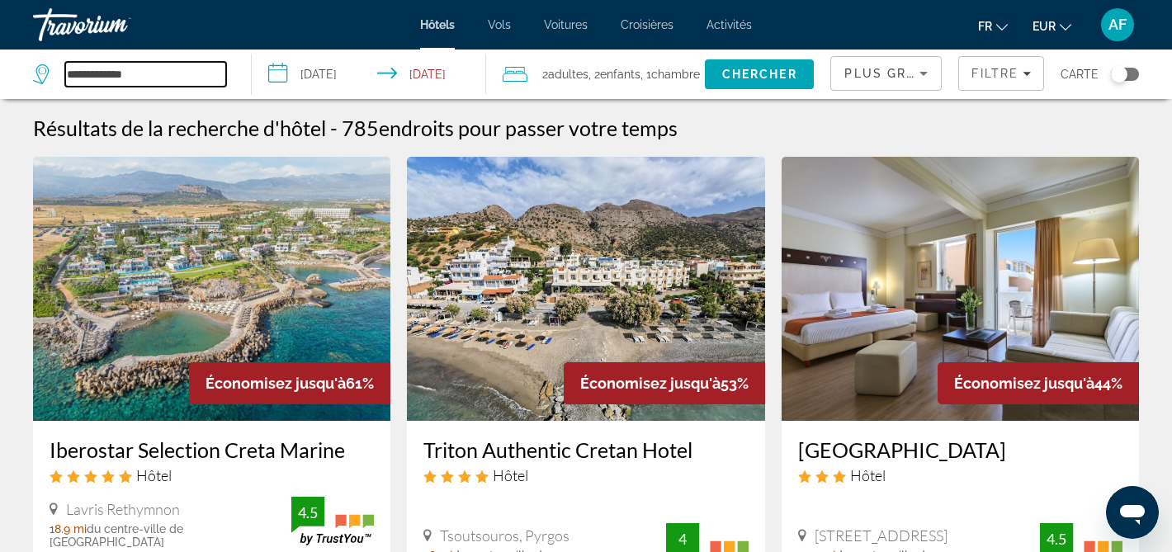
click at [88, 64] on input "**********" at bounding box center [145, 74] width 161 height 25
click at [81, 78] on input "**********" at bounding box center [145, 74] width 161 height 25
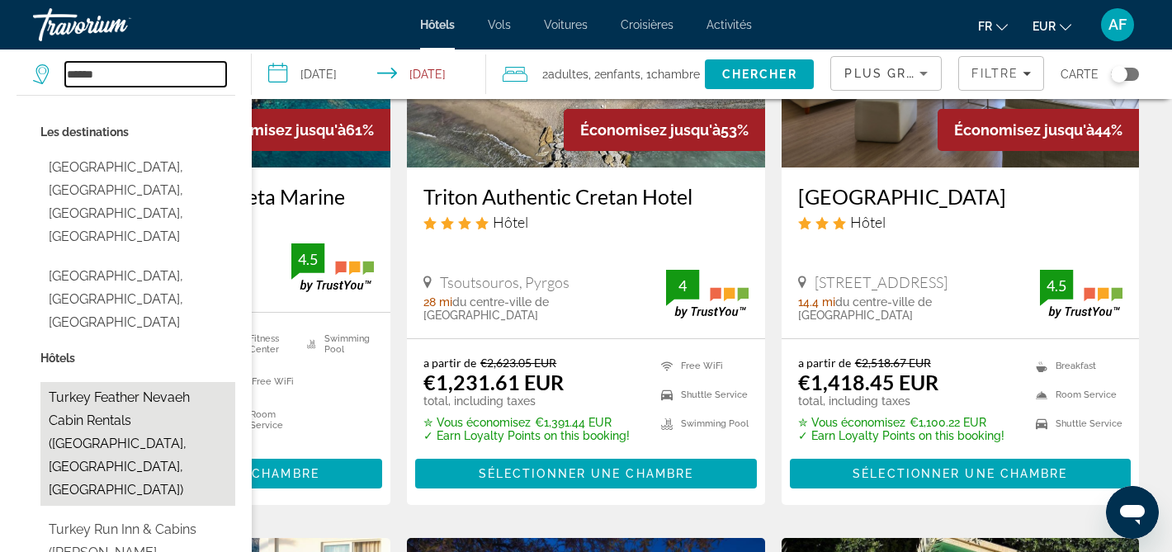
scroll to position [144, 0]
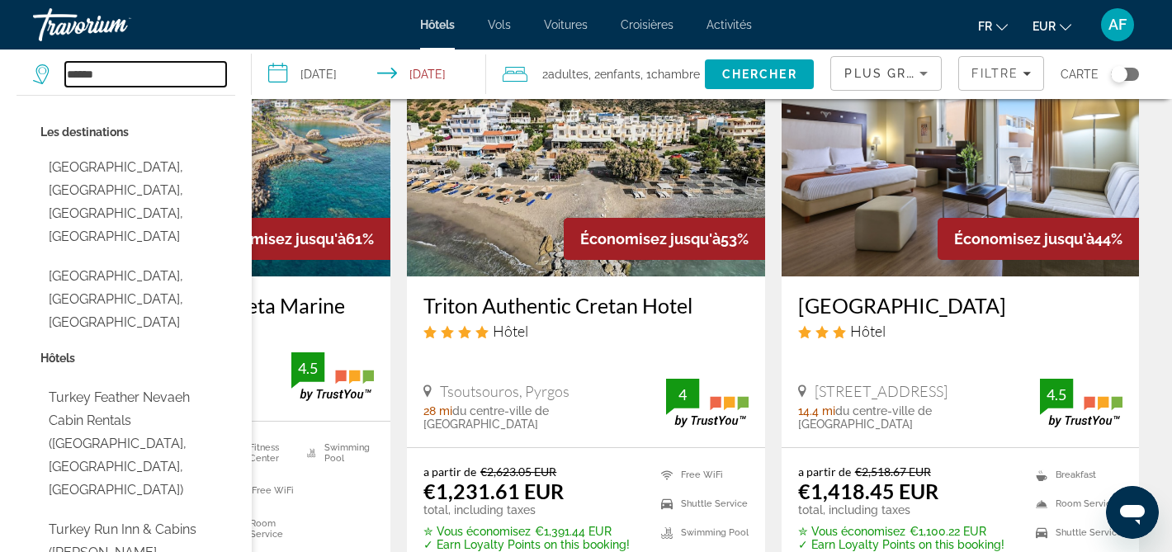
click at [82, 77] on input "******" at bounding box center [145, 74] width 161 height 25
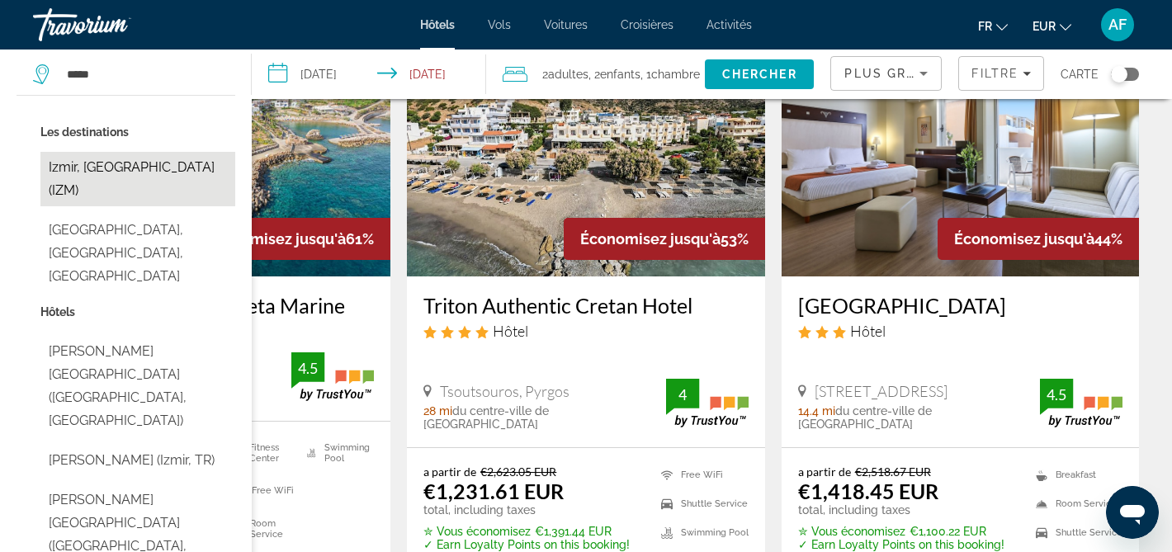
click at [91, 169] on button "Izmir, Turkey (IZM)" at bounding box center [137, 179] width 195 height 54
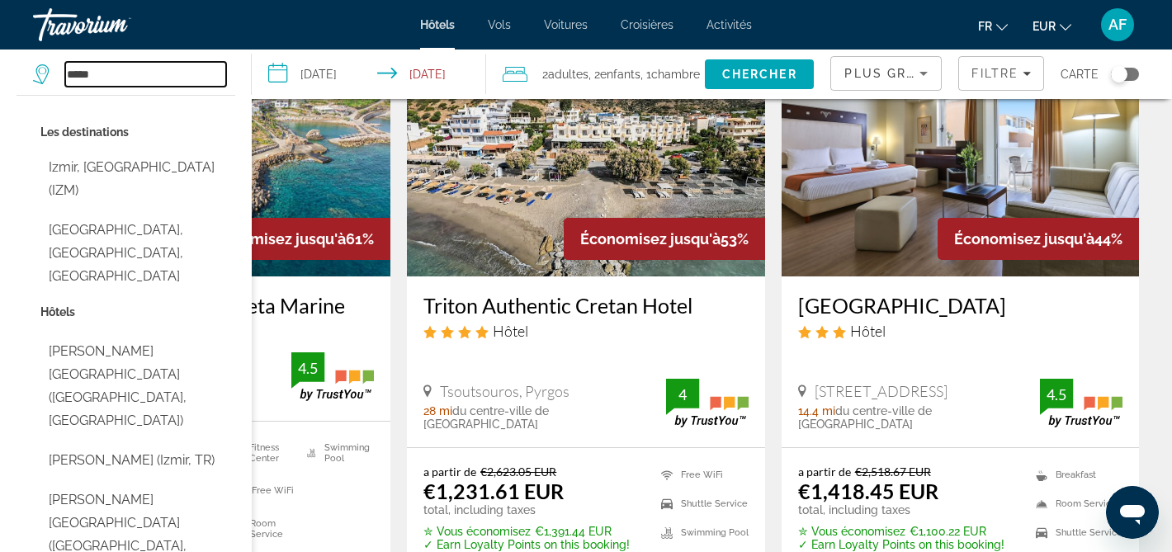
type input "**********"
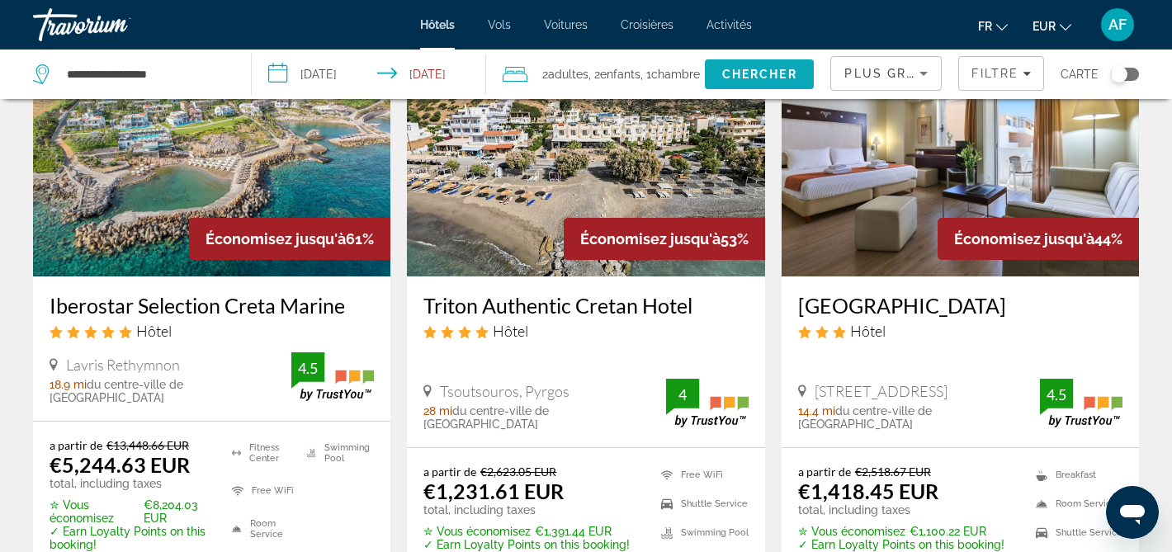
click at [740, 75] on span "Chercher" at bounding box center [759, 74] width 75 height 13
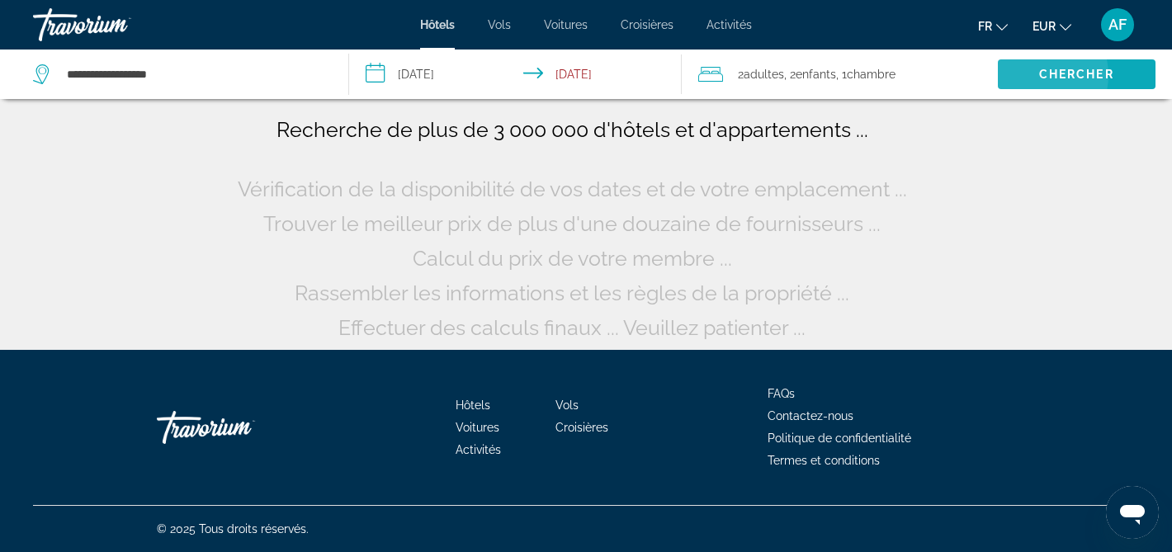
scroll to position [0, 0]
